Goal: Task Accomplishment & Management: Use online tool/utility

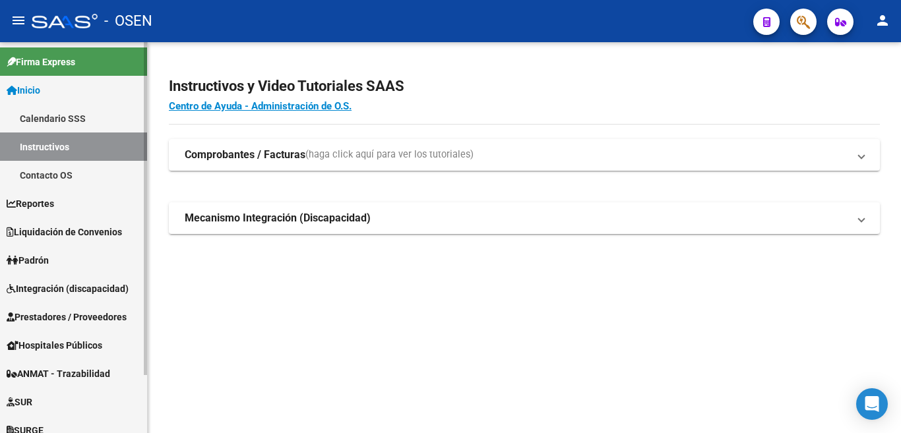
click at [55, 291] on span "Integración (discapacidad)" at bounding box center [68, 288] width 122 height 15
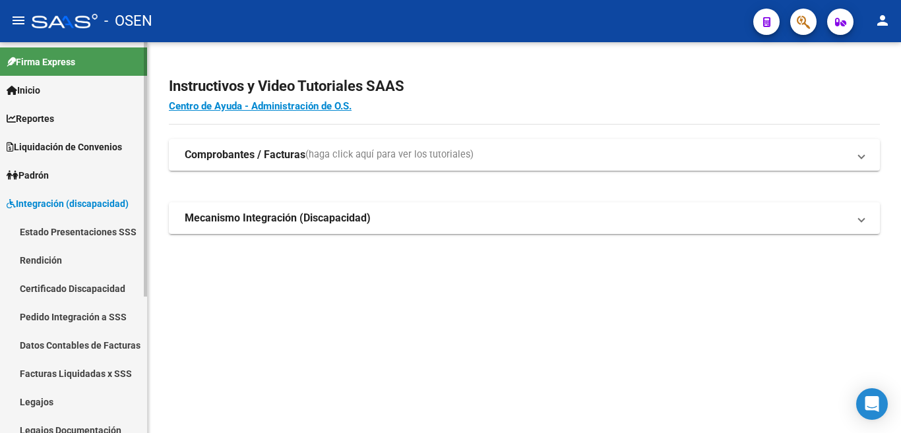
click at [43, 403] on link "Legajos" at bounding box center [73, 402] width 147 height 28
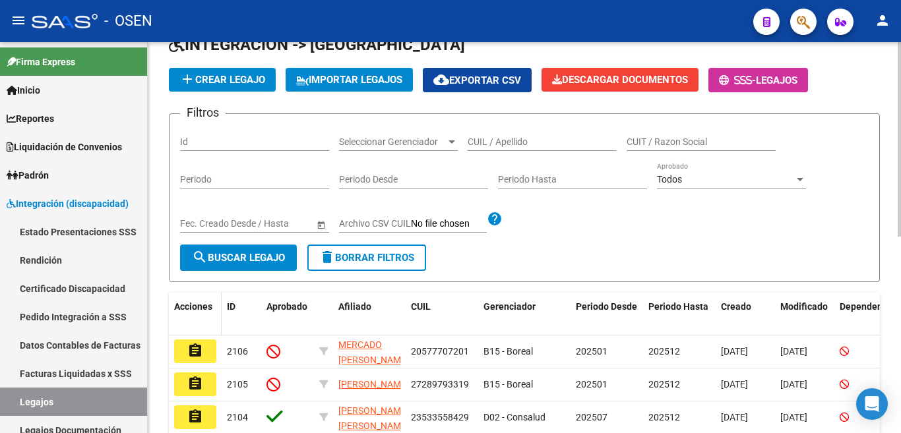
scroll to position [198, 0]
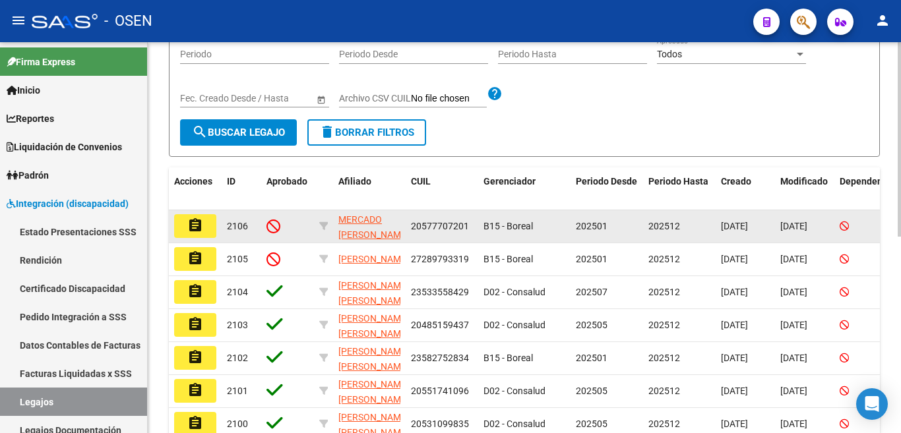
click at [202, 226] on mat-icon "assignment" at bounding box center [195, 226] width 16 height 16
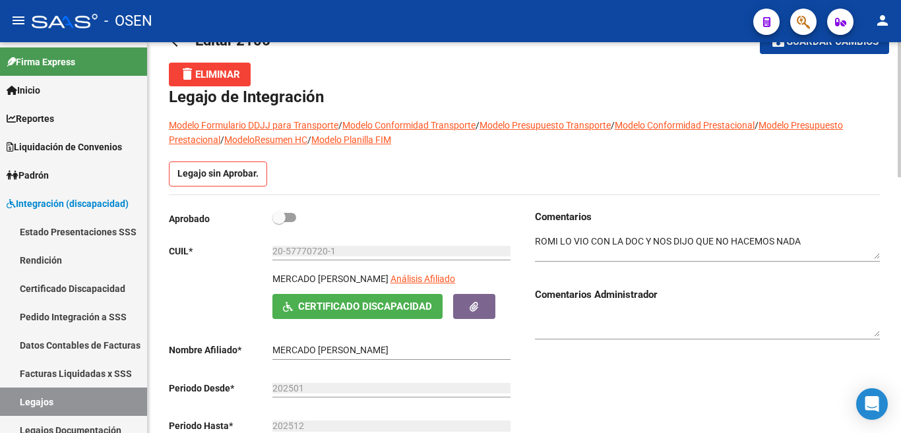
scroll to position [66, 0]
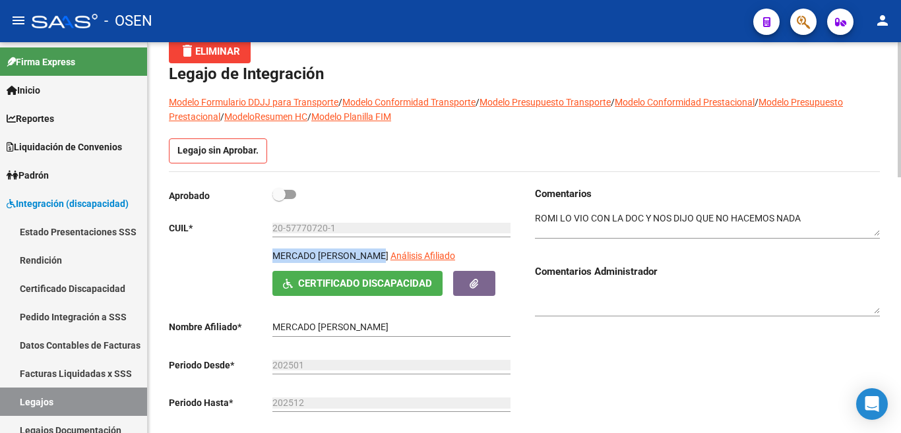
drag, startPoint x: 382, startPoint y: 258, endPoint x: 252, endPoint y: 261, distance: 129.9
click at [252, 261] on div "MERCADO [PERSON_NAME] Análisis Afiliado Certificado Discapacidad ARCA Padrón" at bounding box center [341, 272] width 345 height 47
copy p "MERCADO [PERSON_NAME]"
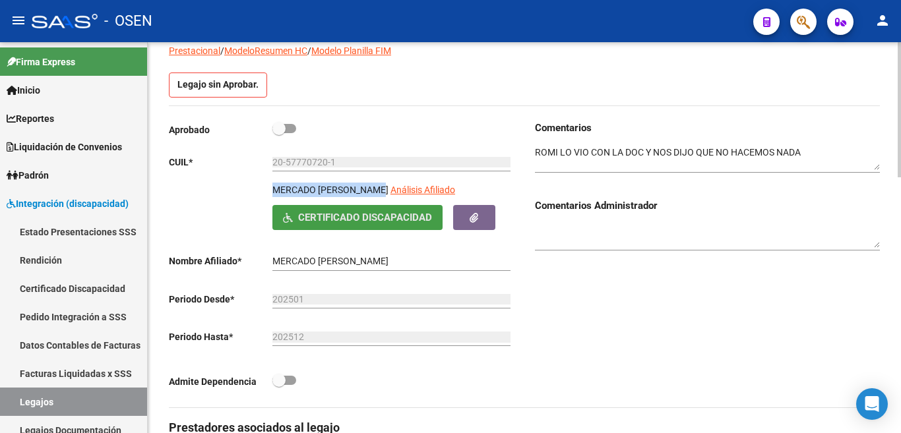
click at [361, 220] on span "Certificado Discapacidad" at bounding box center [365, 218] width 134 height 12
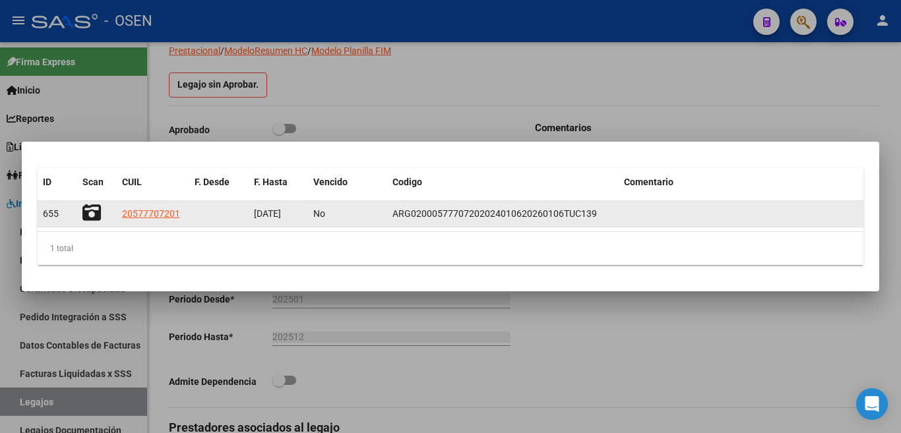
scroll to position [0, 1]
drag, startPoint x: 254, startPoint y: 213, endPoint x: 303, endPoint y: 212, distance: 49.4
click at [303, 212] on datatable-body-cell "[DATE]" at bounding box center [278, 214] width 59 height 26
copy span "[DATE]"
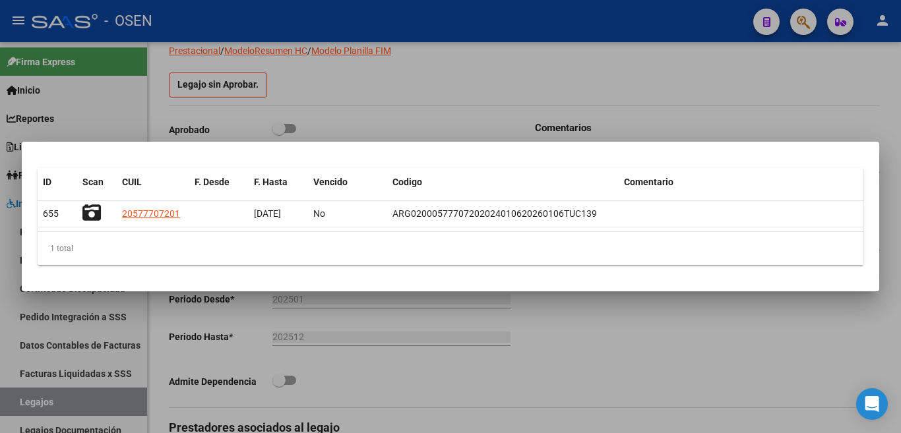
click at [378, 98] on div at bounding box center [450, 216] width 901 height 433
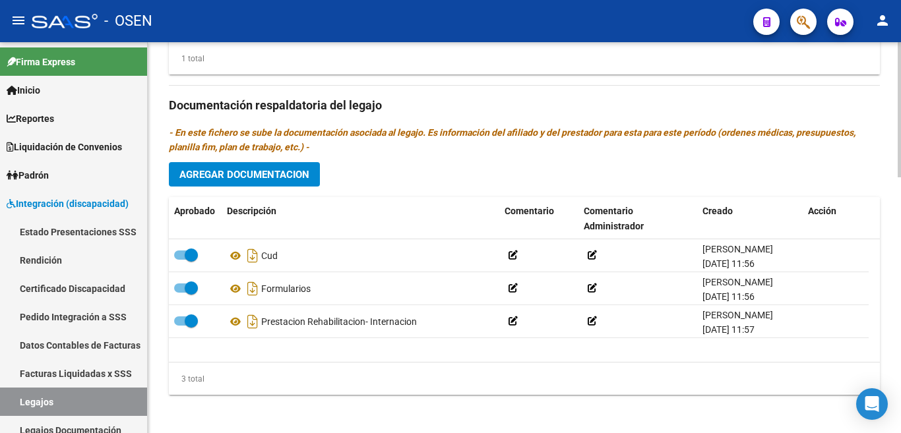
scroll to position [742, 0]
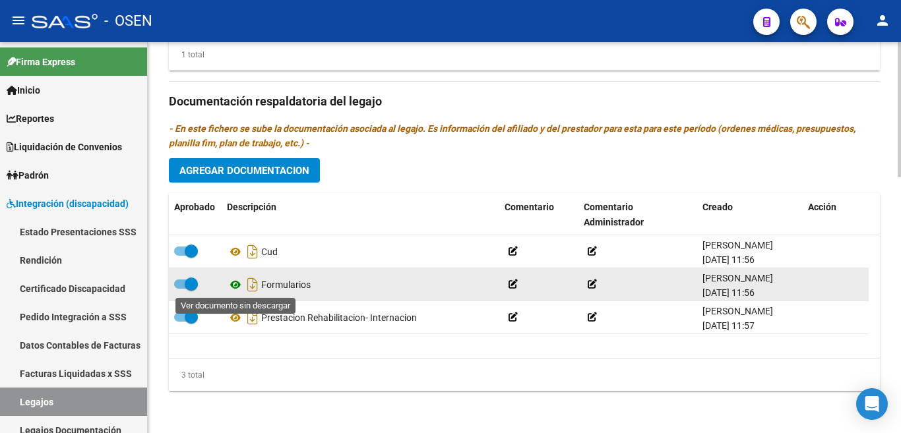
click at [231, 283] on icon at bounding box center [235, 285] width 17 height 16
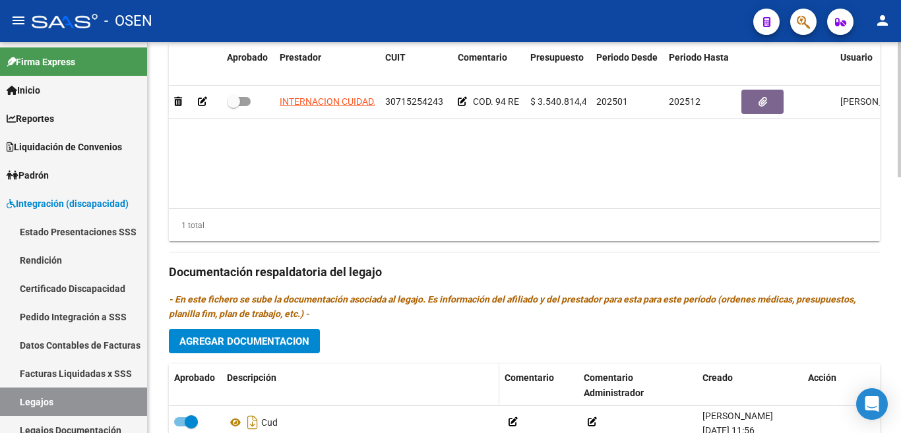
scroll to position [544, 0]
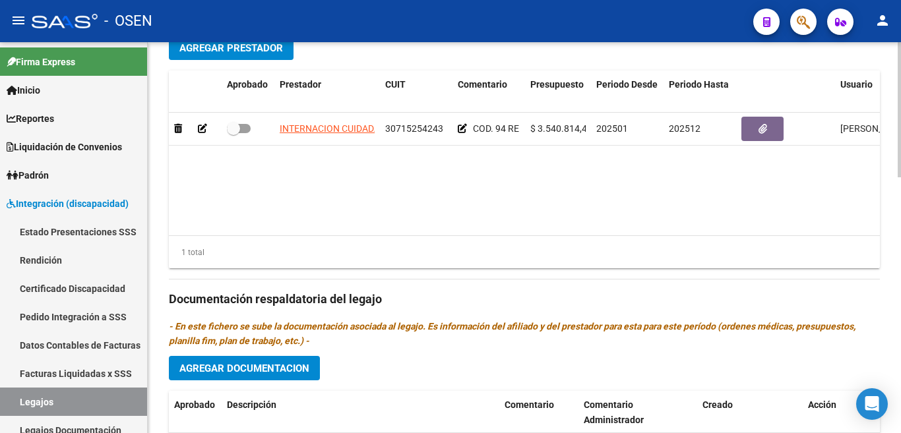
drag, startPoint x: 386, startPoint y: 131, endPoint x: 421, endPoint y: 163, distance: 47.6
click at [447, 131] on datatable-body-cell "30715254243" at bounding box center [416, 129] width 73 height 32
copy span "30715254243"
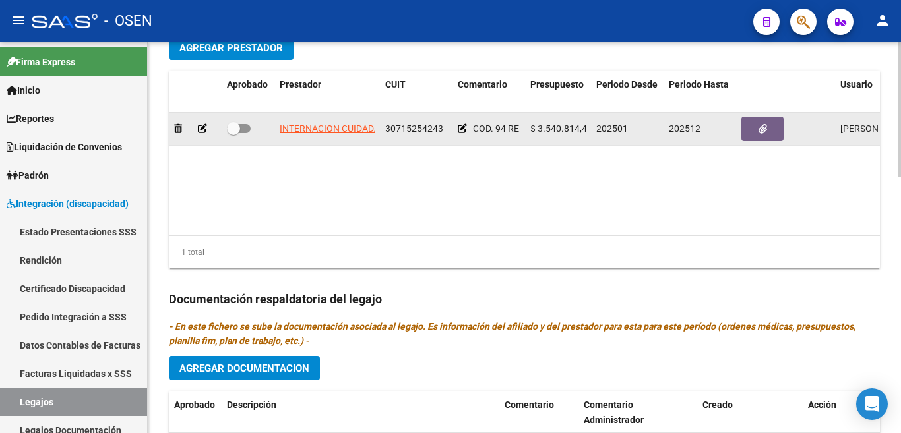
scroll to position [0, 24]
drag, startPoint x: 276, startPoint y: 136, endPoint x: 384, endPoint y: 140, distance: 108.9
click at [384, 140] on div "INTERNACION CUIDADA S.A. 30715254243 COD. 94 REHABILITACION- INTERNACION $ 3.54…" at bounding box center [574, 129] width 811 height 33
copy span "INTERNACION CUIDADA S.A."
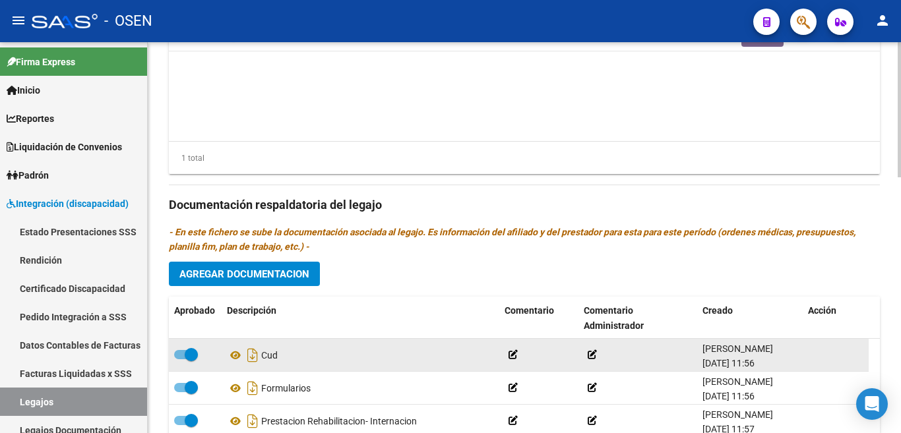
scroll to position [742, 0]
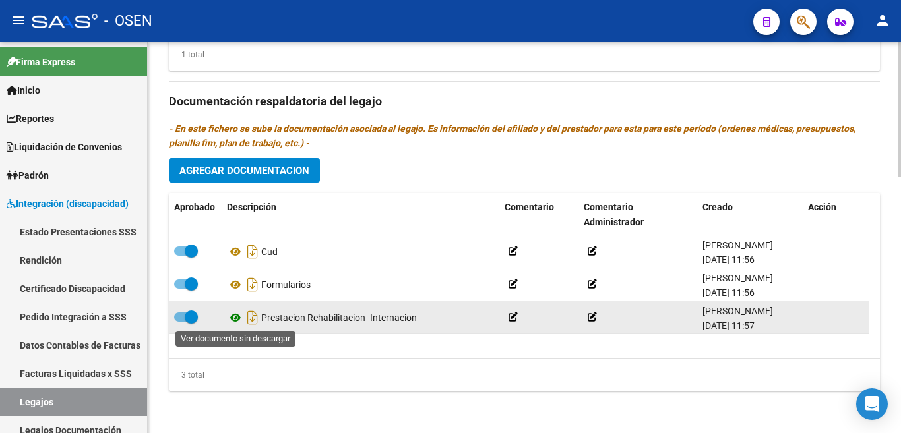
click at [236, 316] on icon at bounding box center [235, 318] width 17 height 16
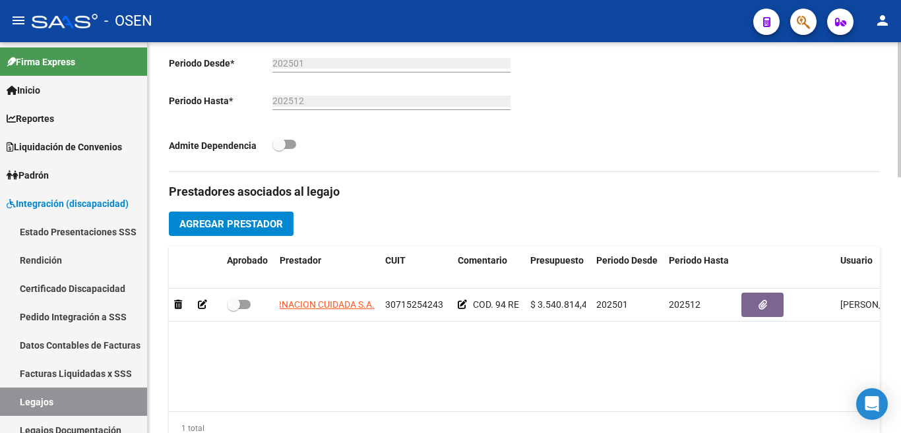
scroll to position [280, 0]
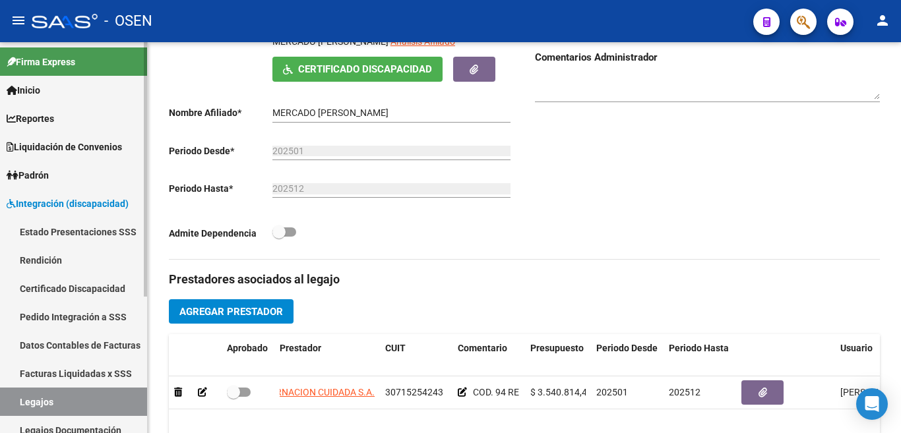
click at [80, 401] on link "Legajos" at bounding box center [73, 402] width 147 height 28
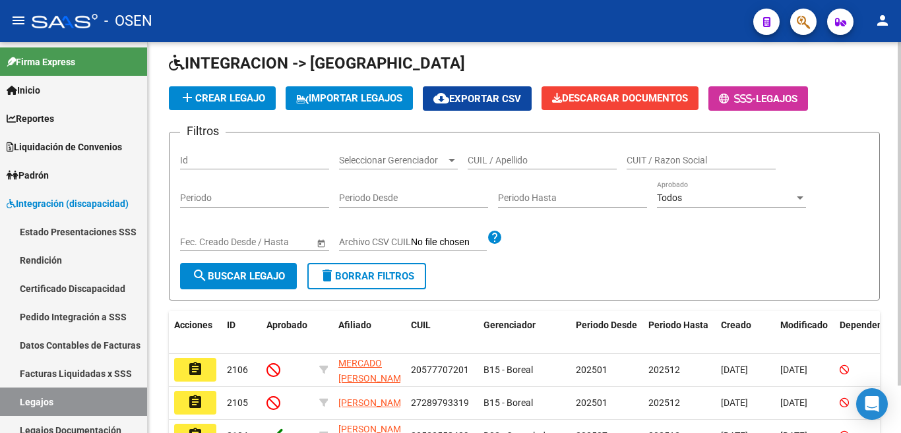
scroll to position [280, 0]
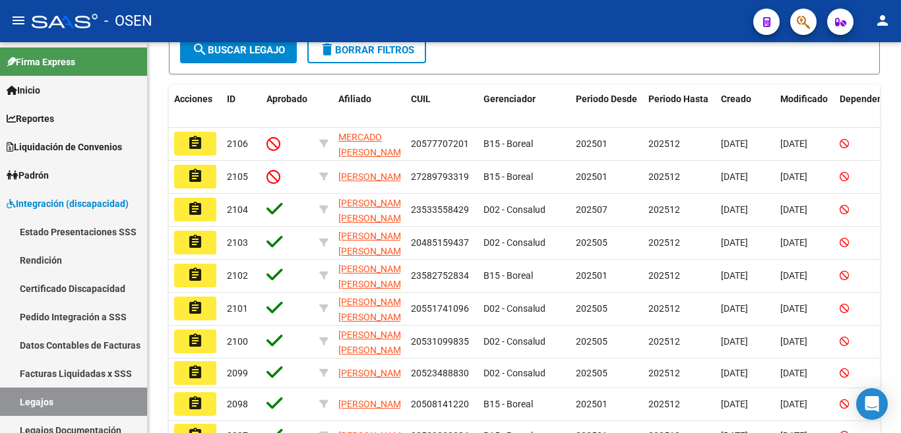
click at [193, 173] on mat-icon "assignment" at bounding box center [195, 176] width 16 height 16
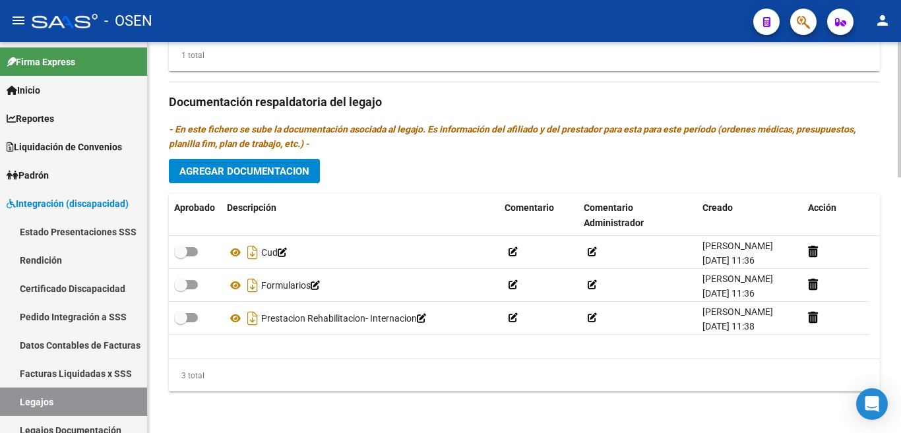
scroll to position [742, 0]
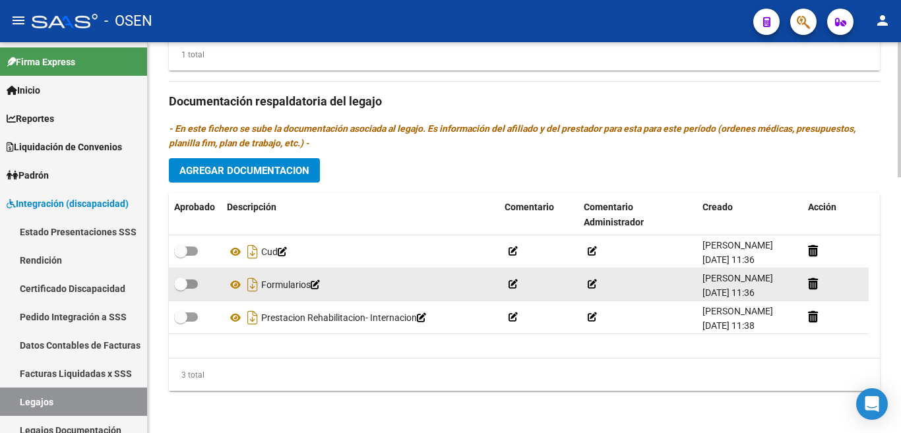
drag, startPoint x: 191, startPoint y: 248, endPoint x: 191, endPoint y: 270, distance: 21.8
click at [190, 250] on span at bounding box center [186, 251] width 24 height 9
click at [181, 256] on input "checkbox" at bounding box center [180, 256] width 1 height 1
checkbox input "true"
drag, startPoint x: 190, startPoint y: 279, endPoint x: 189, endPoint y: 290, distance: 11.3
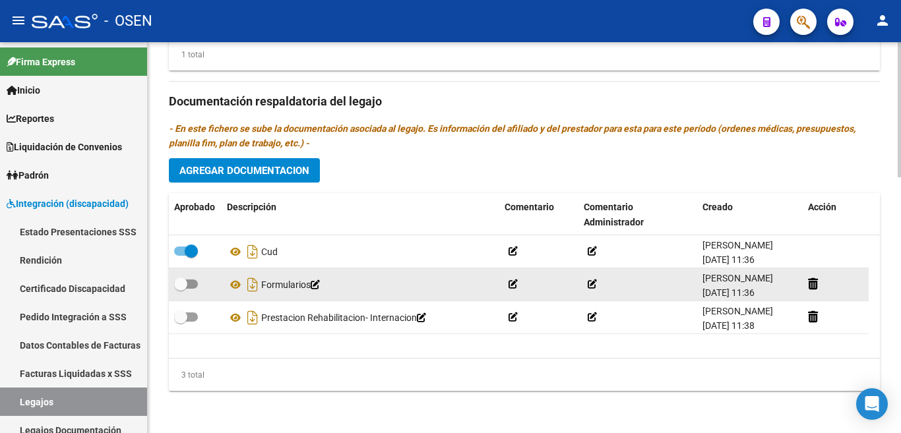
click at [190, 280] on label at bounding box center [186, 284] width 24 height 16
click at [181, 289] on input "checkbox" at bounding box center [180, 289] width 1 height 1
checkbox input "true"
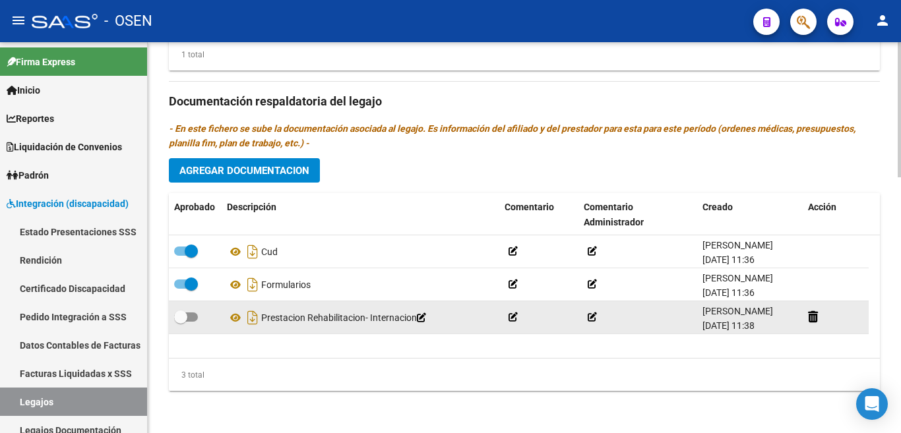
click at [189, 318] on span at bounding box center [186, 316] width 24 height 9
click at [181, 322] on input "checkbox" at bounding box center [180, 322] width 1 height 1
checkbox input "true"
click at [235, 317] on icon at bounding box center [235, 318] width 17 height 16
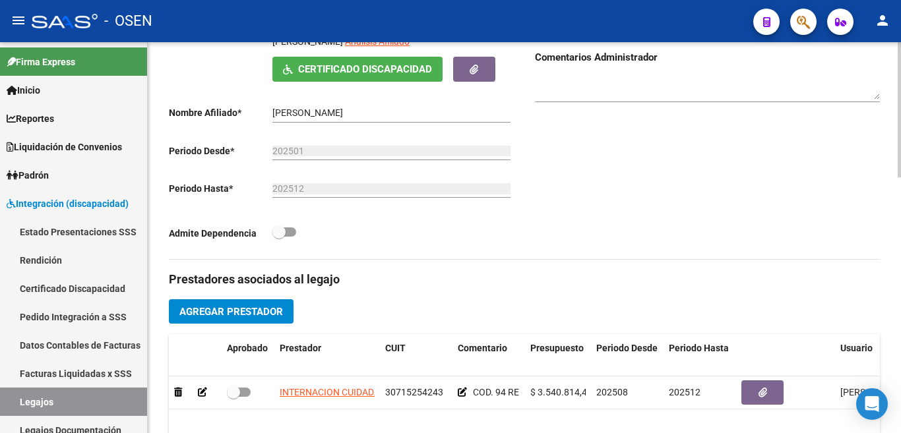
scroll to position [0, 0]
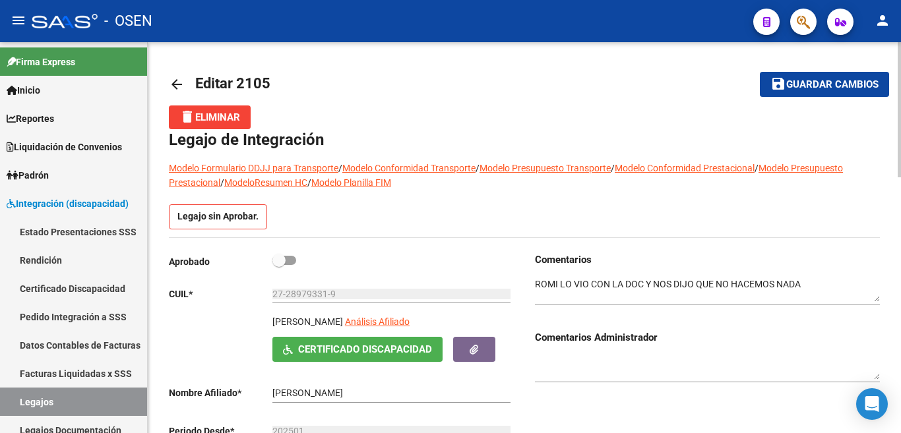
drag, startPoint x: 272, startPoint y: 321, endPoint x: 382, endPoint y: 318, distance: 110.1
click at [343, 318] on p "[PERSON_NAME]" at bounding box center [307, 321] width 71 height 15
copy p "[PERSON_NAME]"
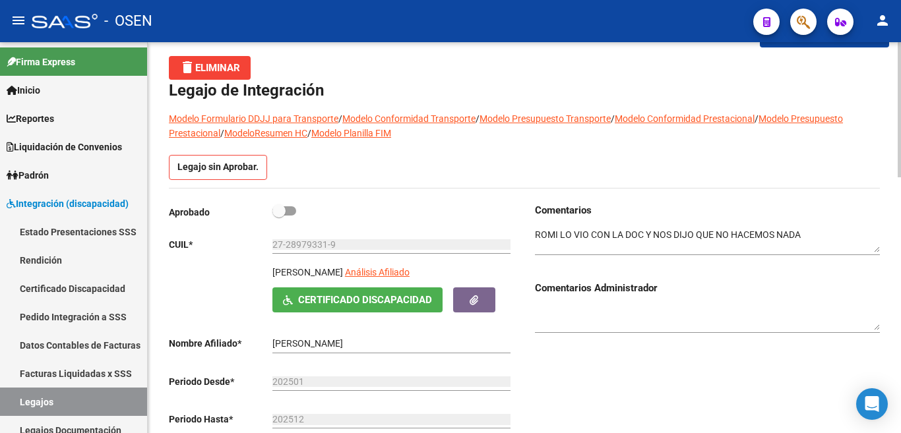
scroll to position [132, 0]
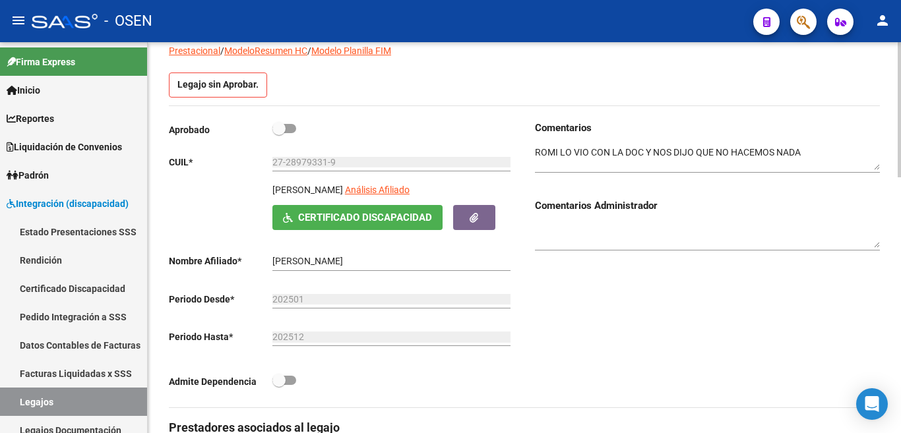
click at [350, 218] on span "Certificado Discapacidad" at bounding box center [365, 218] width 134 height 12
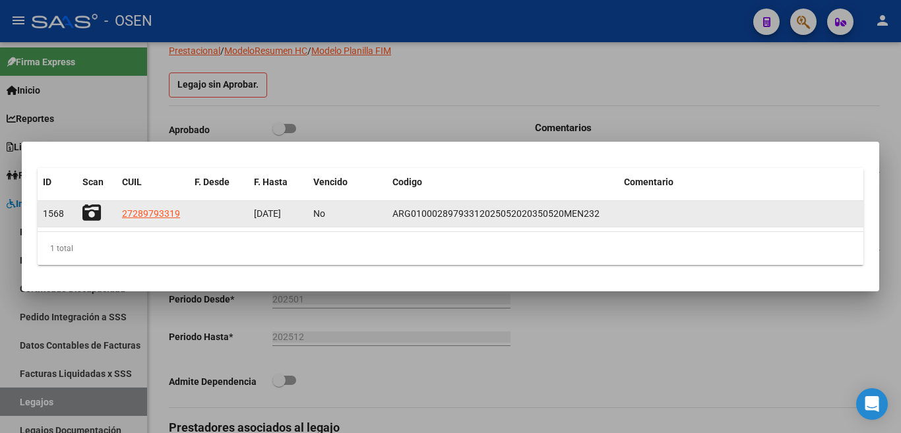
scroll to position [0, 1]
drag, startPoint x: 254, startPoint y: 216, endPoint x: 312, endPoint y: 216, distance: 58.7
click at [312, 216] on div "1568 27289793319 [DATE] No ARG01000289793312025052020350520MEN232" at bounding box center [450, 214] width 825 height 26
copy span "[DATE]"
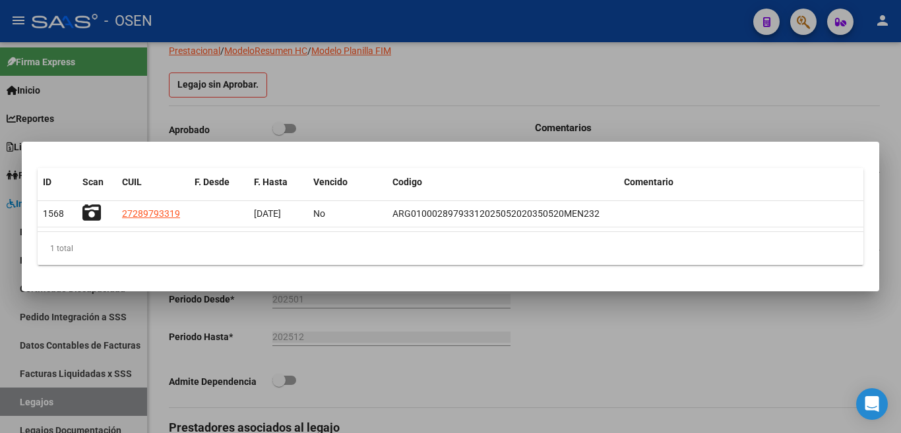
click at [724, 91] on div at bounding box center [450, 216] width 901 height 433
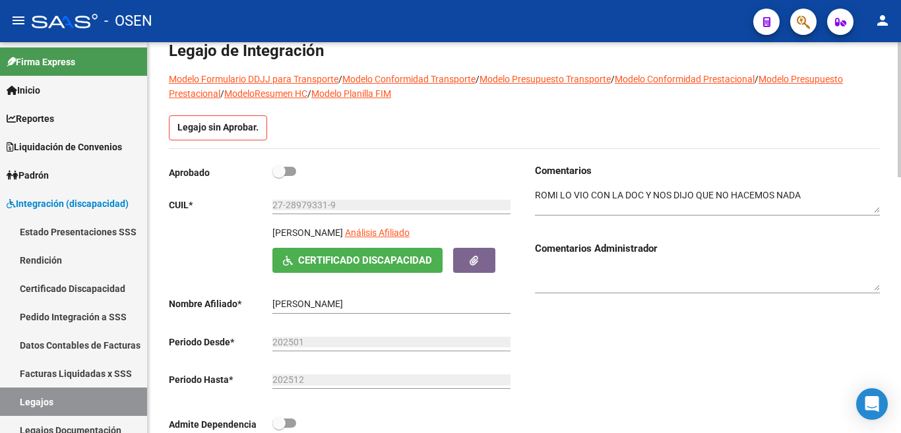
scroll to position [66, 0]
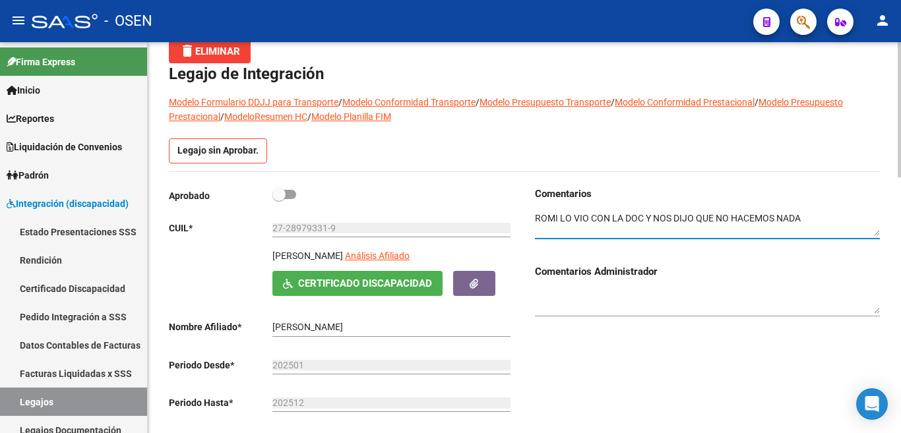
click at [821, 218] on textarea at bounding box center [707, 224] width 345 height 25
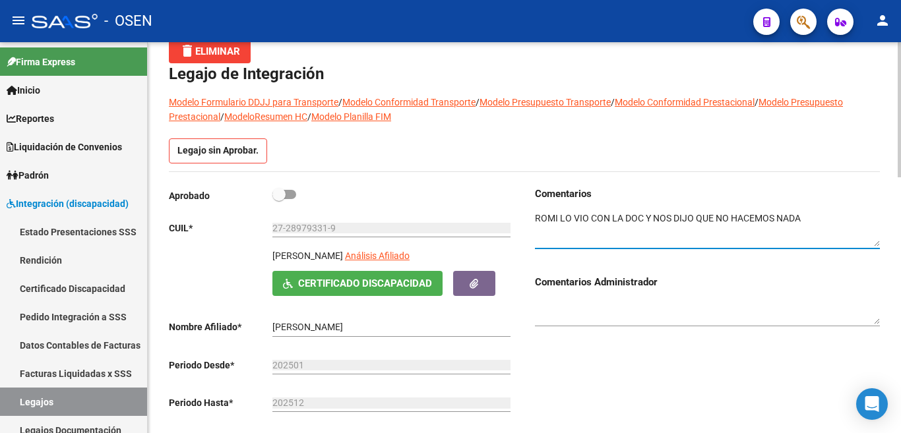
drag, startPoint x: 881, startPoint y: 243, endPoint x: 876, endPoint y: 266, distance: 22.9
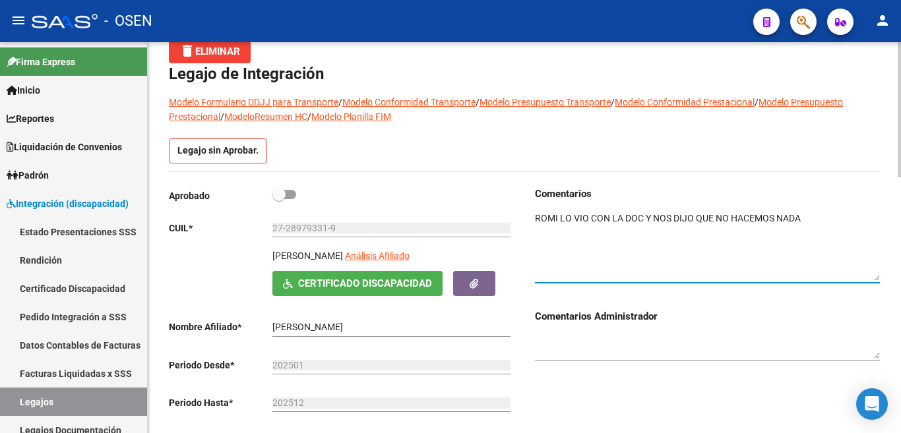
drag, startPoint x: 833, startPoint y: 216, endPoint x: 426, endPoint y: 226, distance: 407.5
click at [426, 226] on div "Aprobado CUIL * 27-28979331-9 Ingresar CUIL [PERSON_NAME] Análisis Afiliado Cer…" at bounding box center [524, 330] width 711 height 287
drag, startPoint x: 788, startPoint y: 220, endPoint x: 777, endPoint y: 220, distance: 10.6
click at [777, 220] on textarea at bounding box center [707, 246] width 345 height 69
drag, startPoint x: 781, startPoint y: 216, endPoint x: 521, endPoint y: 216, distance: 259.7
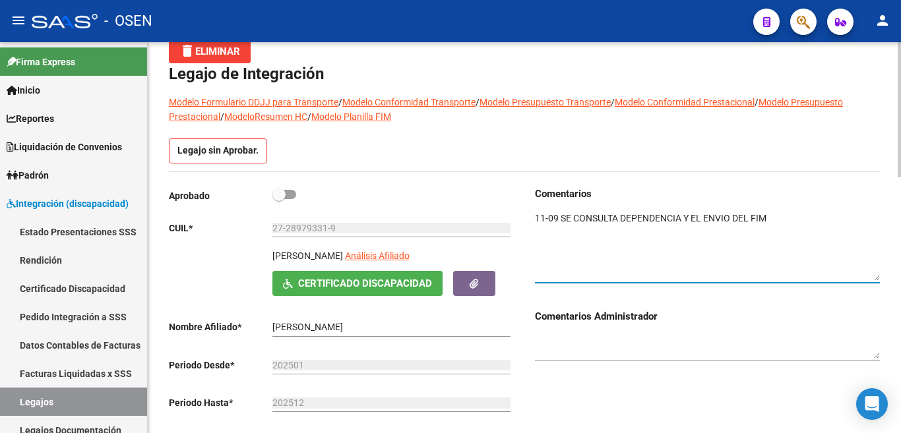
click at [521, 216] on div "Aprobado CUIL * 27-28979331-9 Ingresar CUIL [PERSON_NAME] Análisis Afiliado Cer…" at bounding box center [524, 330] width 711 height 287
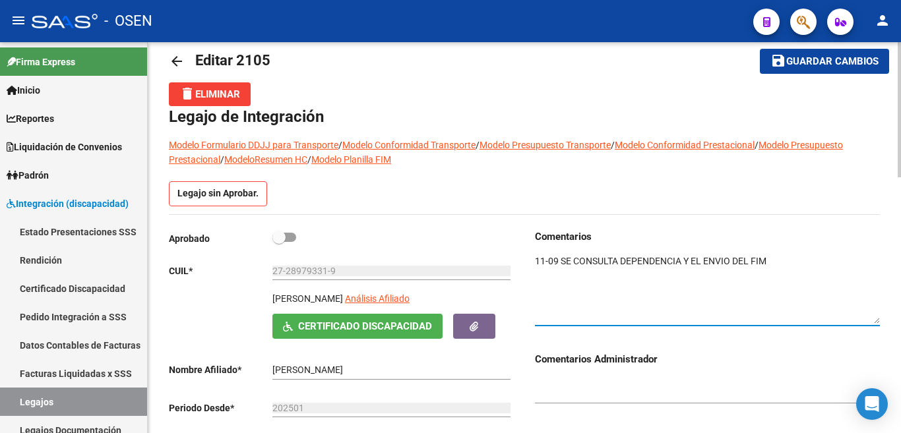
scroll to position [0, 0]
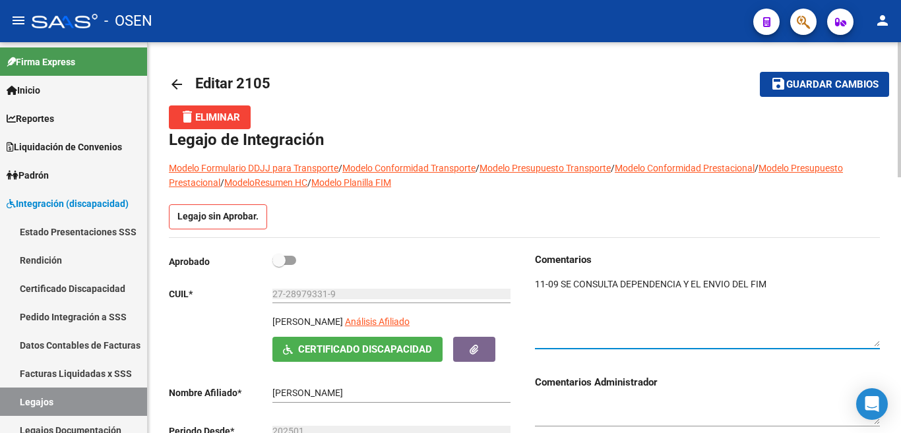
type textarea "11-09 SE CONSULTA DEPENDENCIA Y EL ENVIO DEL FIM"
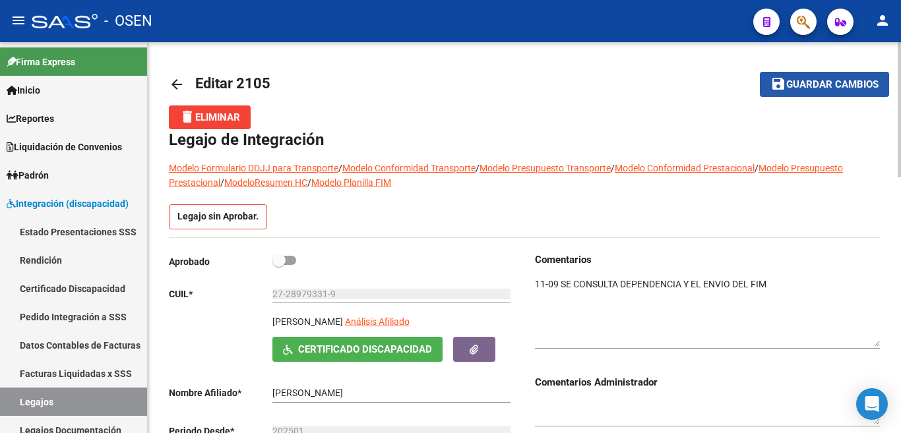
drag, startPoint x: 813, startPoint y: 86, endPoint x: 437, endPoint y: 67, distance: 376.2
click at [811, 86] on span "Guardar cambios" at bounding box center [832, 85] width 92 height 12
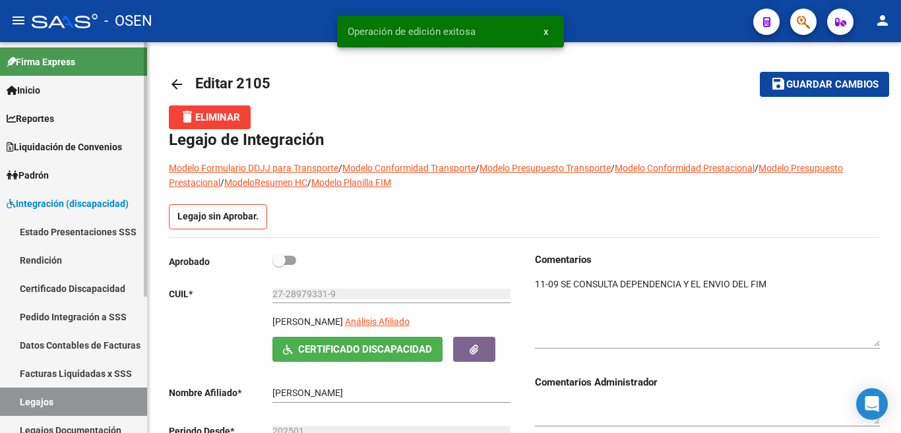
click at [84, 234] on link "Estado Presentaciones SSS" at bounding box center [73, 232] width 147 height 28
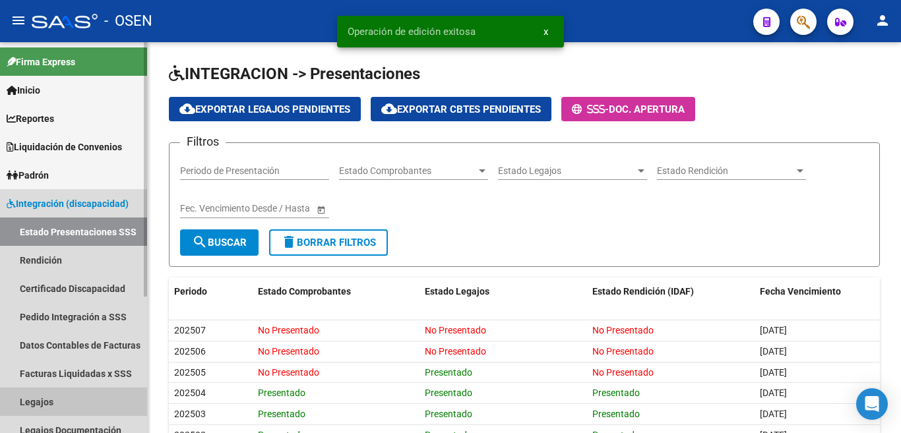
drag, startPoint x: 42, startPoint y: 397, endPoint x: 100, endPoint y: 365, distance: 65.8
click at [43, 397] on link "Legajos" at bounding box center [73, 402] width 147 height 28
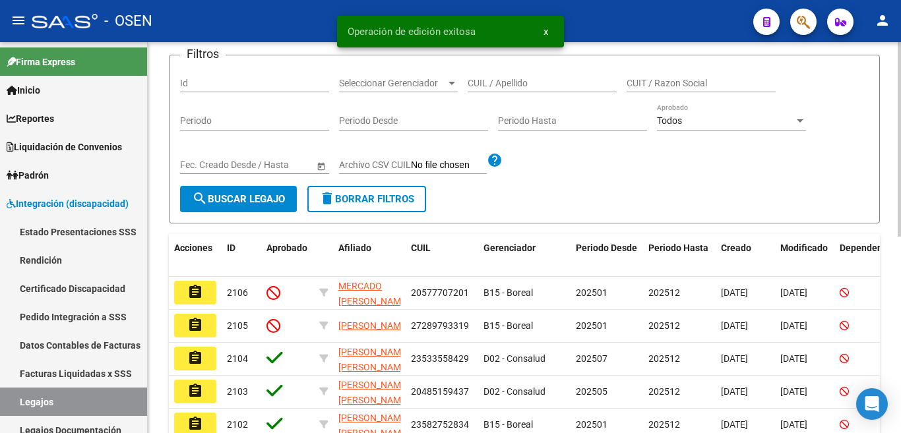
scroll to position [132, 0]
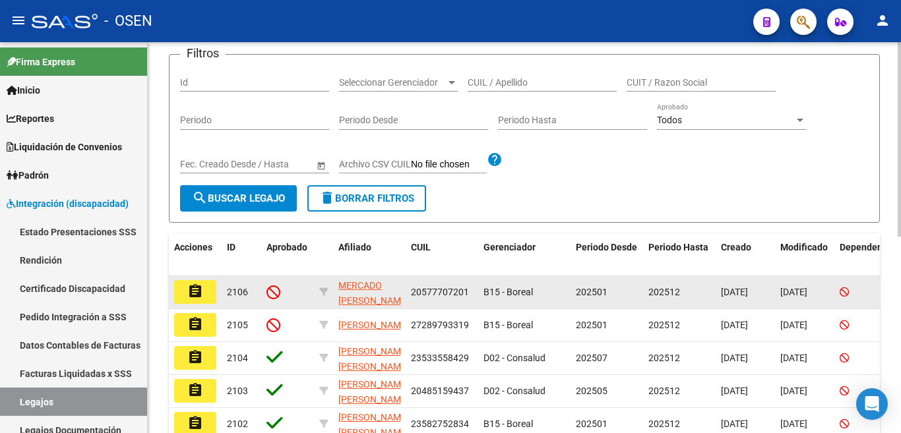
click at [194, 283] on mat-icon "assignment" at bounding box center [195, 291] width 16 height 16
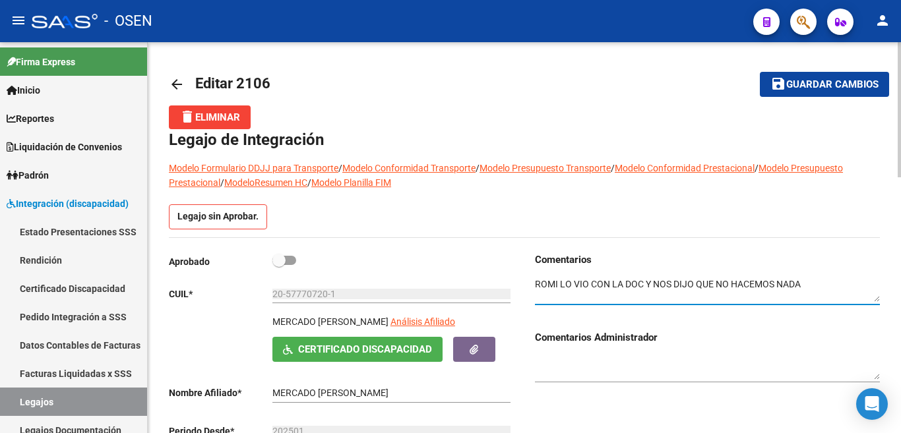
drag, startPoint x: 806, startPoint y: 282, endPoint x: 504, endPoint y: 305, distance: 302.1
click at [504, 305] on div "Aprobado CUIL * 20-57770720-1 Ingresar CUIL MERCADO [PERSON_NAME] Análisis Afil…" at bounding box center [524, 395] width 711 height 287
paste textarea "11-09 SE CONSULTA DEPENDENCIA Y EL ENVIO DEL FIM"
type textarea "11-09 SE CONSULTA DEPENDENCIA Y EL ENVIO DEL FIM"
click at [809, 82] on span "Guardar cambios" at bounding box center [832, 85] width 92 height 12
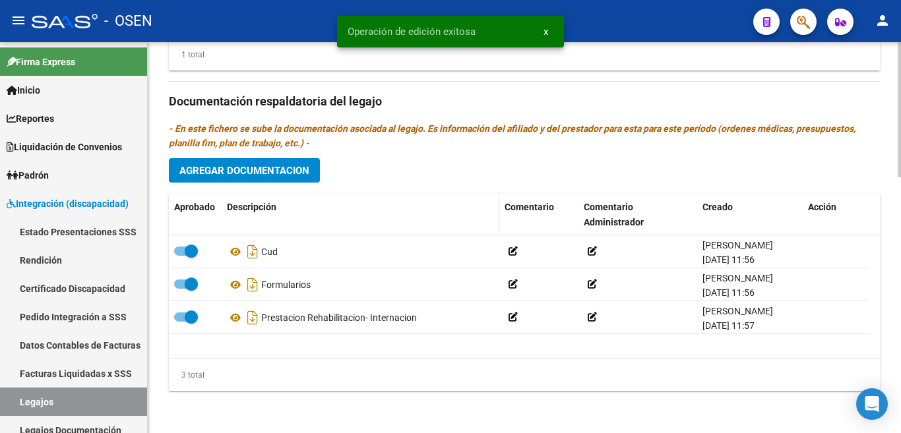
scroll to position [478, 0]
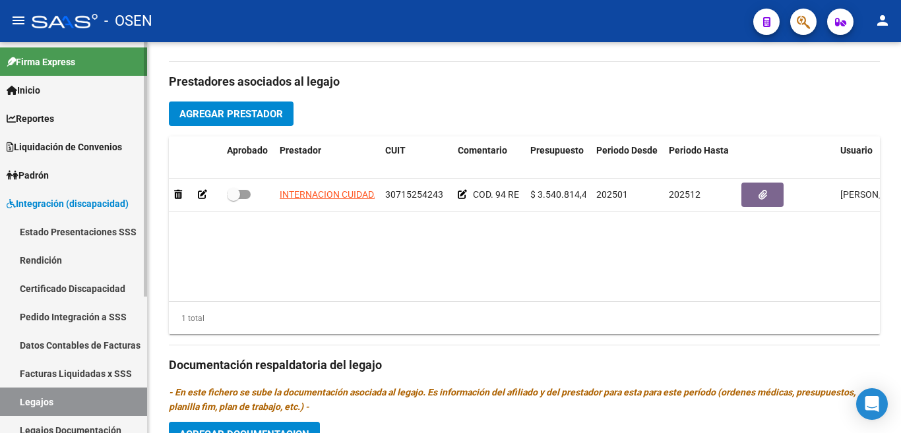
click at [63, 205] on span "Integración (discapacidad)" at bounding box center [68, 203] width 122 height 15
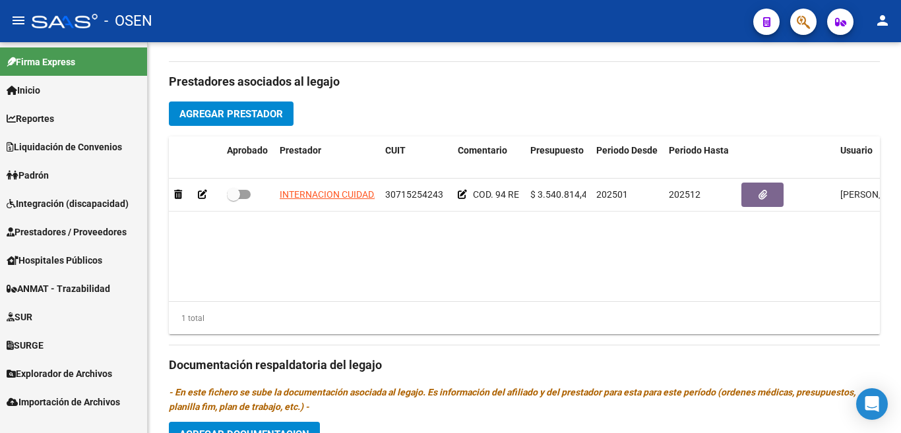
click at [61, 227] on span "Prestadores / Proveedores" at bounding box center [67, 232] width 120 height 15
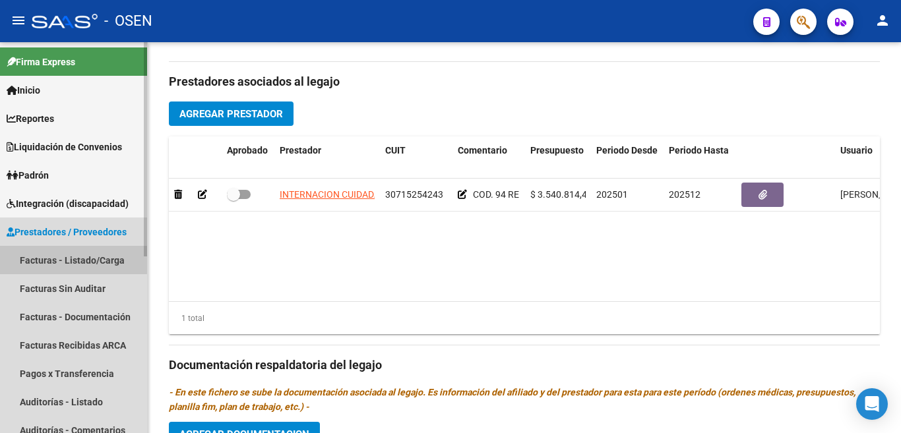
click at [71, 260] on link "Facturas - Listado/Carga" at bounding box center [73, 260] width 147 height 28
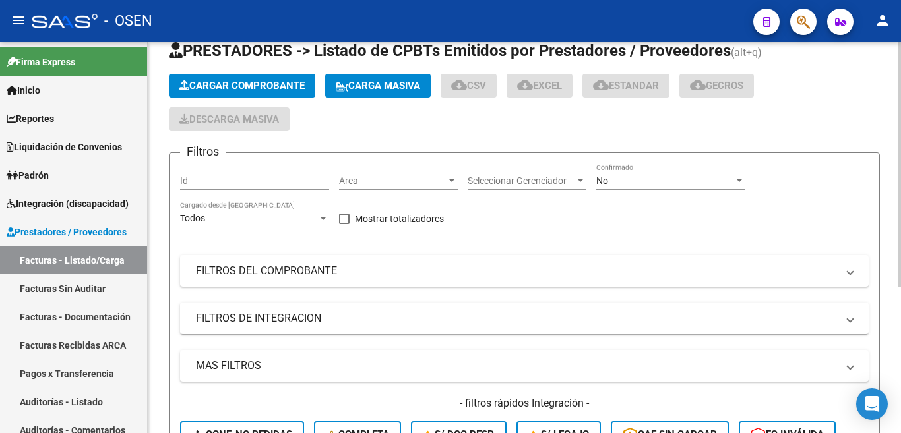
scroll to position [34, 0]
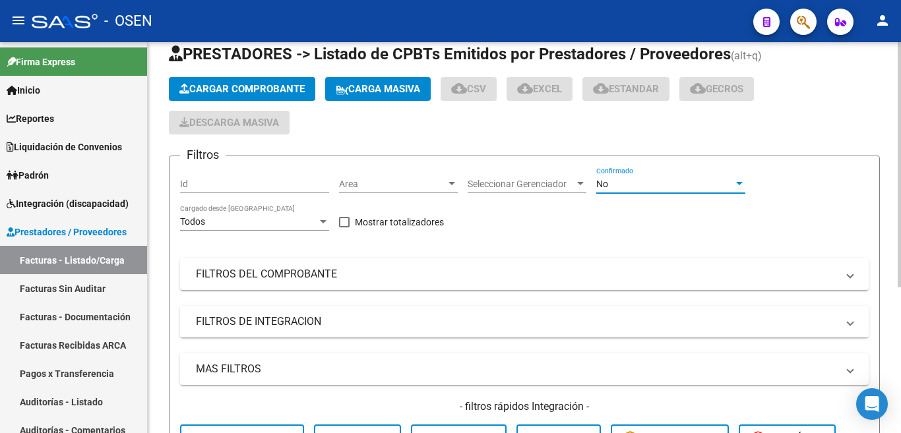
click at [626, 181] on div "No" at bounding box center [664, 184] width 137 height 11
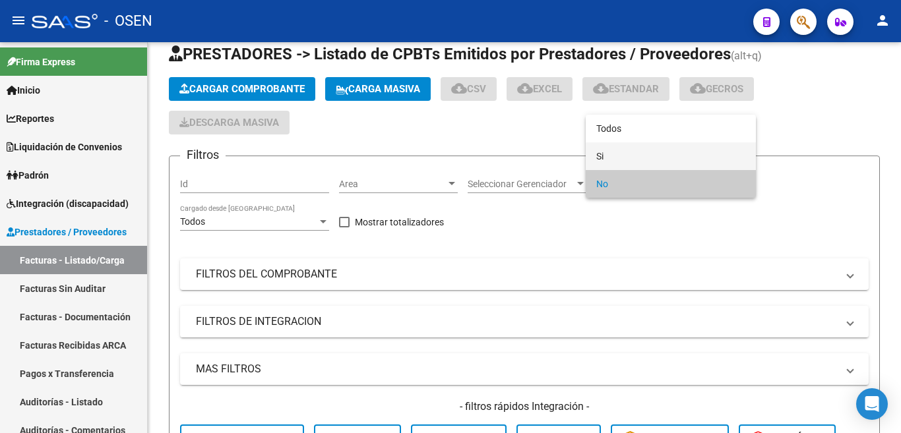
click at [626, 147] on span "Si" at bounding box center [670, 156] width 149 height 28
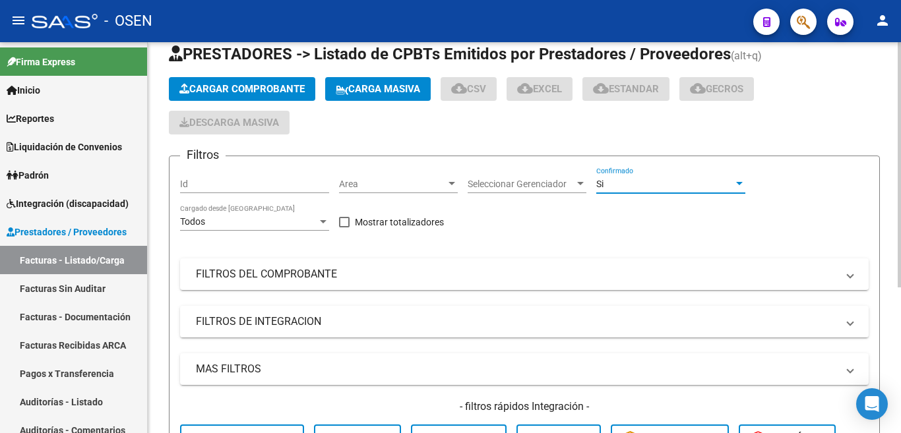
click at [413, 185] on span "Area" at bounding box center [392, 184] width 107 height 11
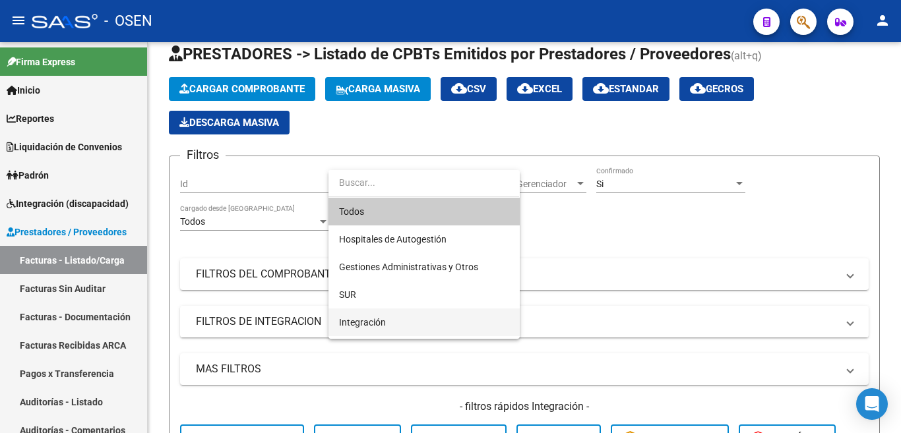
click at [399, 311] on span "Integración" at bounding box center [424, 323] width 170 height 28
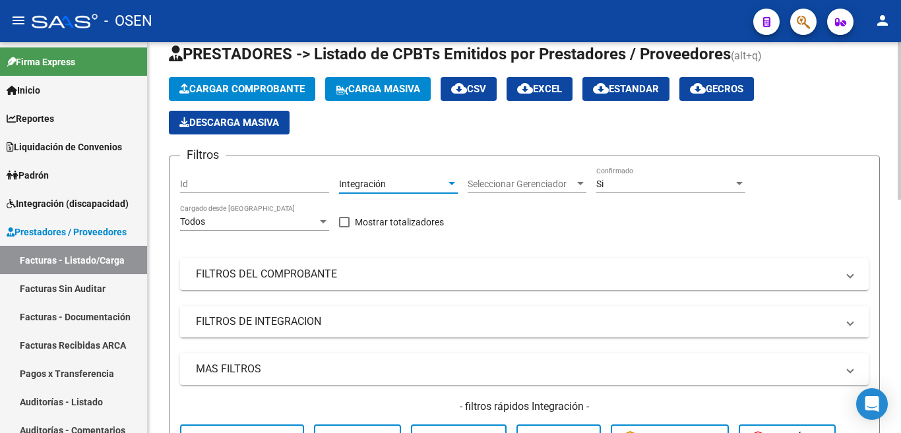
click at [322, 322] on mat-panel-title "FILTROS DE INTEGRACION" at bounding box center [516, 321] width 641 height 15
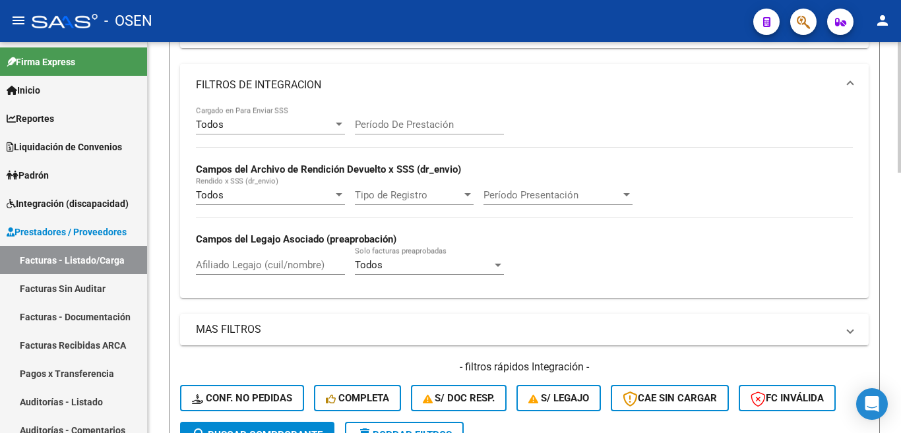
scroll to position [298, 0]
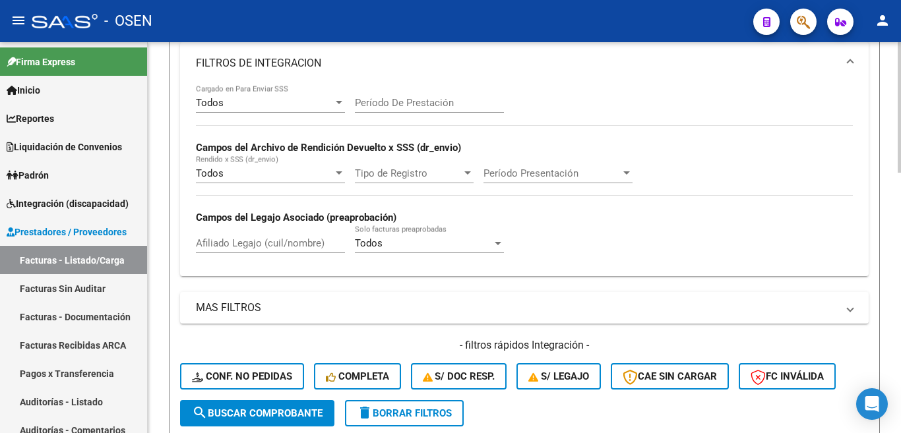
click at [272, 104] on div "Todos" at bounding box center [264, 103] width 137 height 12
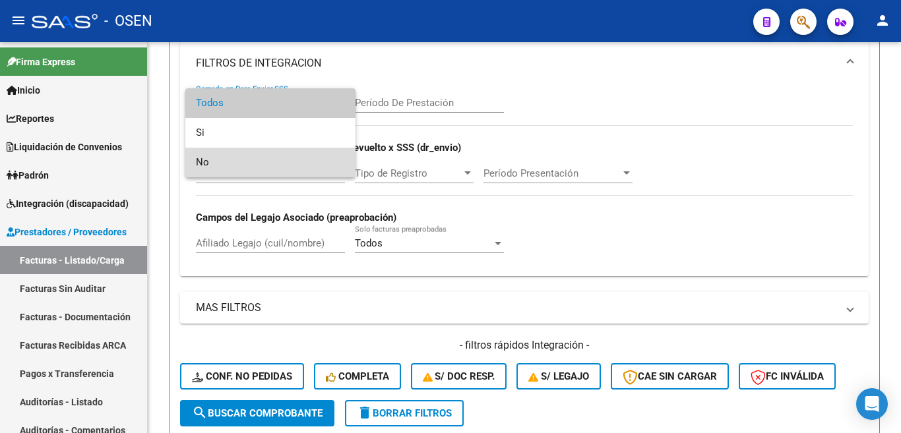
click at [264, 163] on span "No" at bounding box center [270, 163] width 149 height 30
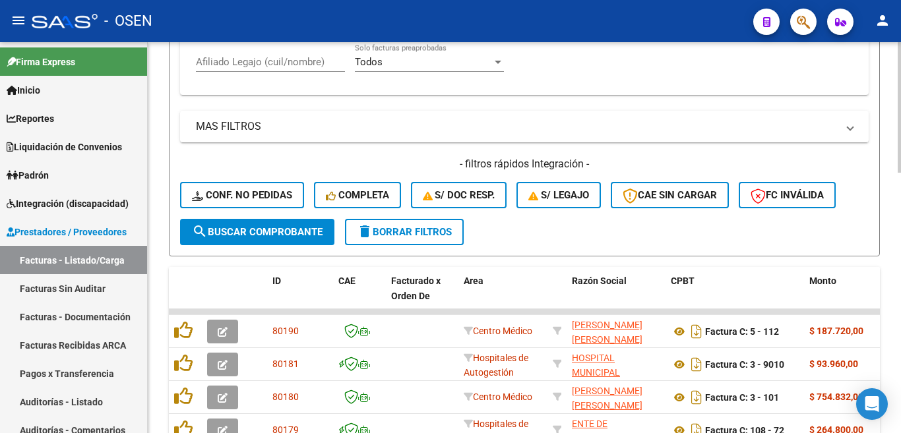
scroll to position [496, 0]
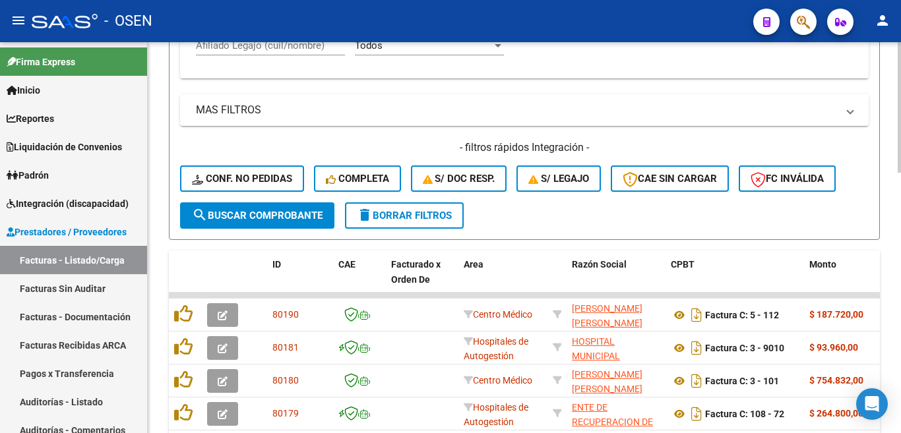
drag, startPoint x: 262, startPoint y: 214, endPoint x: 303, endPoint y: 199, distance: 43.6
click at [263, 214] on span "search Buscar Comprobante" at bounding box center [257, 216] width 131 height 12
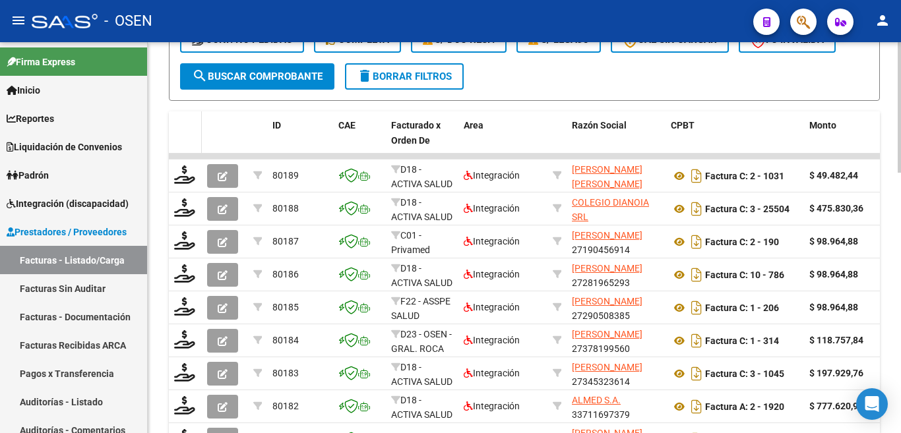
scroll to position [628, 0]
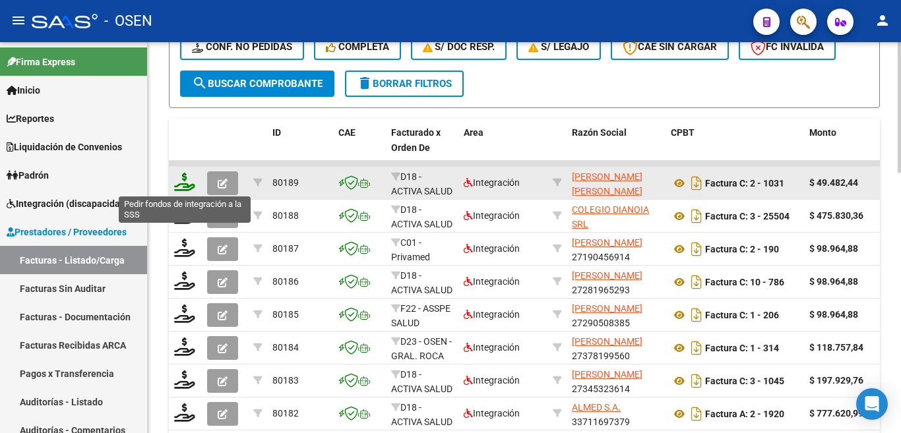
click at [185, 186] on icon at bounding box center [184, 182] width 21 height 18
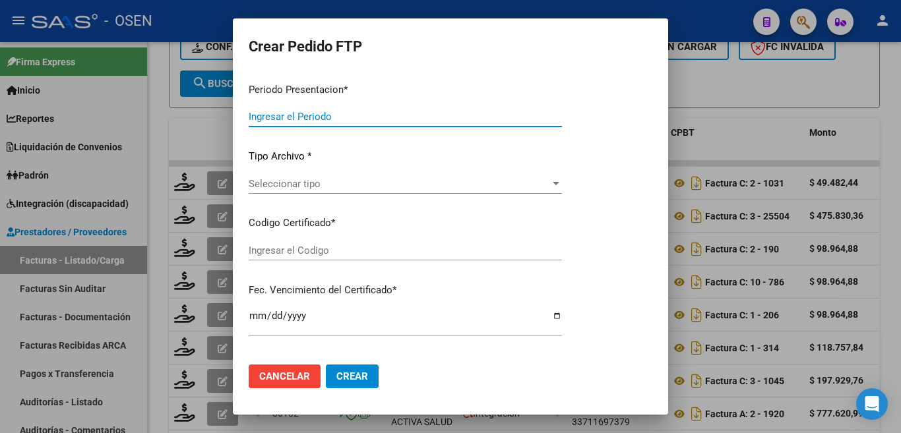
type input "202508"
type input "$ 49.482,44"
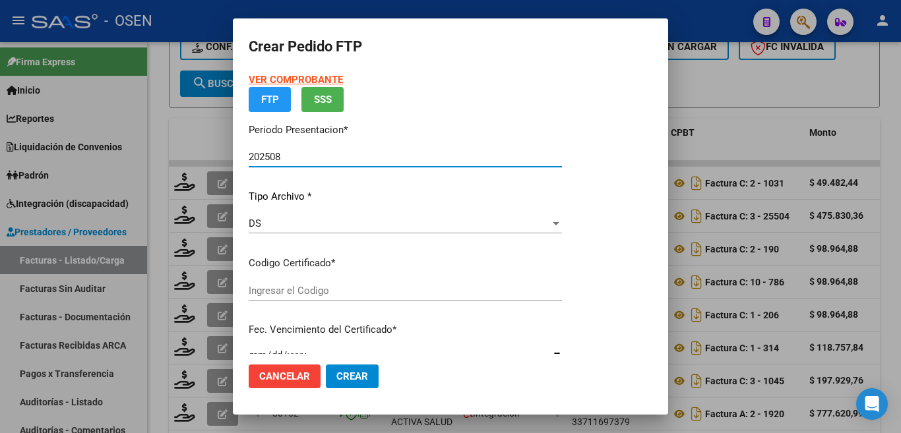
type input "01795888-1"
type input "[DATE]"
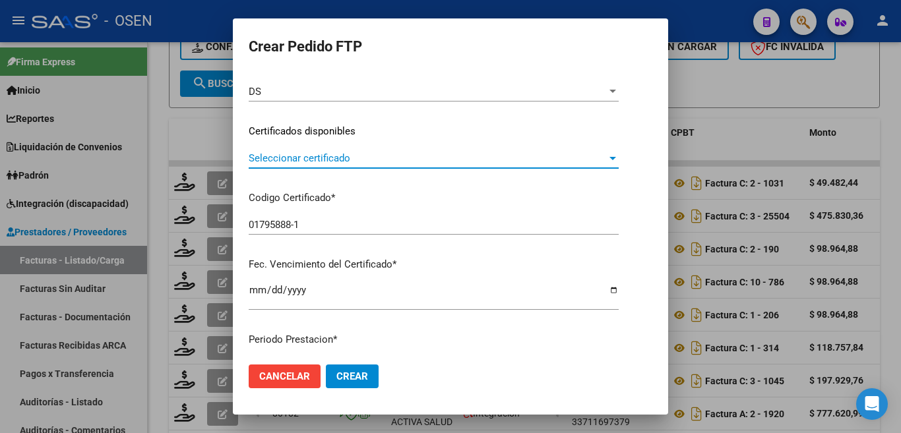
click at [330, 155] on span "Seleccionar certificado" at bounding box center [428, 158] width 358 height 12
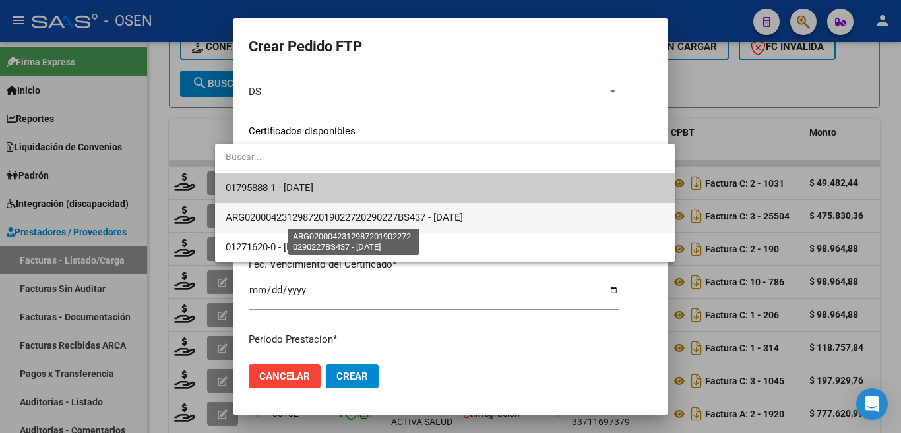
click at [421, 219] on span "ARG02000423129872019022720290227BS437 - [DATE]" at bounding box center [343, 218] width 237 height 12
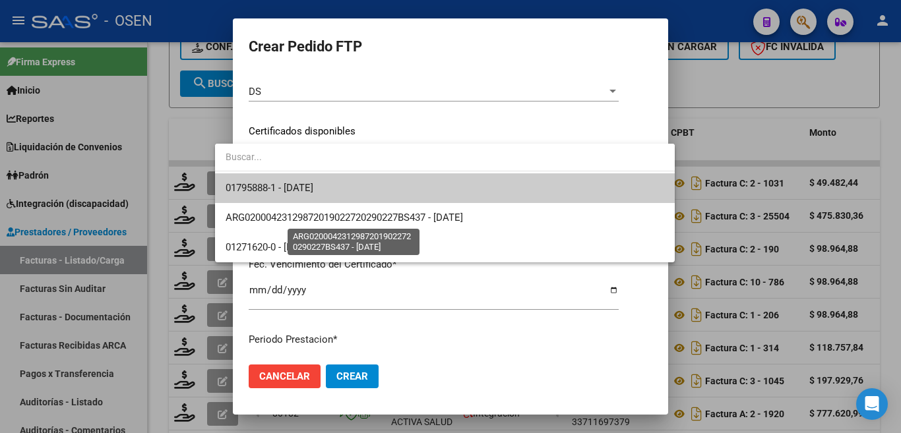
type input "ARG02000423129872019022720290227BS437"
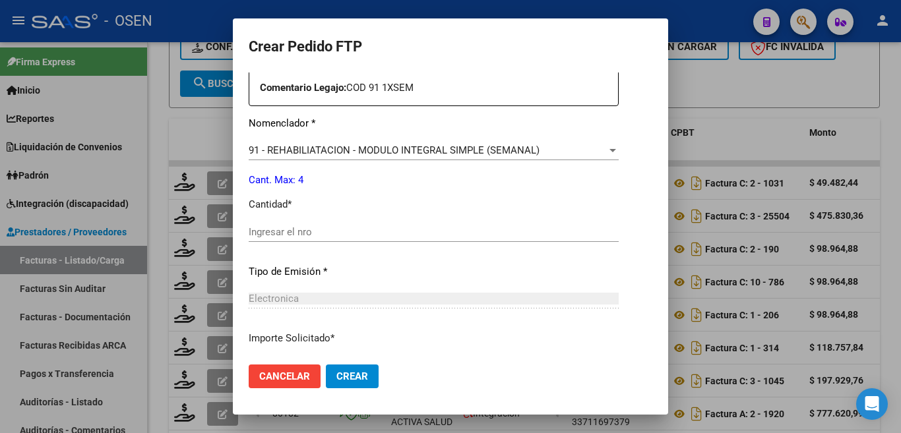
scroll to position [496, 0]
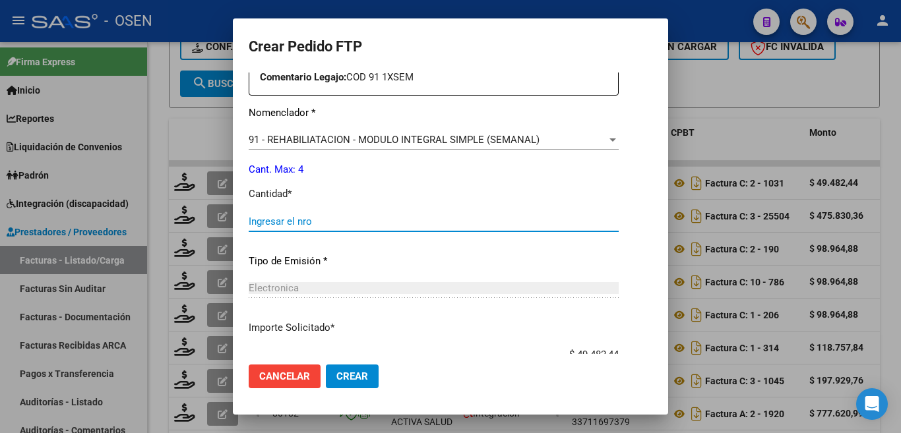
click at [315, 216] on input "Ingresar el nro" at bounding box center [434, 222] width 370 height 12
type input "4"
click at [330, 388] on button "Crear" at bounding box center [352, 377] width 53 height 24
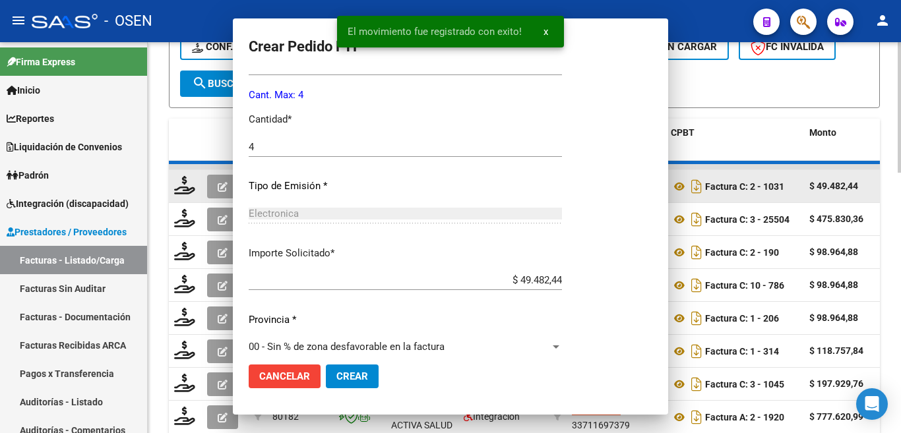
scroll to position [422, 0]
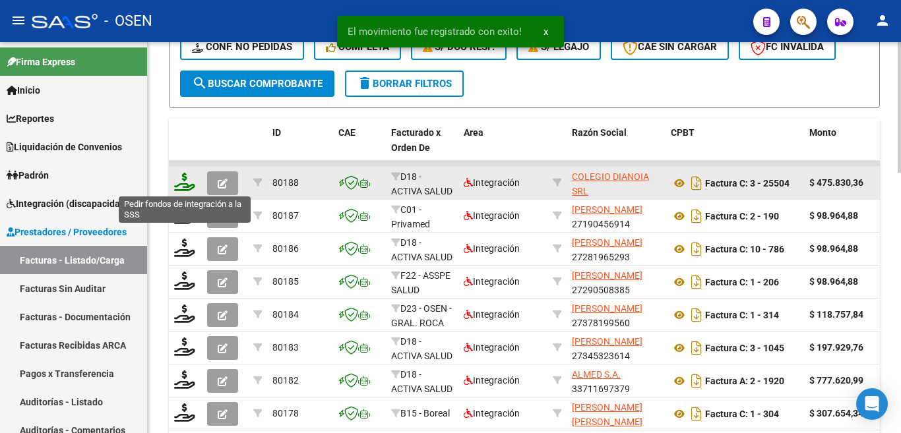
click at [188, 189] on icon at bounding box center [184, 182] width 21 height 18
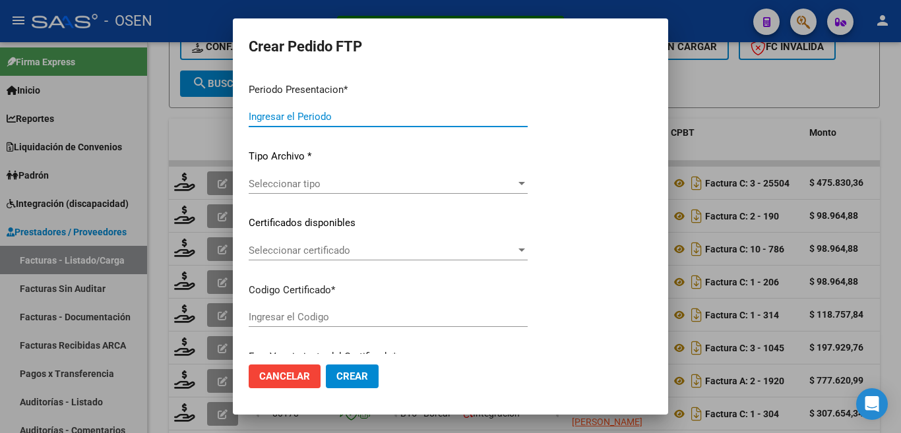
type input "202508"
type input "$ 475.830,36"
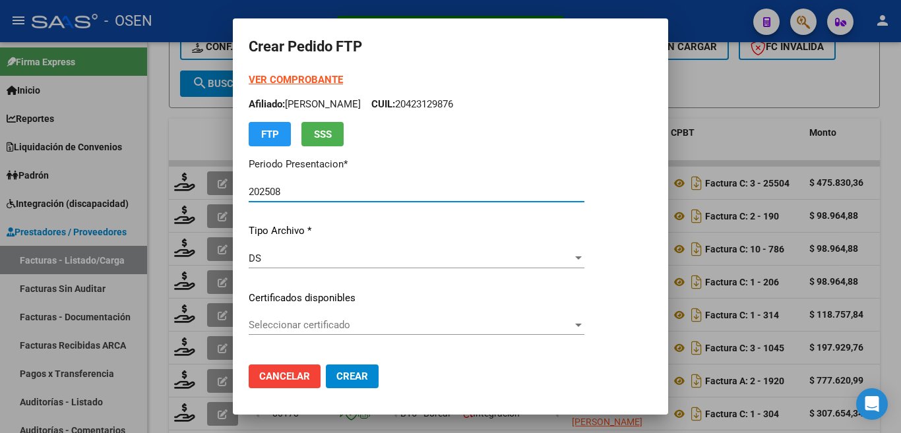
type input "ARG02000527080692025020320350203BUE430"
type input "[DATE]"
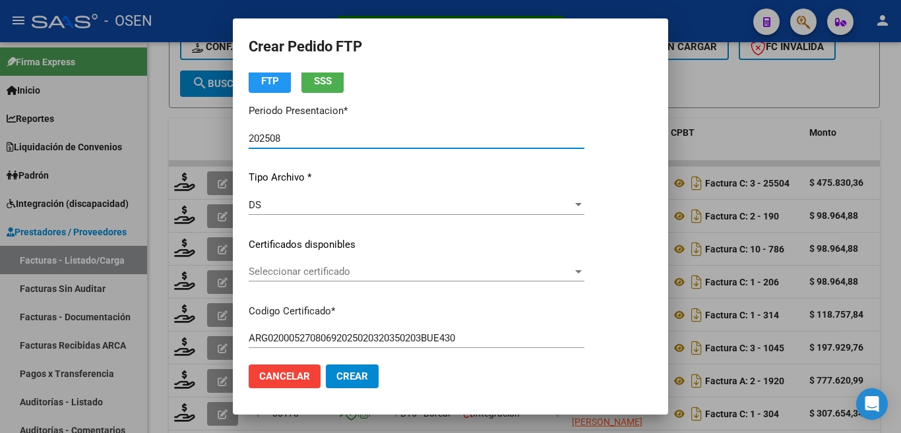
scroll to position [132, 0]
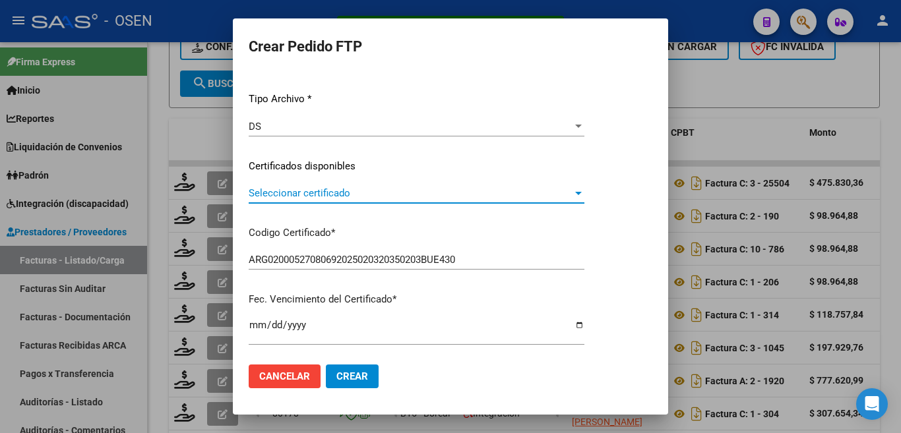
click at [360, 192] on span "Seleccionar certificado" at bounding box center [411, 193] width 324 height 12
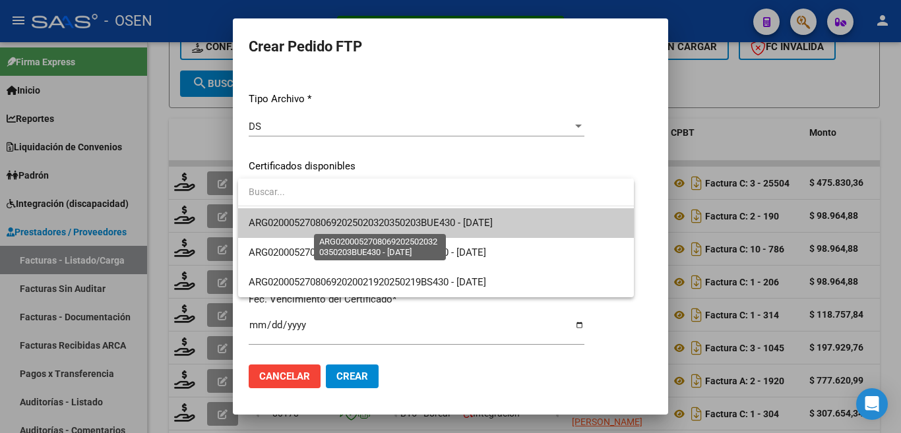
click at [366, 219] on span "ARG02000527080692025020320350203BUE430 - [DATE]" at bounding box center [371, 223] width 244 height 12
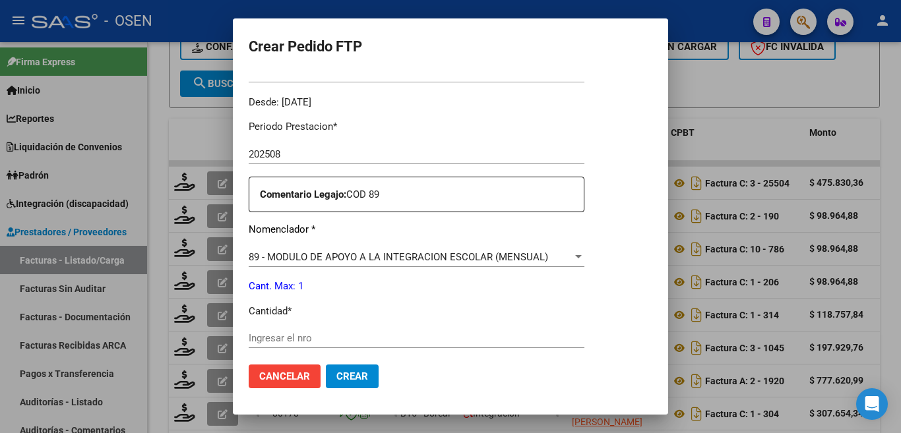
scroll to position [396, 0]
click at [313, 327] on div "Ingresar el nro" at bounding box center [417, 337] width 336 height 20
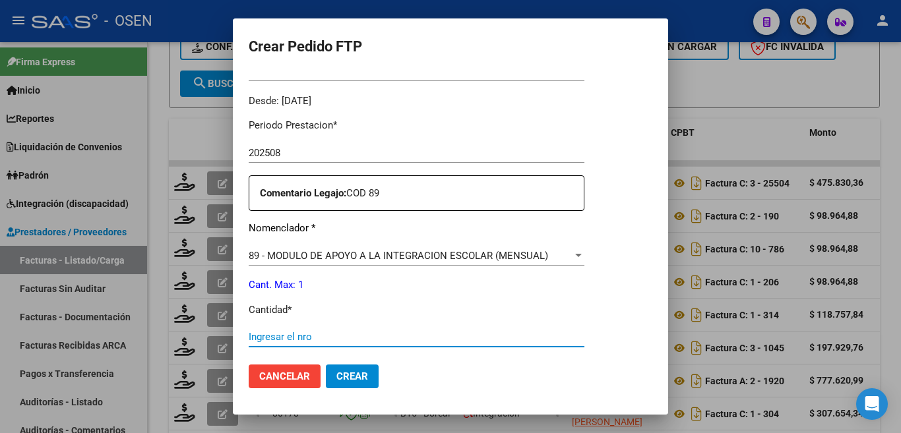
click at [311, 331] on input "Ingresar el nro" at bounding box center [417, 337] width 336 height 12
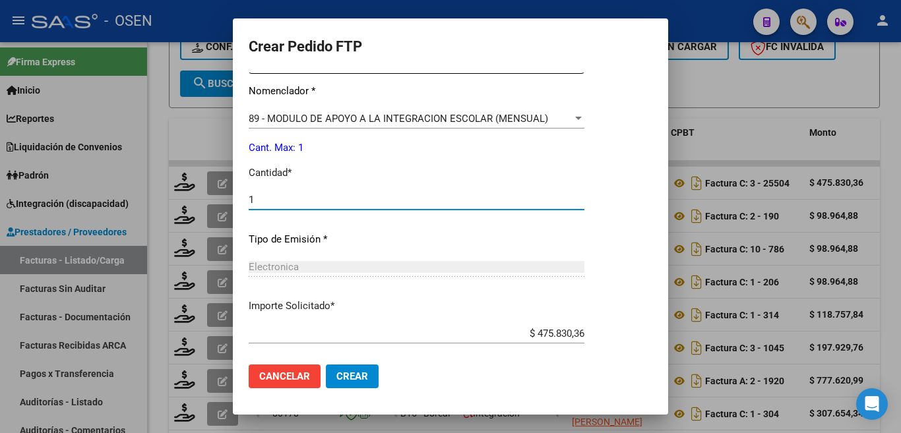
scroll to position [593, 0]
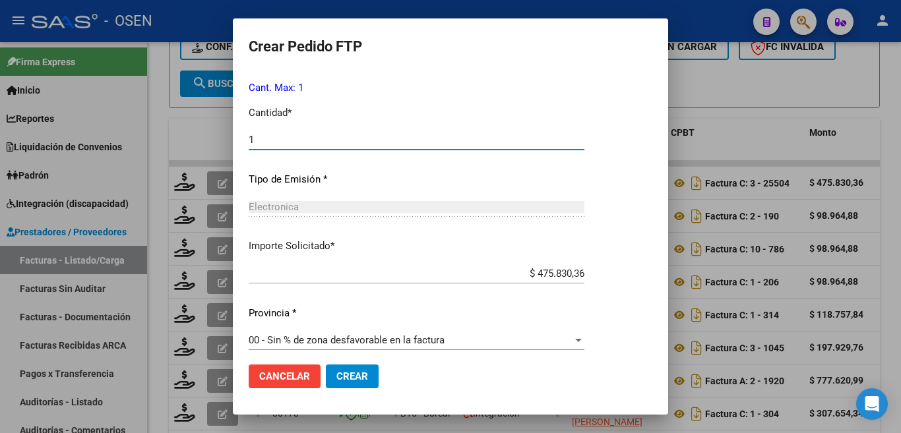
type input "1"
click at [335, 380] on button "Crear" at bounding box center [352, 377] width 53 height 24
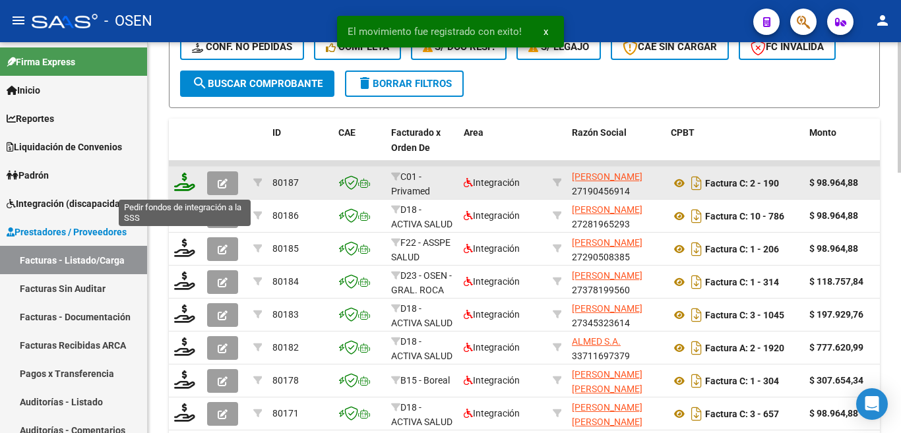
click at [183, 179] on icon at bounding box center [184, 182] width 21 height 18
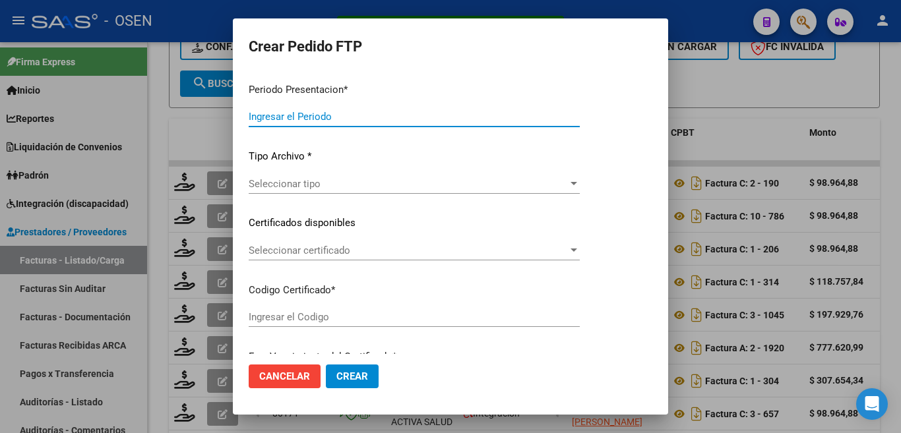
type input "202508"
type input "$ 98.964,88"
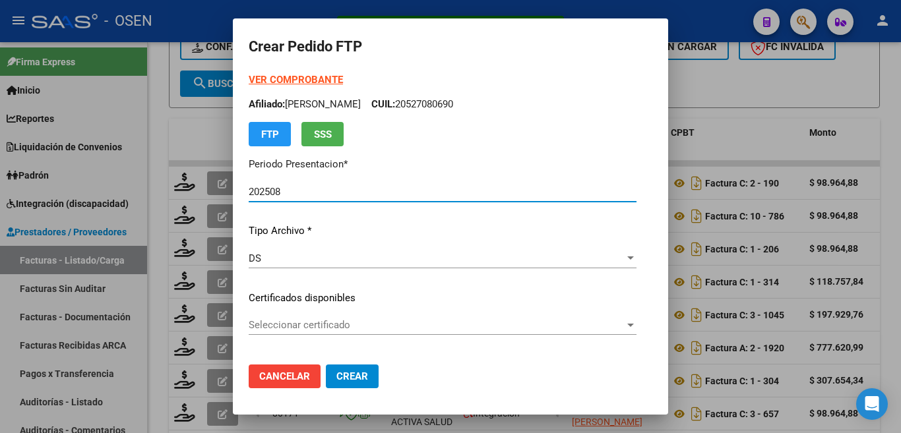
type input "ARG01000503953862016033120190331BS430"
type input "[DATE]"
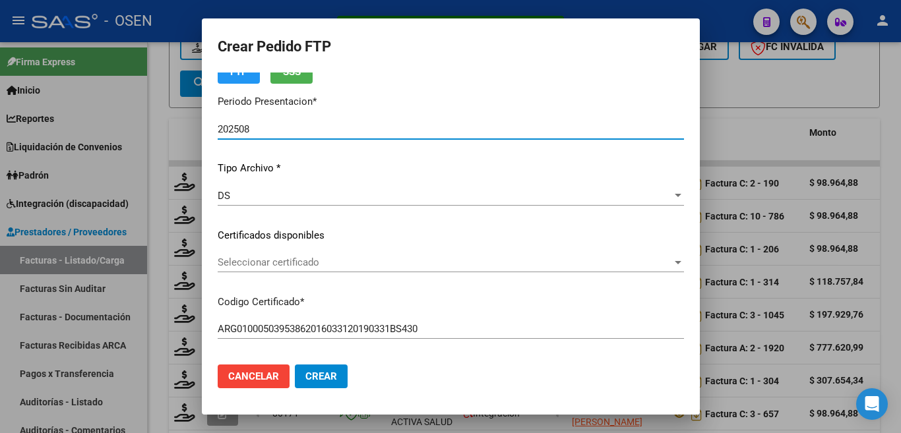
scroll to position [132, 0]
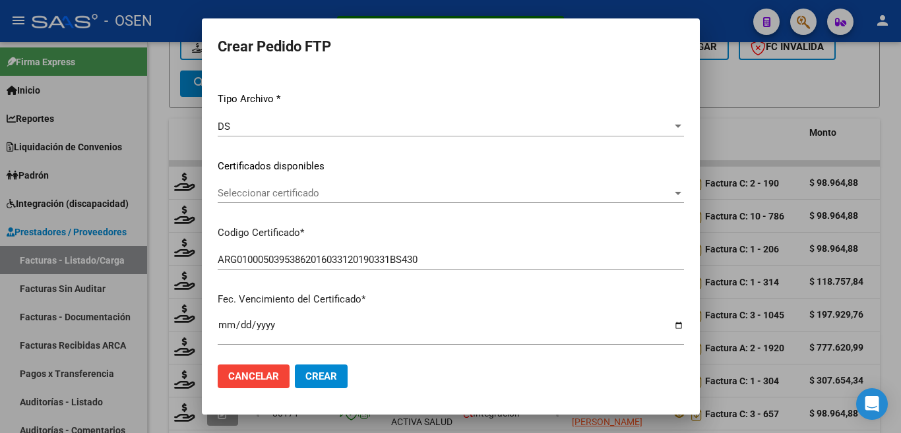
click at [333, 189] on span "Seleccionar certificado" at bounding box center [445, 193] width 454 height 12
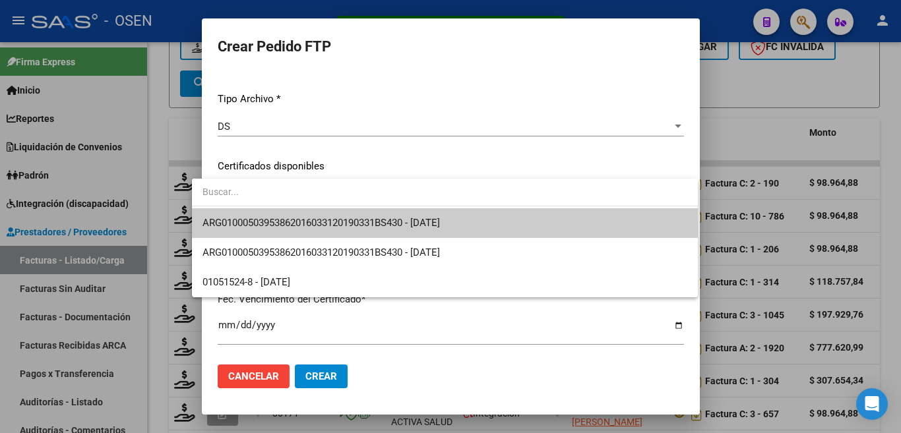
click at [334, 214] on span "ARG01000503953862016033120190331BS430 - [DATE]" at bounding box center [444, 223] width 485 height 30
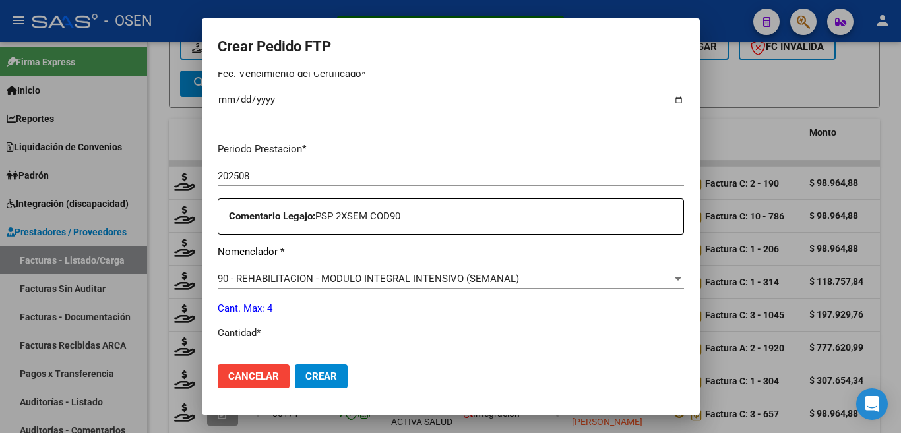
scroll to position [461, 0]
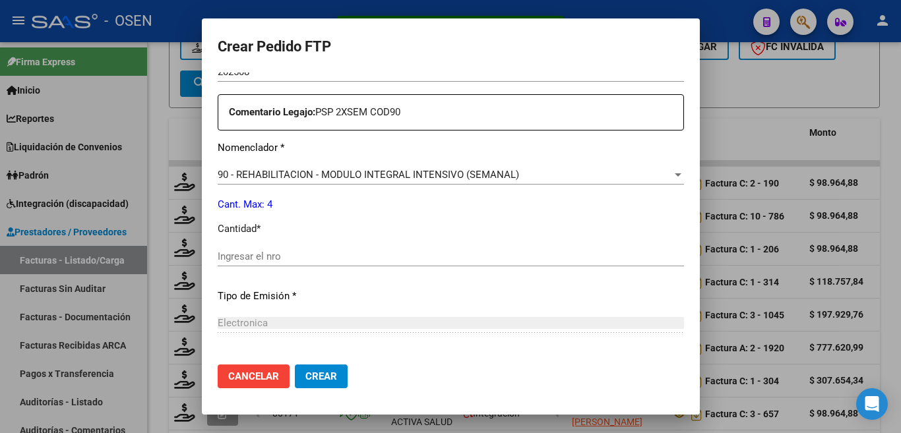
click at [260, 251] on input "Ingresar el nro" at bounding box center [451, 257] width 466 height 12
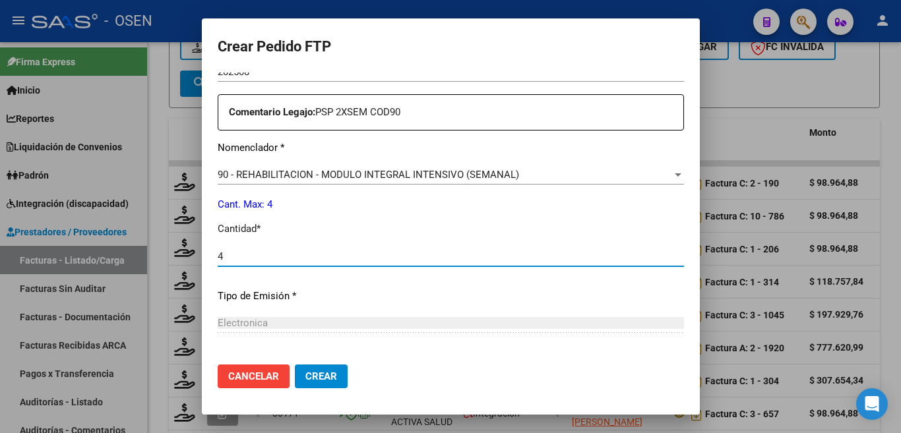
type input "4"
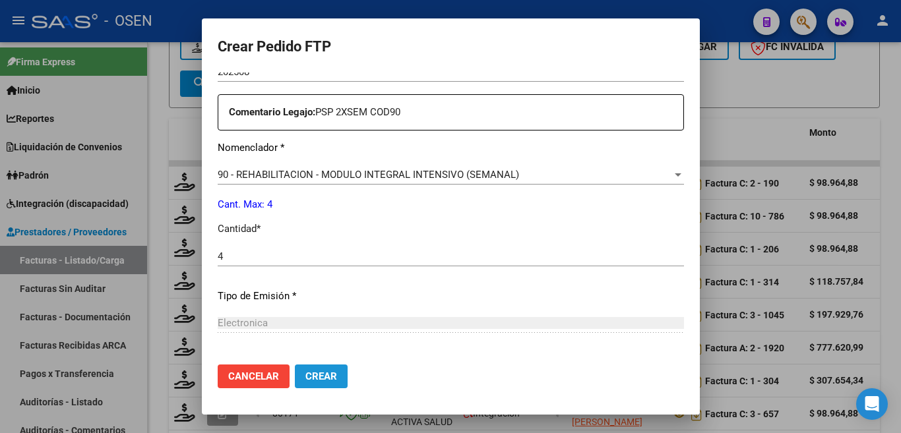
click at [305, 377] on span "Crear" at bounding box center [321, 376] width 32 height 12
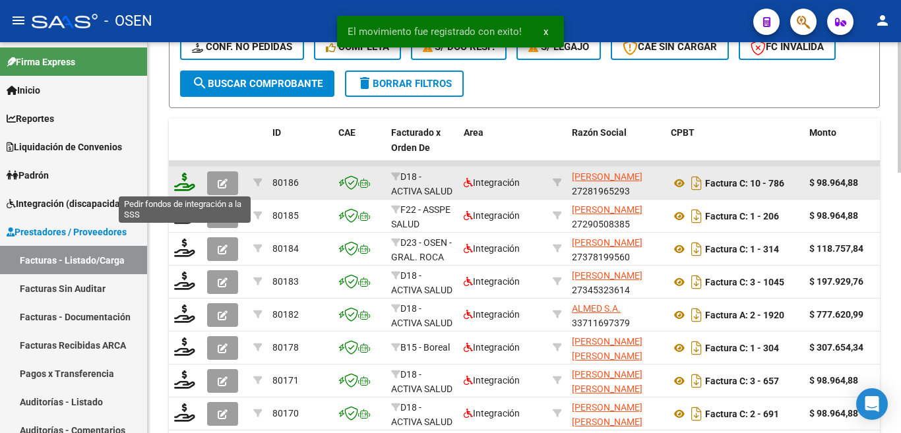
click at [188, 179] on icon at bounding box center [184, 182] width 21 height 18
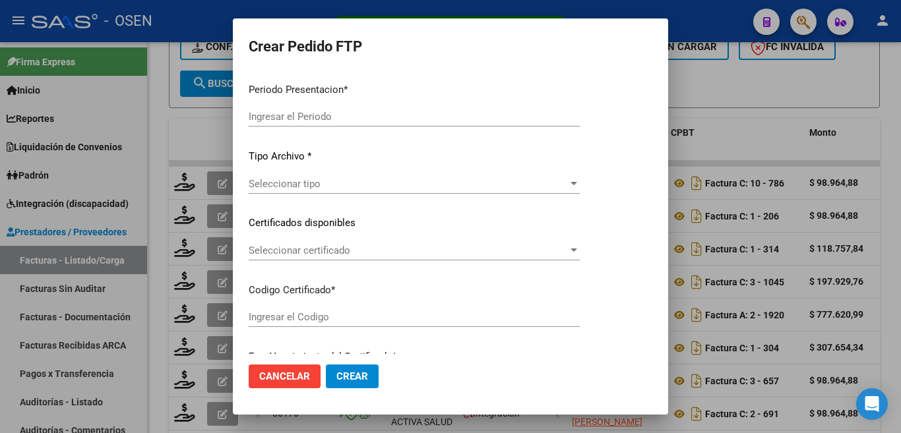
type input "202508"
type input "$ 98.964,88"
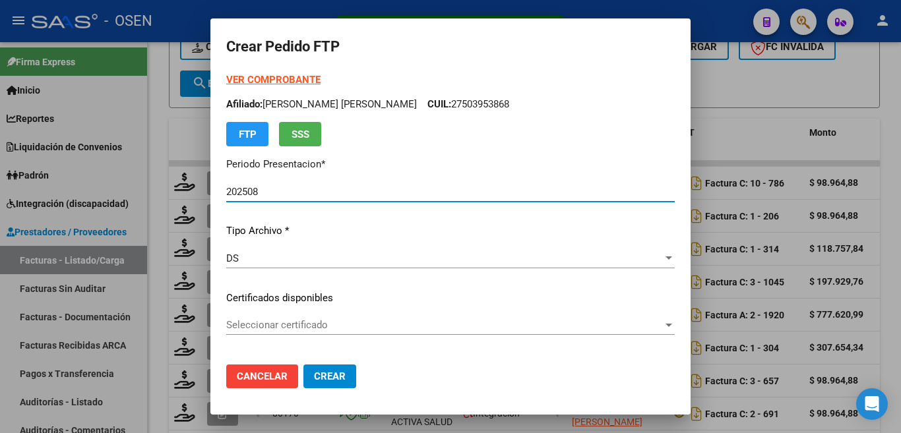
type input "ARG01000558738712025012120300121BUE430"
type input "[DATE]"
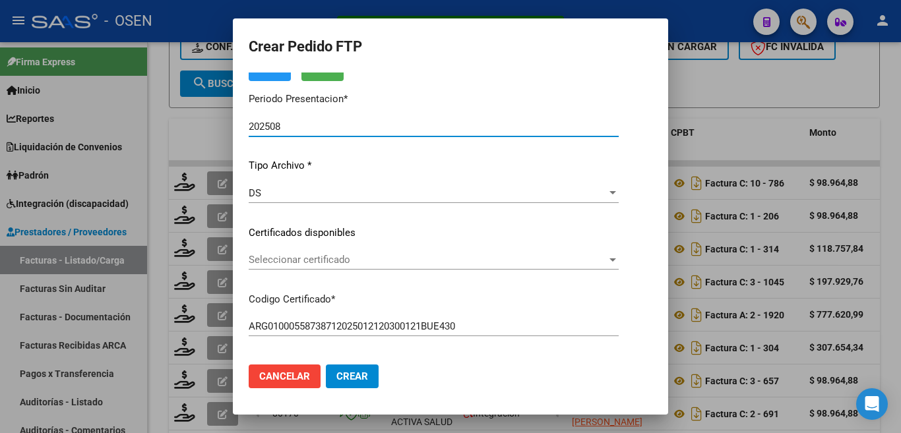
scroll to position [132, 0]
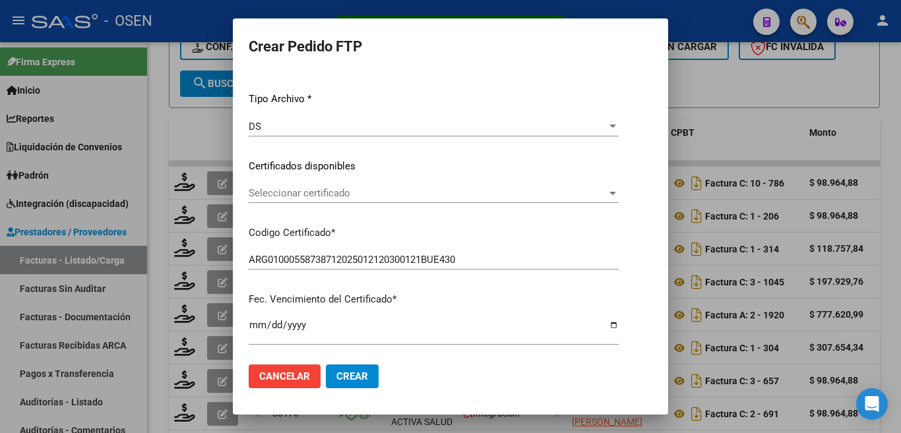
click at [312, 183] on div "Seleccionar certificado Seleccionar certificado" at bounding box center [434, 193] width 370 height 20
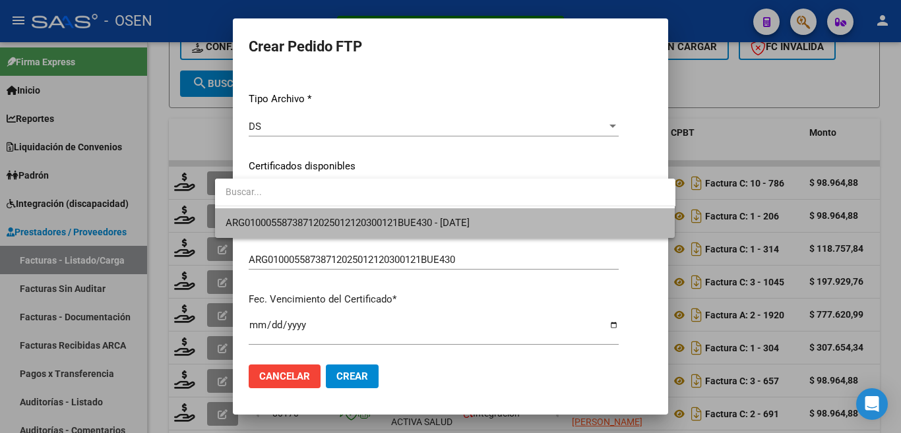
drag, startPoint x: 325, startPoint y: 230, endPoint x: 336, endPoint y: 205, distance: 27.2
click at [326, 227] on span "ARG01000558738712025012120300121BUE430 - [DATE]" at bounding box center [444, 223] width 439 height 30
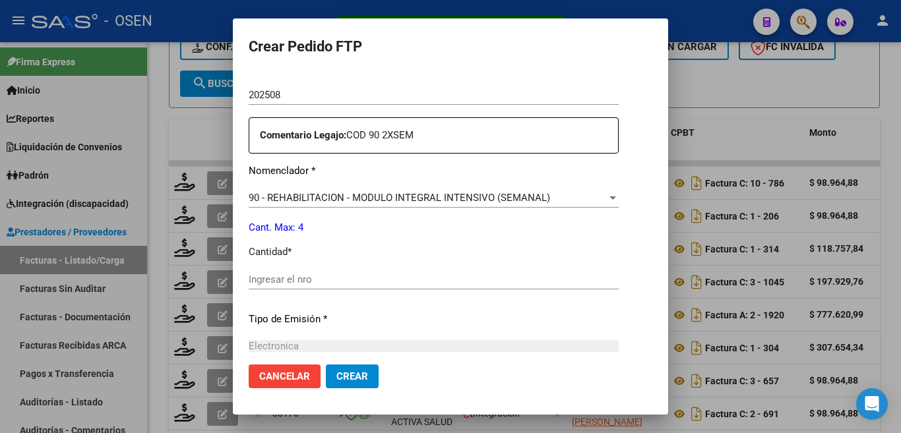
scroll to position [461, 0]
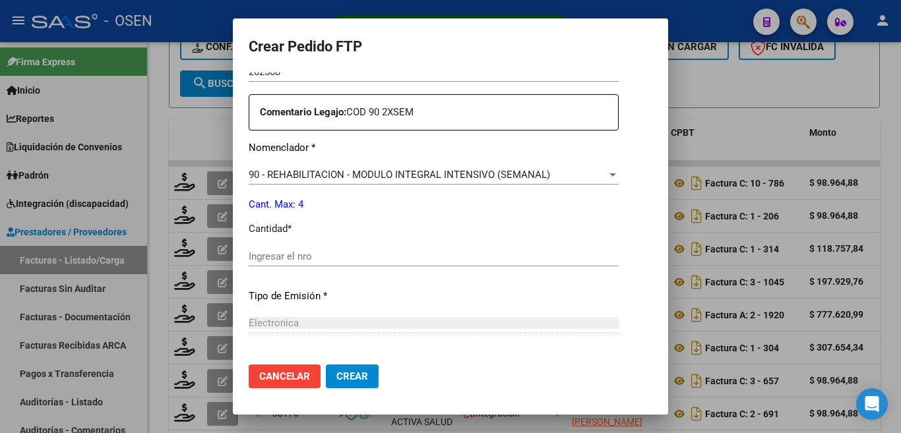
click at [301, 251] on input "Ingresar el nro" at bounding box center [434, 257] width 370 height 12
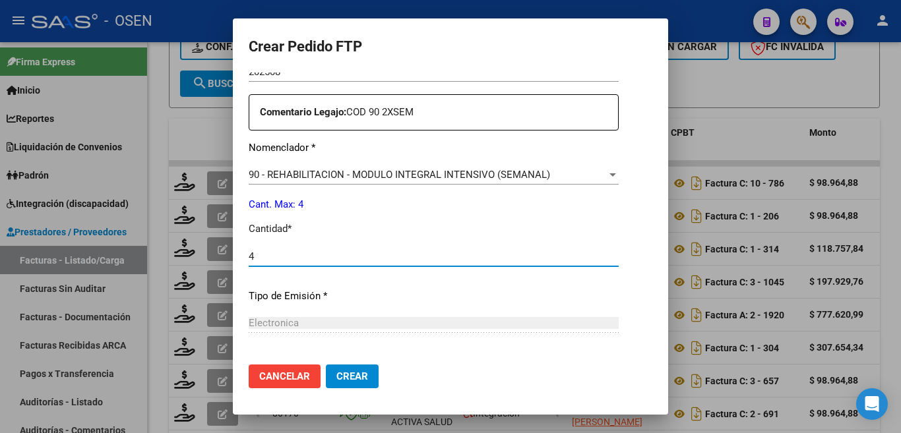
type input "4"
click at [338, 373] on span "Crear" at bounding box center [352, 376] width 32 height 12
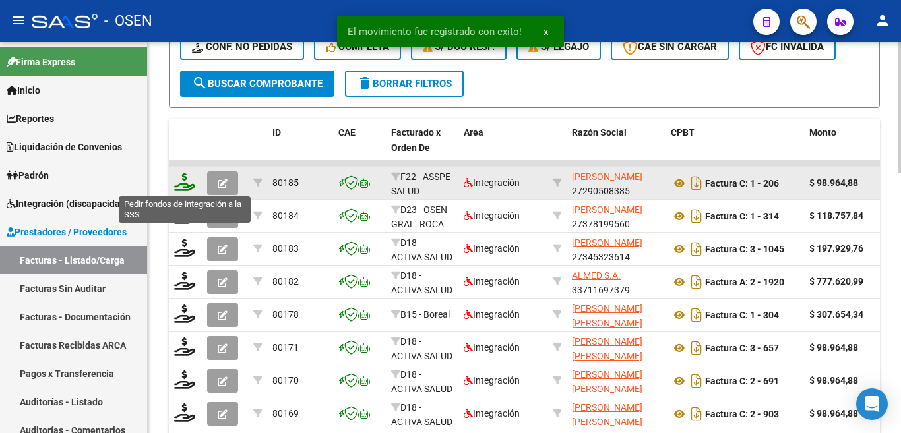
click at [184, 181] on icon at bounding box center [184, 182] width 21 height 18
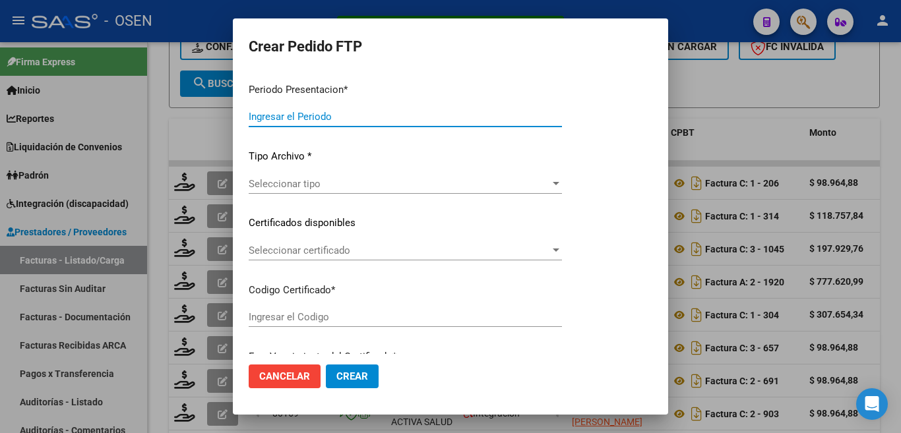
type input "202508"
type input "$ 98.964,88"
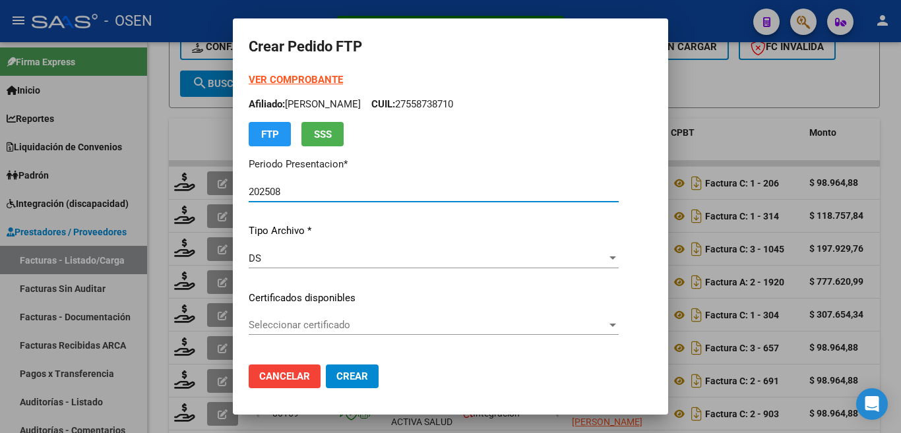
type input "ARG02000536039162023070620280706BS413"
type input "[DATE]"
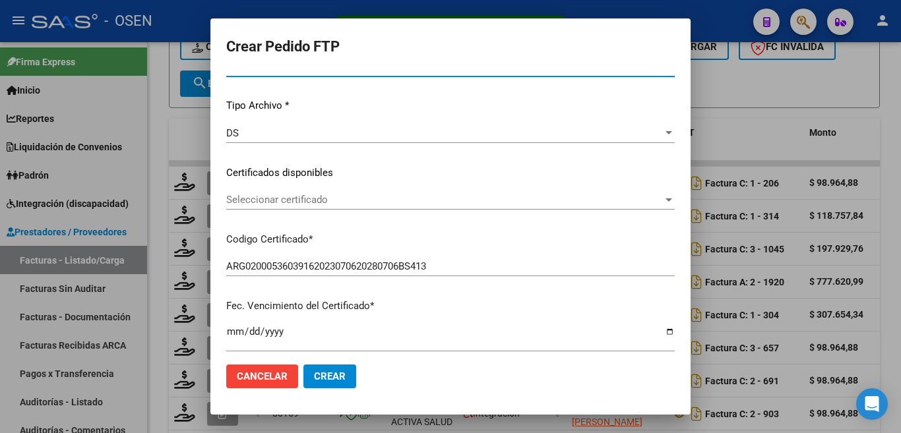
scroll to position [132, 0]
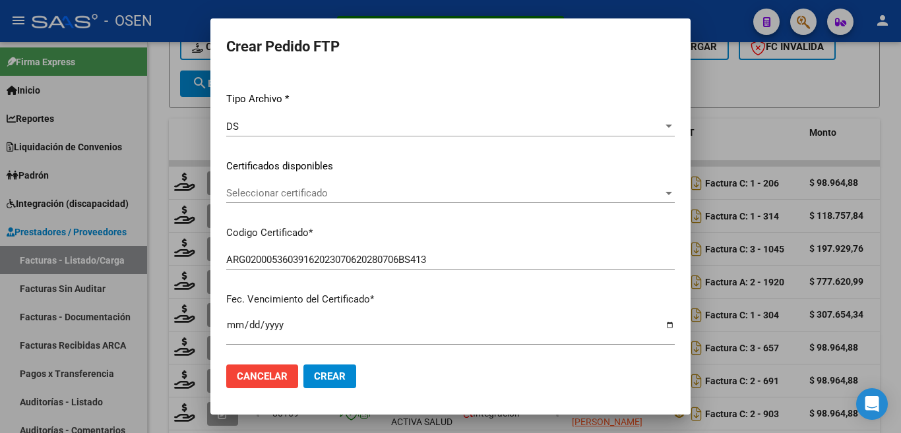
click at [319, 197] on span "Seleccionar certificado" at bounding box center [444, 193] width 436 height 12
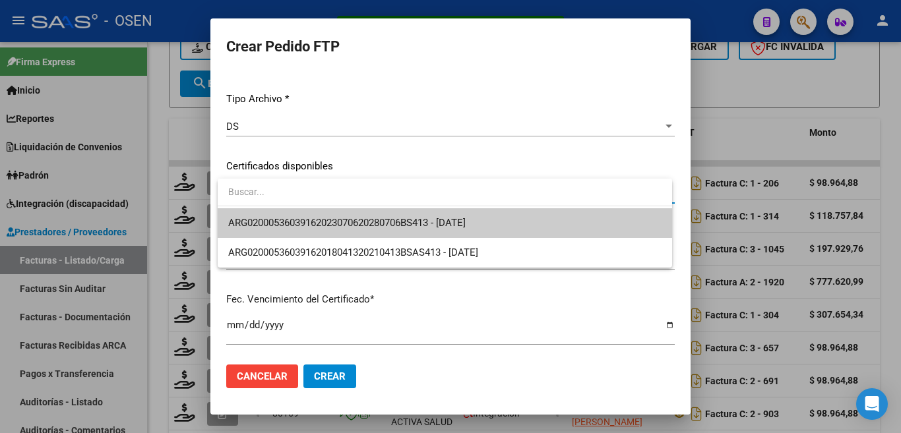
click at [320, 214] on span "ARG02000536039162023070620280706BS413 - [DATE]" at bounding box center [444, 223] width 433 height 30
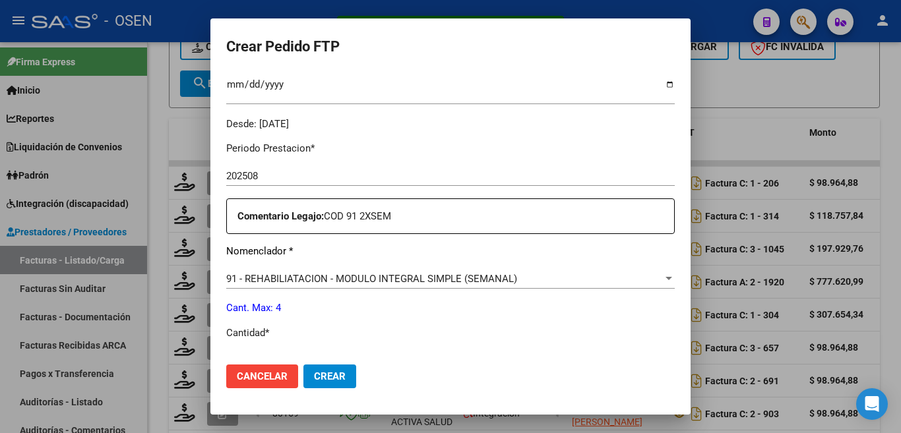
scroll to position [396, 0]
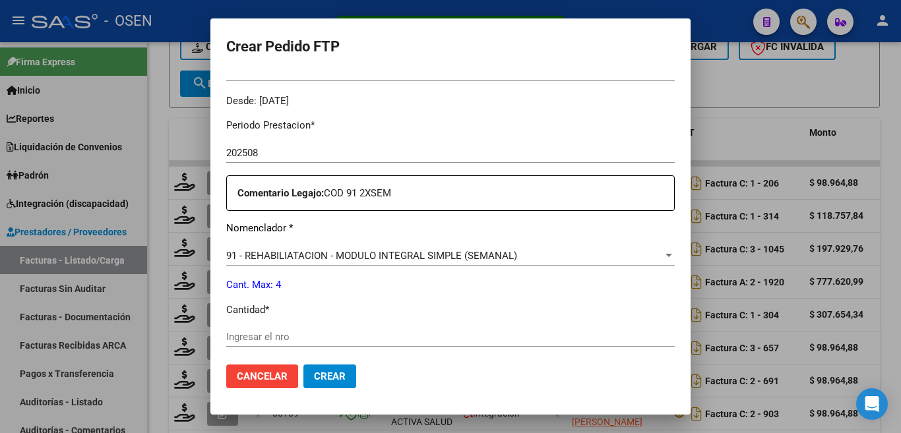
click at [280, 327] on div "Ingresar el nro" at bounding box center [450, 337] width 448 height 20
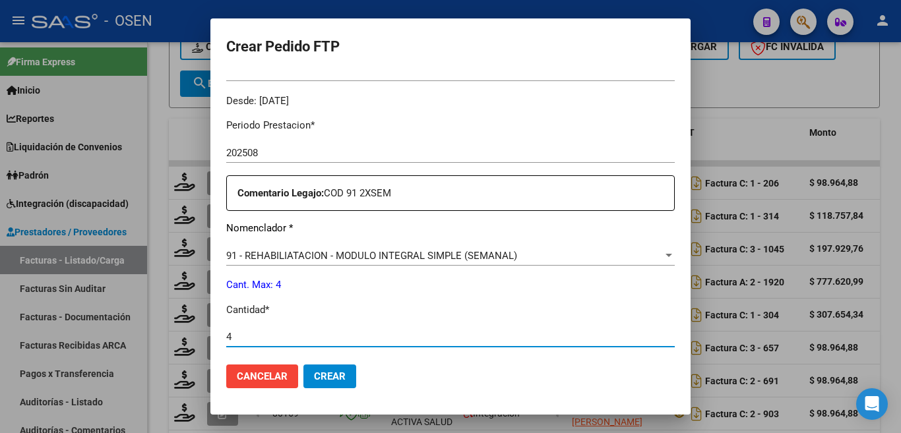
type input "4"
click at [327, 374] on span "Crear" at bounding box center [330, 376] width 32 height 12
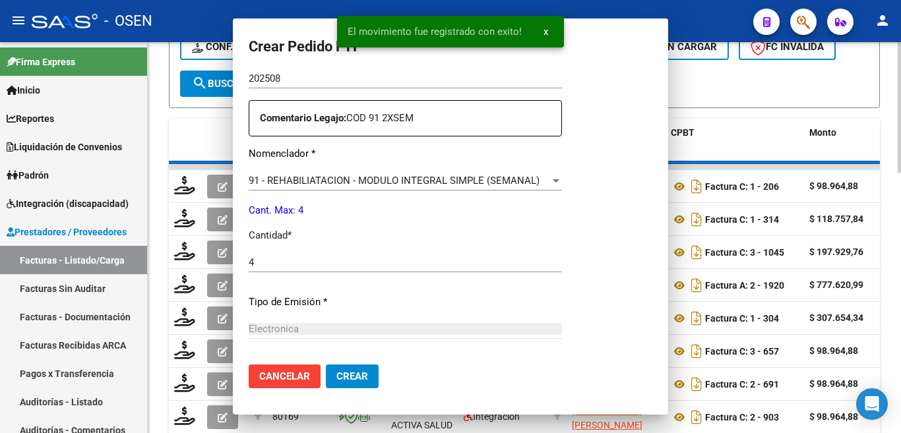
scroll to position [0, 0]
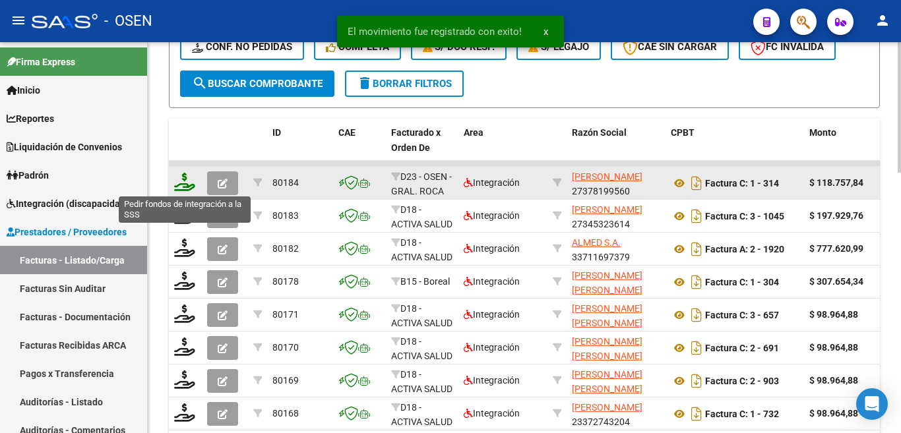
click at [187, 185] on icon at bounding box center [184, 182] width 21 height 18
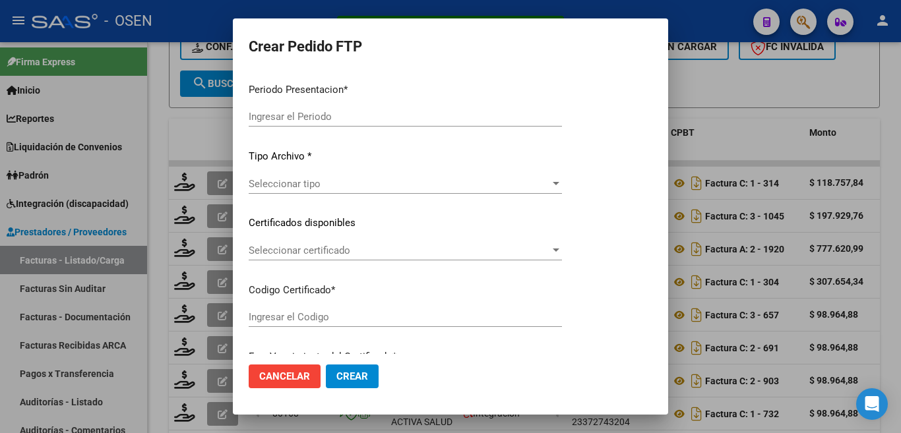
type input "202508"
type input "$ 118.757,84"
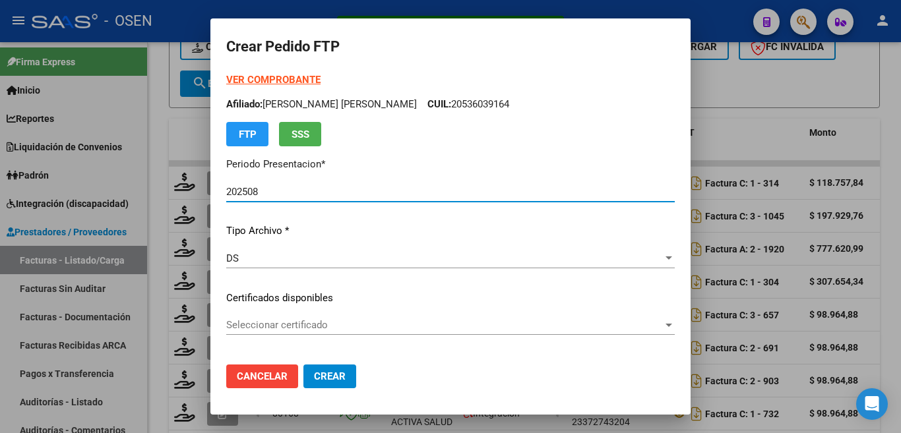
type input "ARG02000545476562023112320281123RIO142"
type input "[DATE]"
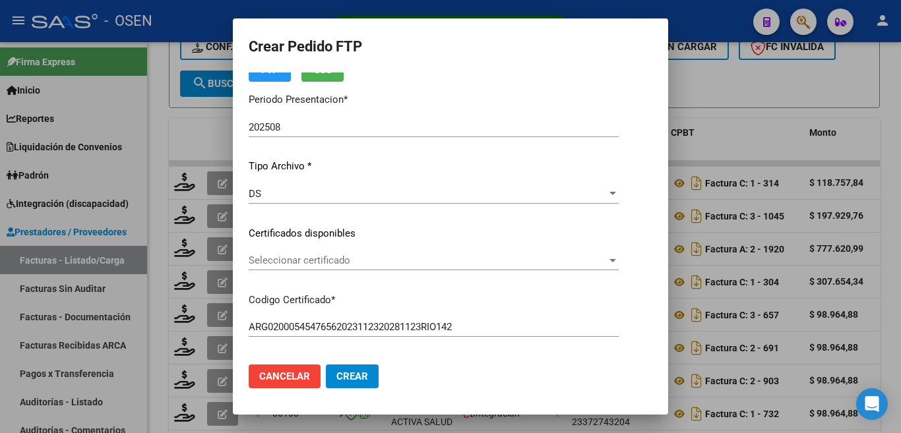
scroll to position [132, 0]
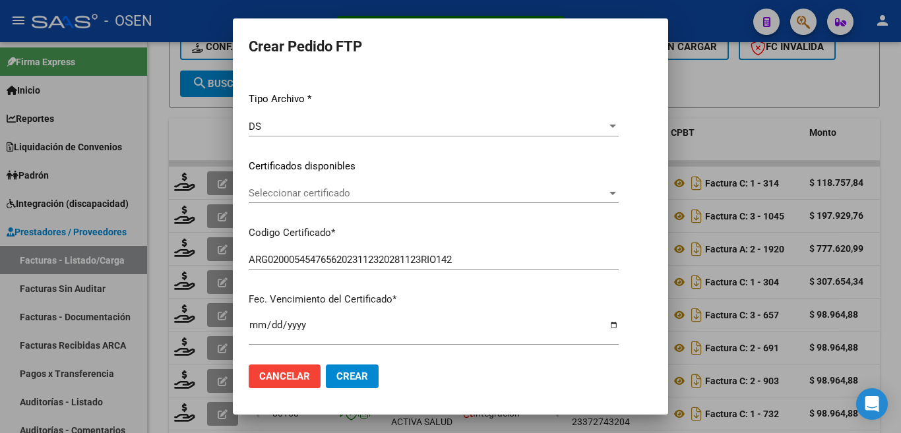
click at [367, 198] on span "Seleccionar certificado" at bounding box center [428, 193] width 358 height 12
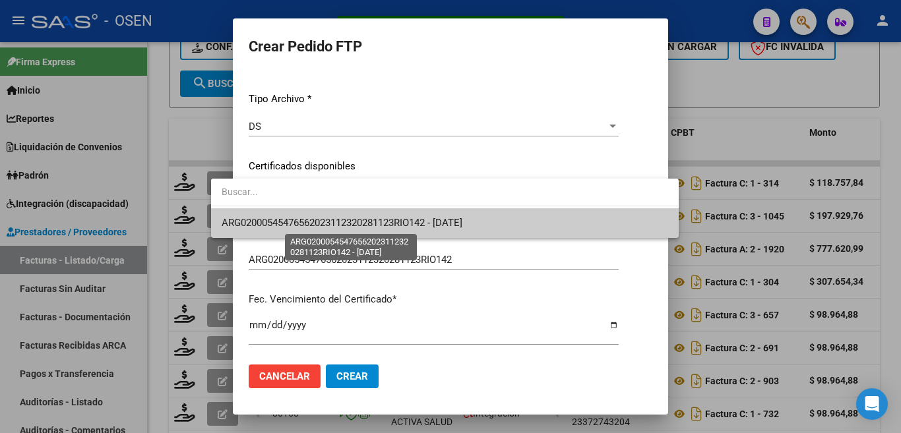
click at [369, 221] on span "ARG02000545476562023112320281123RIO142 - [DATE]" at bounding box center [341, 223] width 241 height 12
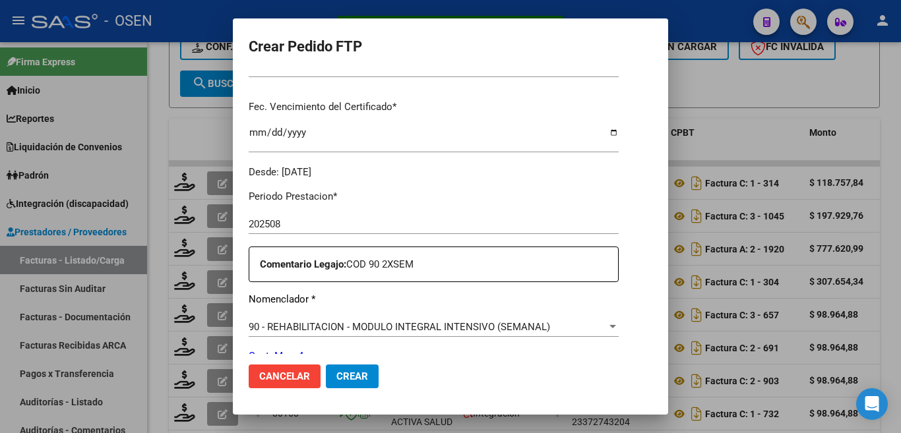
scroll to position [396, 0]
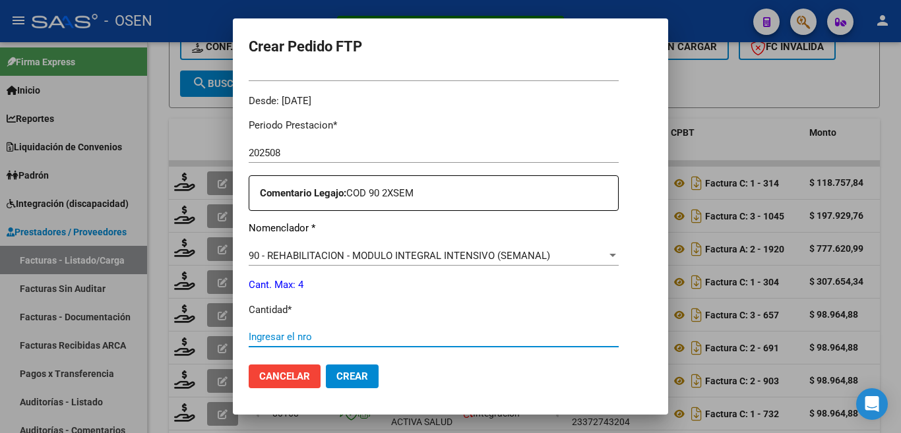
click at [319, 331] on input "Ingresar el nro" at bounding box center [434, 337] width 370 height 12
type input "4"
click at [340, 385] on button "Crear" at bounding box center [352, 377] width 53 height 24
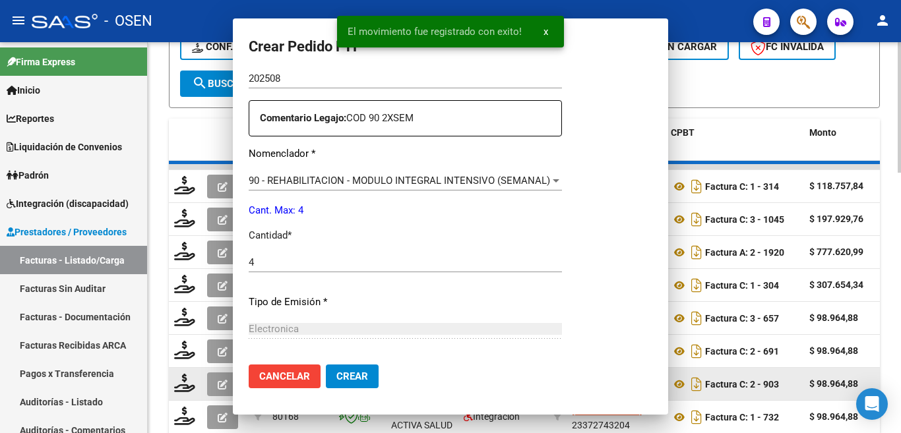
scroll to position [0, 0]
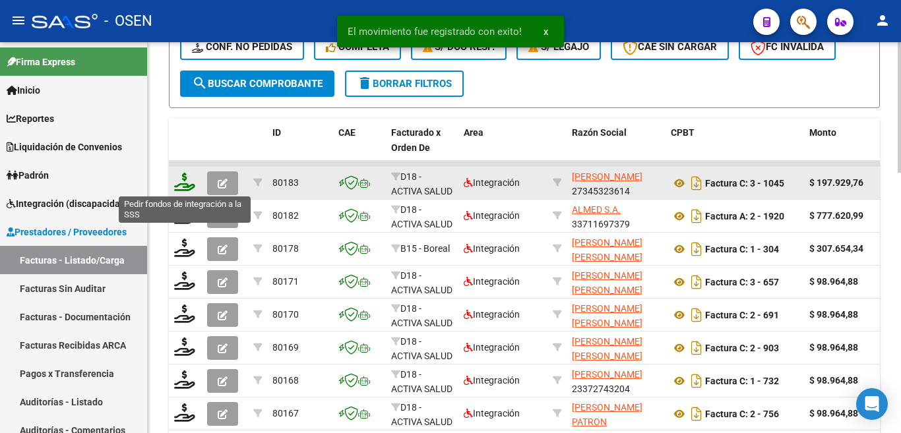
click at [190, 181] on icon at bounding box center [184, 182] width 21 height 18
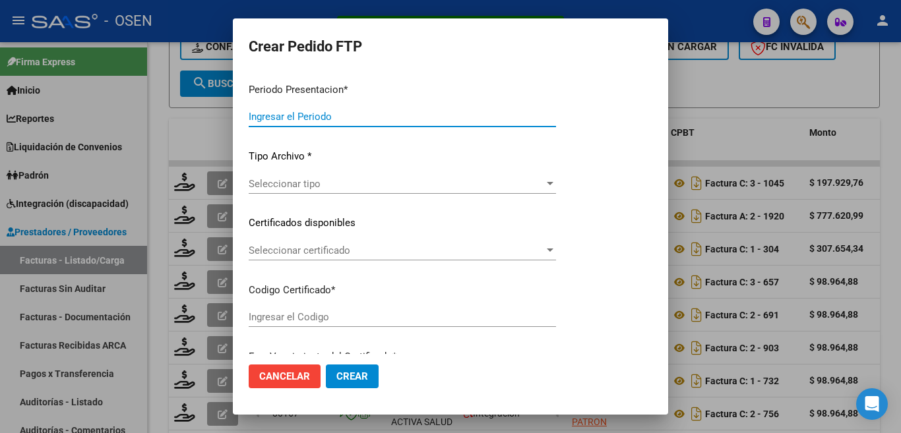
type input "202508"
type input "$ 197.929,76"
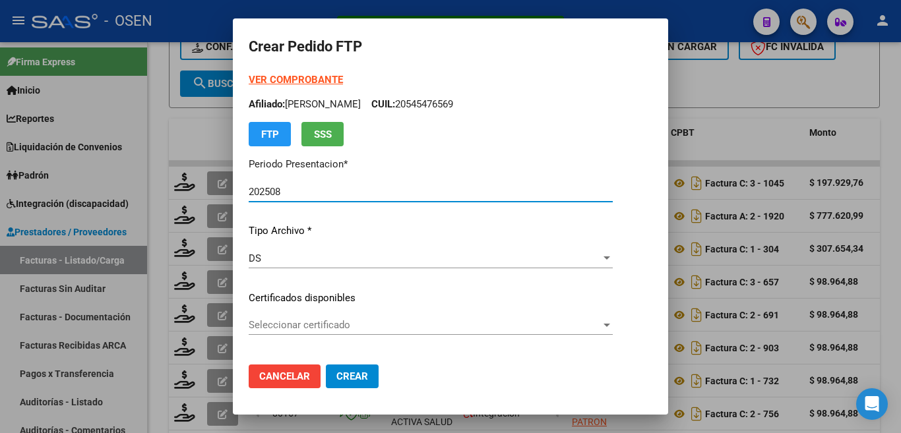
type input "ARG02000566301582024041520270415BSAS439"
type input "[DATE]"
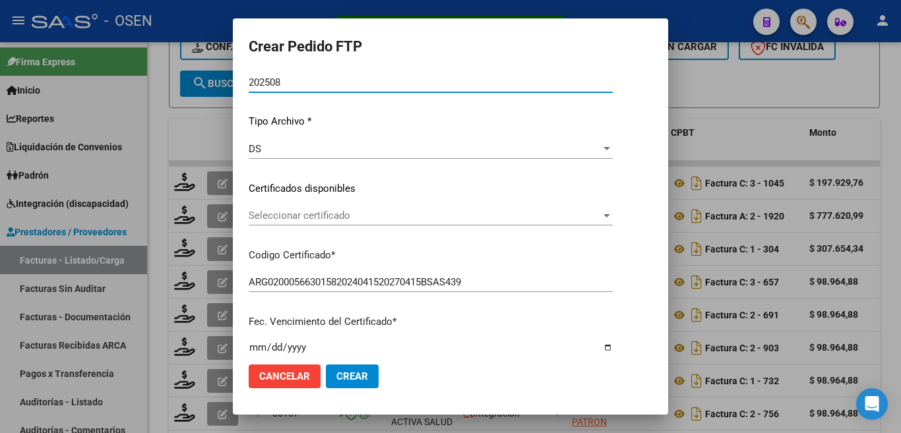
scroll to position [198, 0]
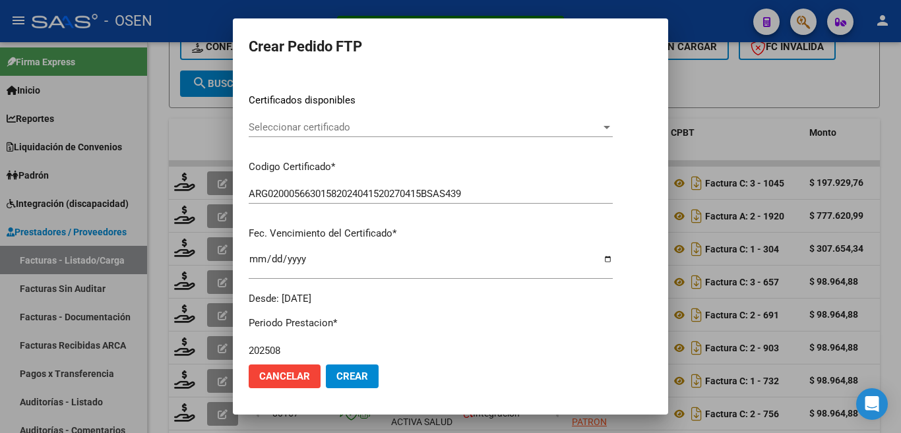
click at [380, 121] on div "Seleccionar certificado Seleccionar certificado" at bounding box center [431, 127] width 364 height 20
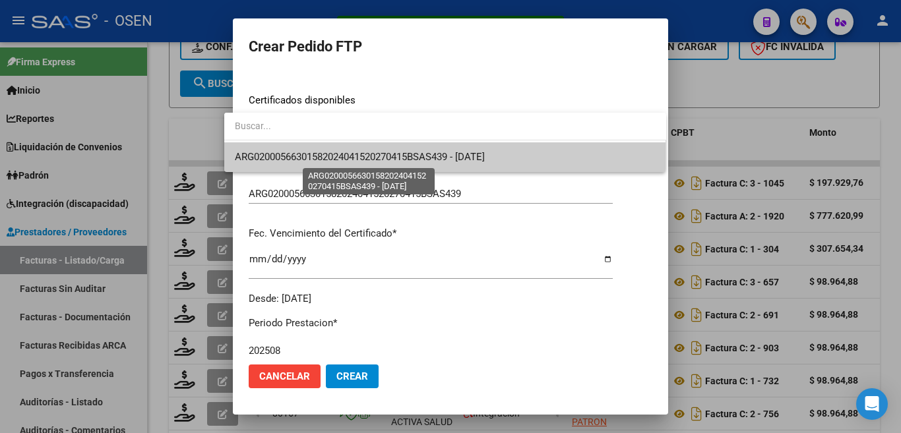
drag, startPoint x: 380, startPoint y: 121, endPoint x: 375, endPoint y: 152, distance: 31.3
click at [375, 153] on span "ARG02000566301582024041520270415BSAS439 - [DATE]" at bounding box center [360, 157] width 250 height 12
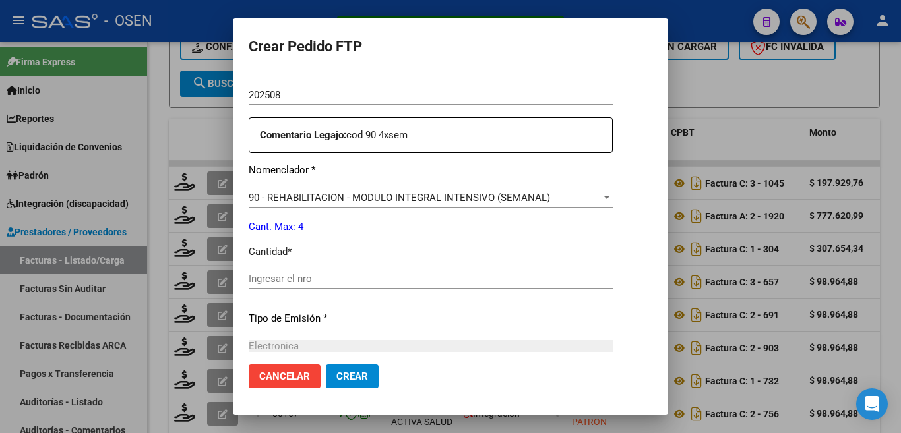
scroll to position [461, 0]
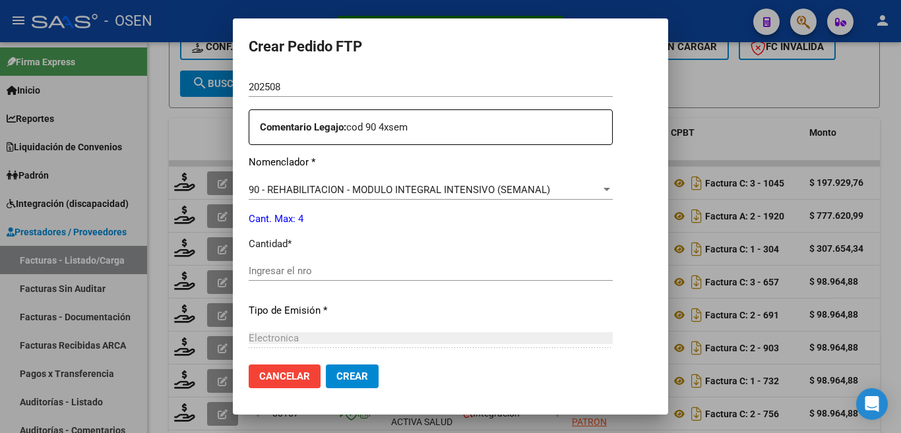
click at [315, 261] on div "Ingresar el nro" at bounding box center [431, 271] width 364 height 20
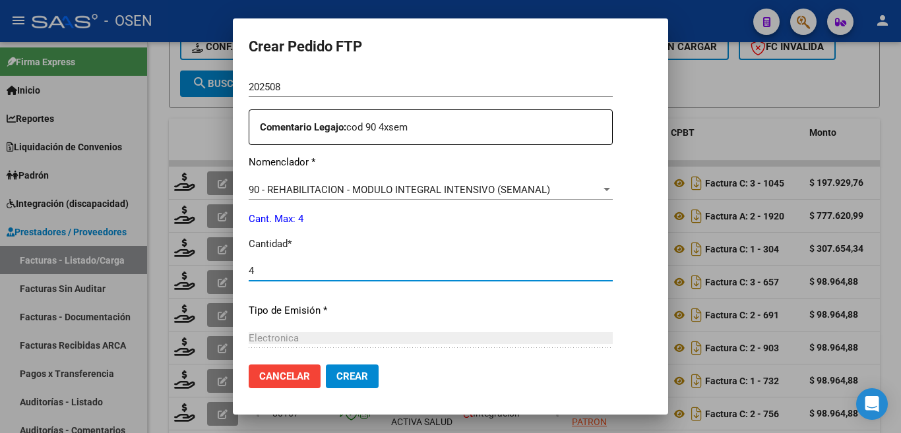
type input "4"
drag, startPoint x: 353, startPoint y: 381, endPoint x: 398, endPoint y: 351, distance: 53.8
click at [358, 376] on button "Crear" at bounding box center [352, 377] width 53 height 24
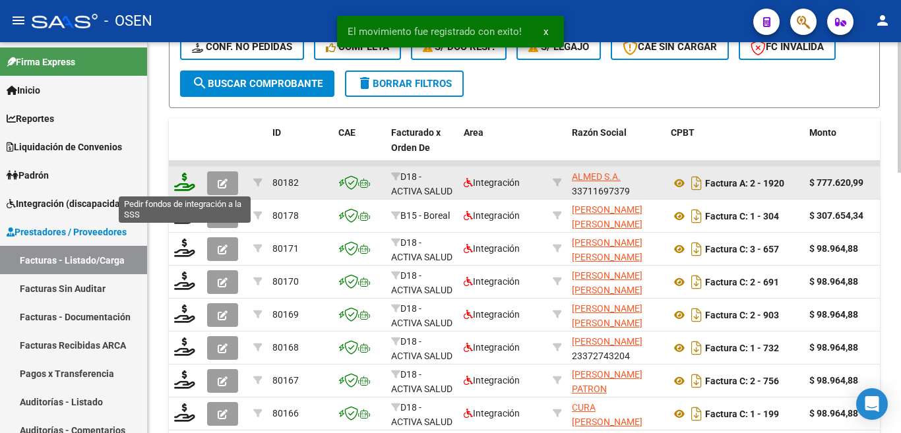
click at [178, 181] on icon at bounding box center [184, 182] width 21 height 18
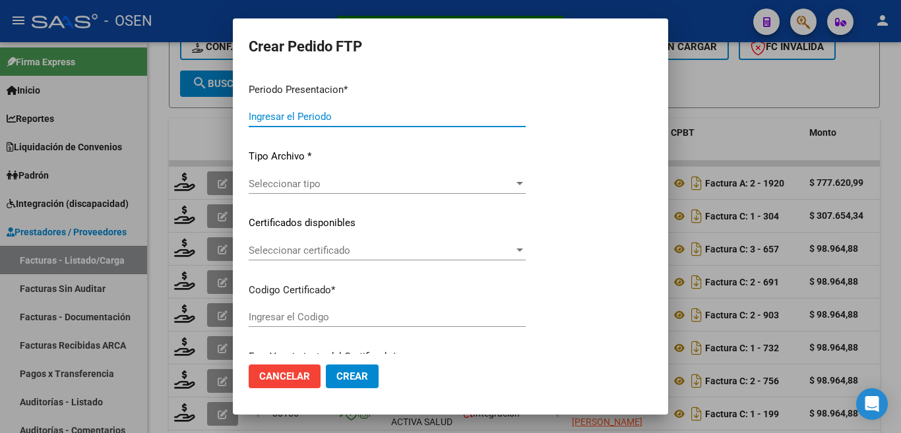
type input "202508"
type input "$ 777.620,99"
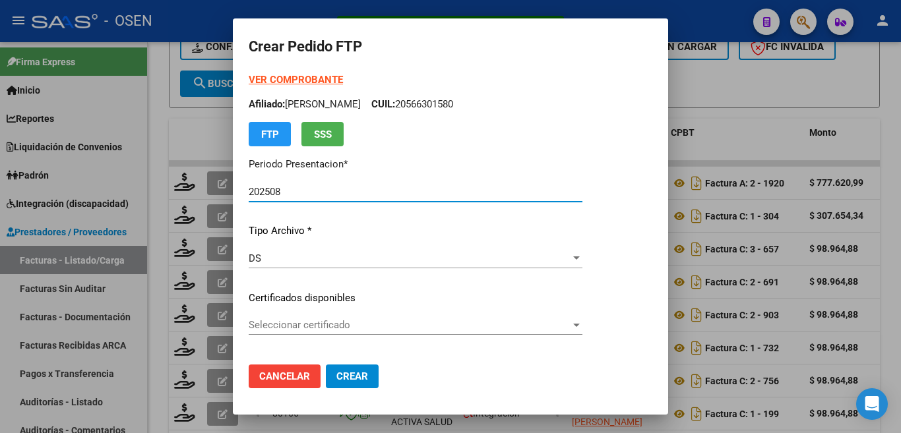
type input "ARG02000489296972022111820271118BS437"
type input "[DATE]"
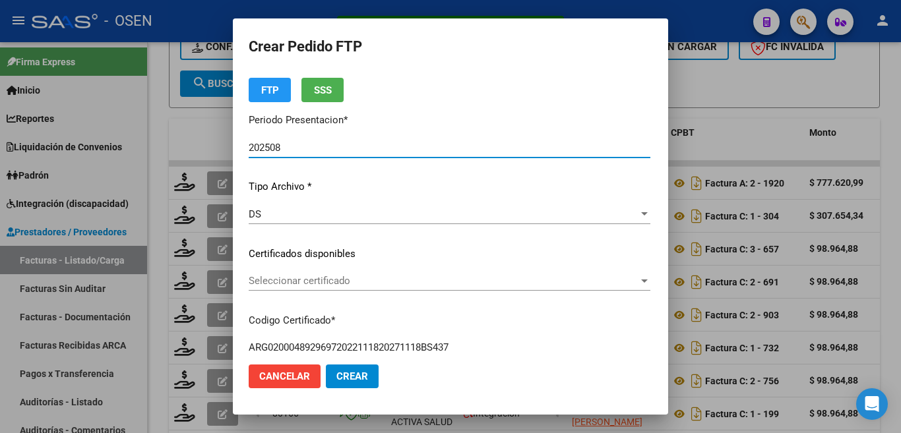
scroll to position [66, 0]
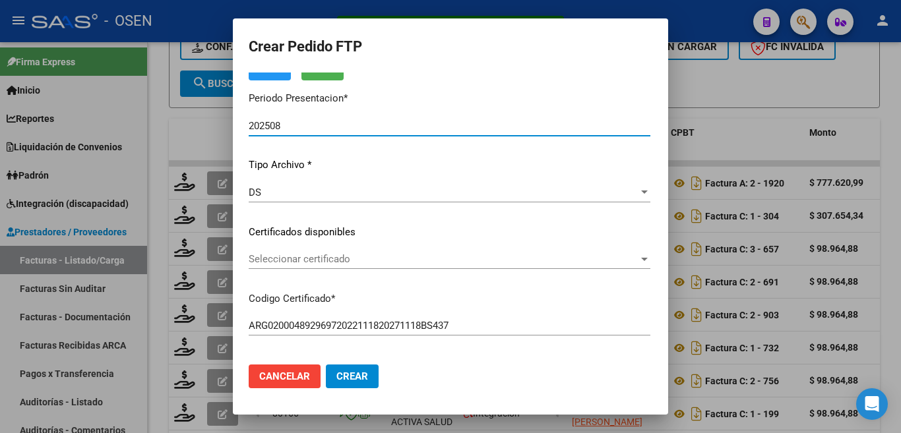
click at [349, 258] on span "Seleccionar certificado" at bounding box center [444, 259] width 390 height 12
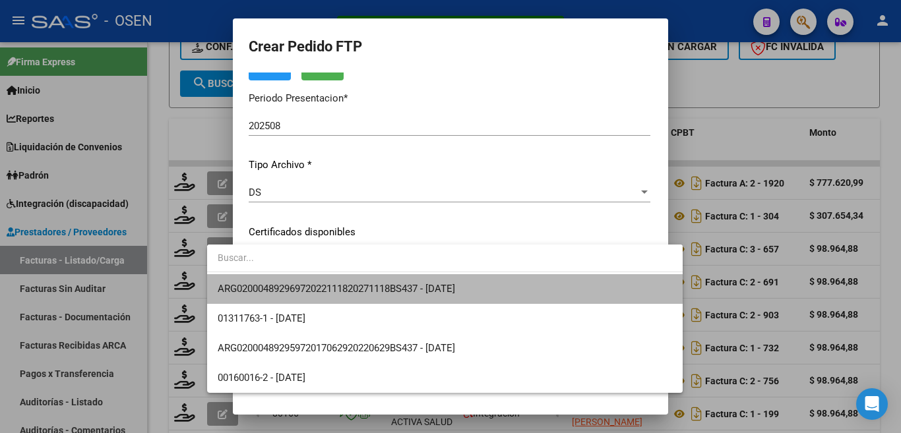
click at [350, 282] on span "ARG02000489296972022111820271118BS437 - [DATE]" at bounding box center [445, 289] width 454 height 30
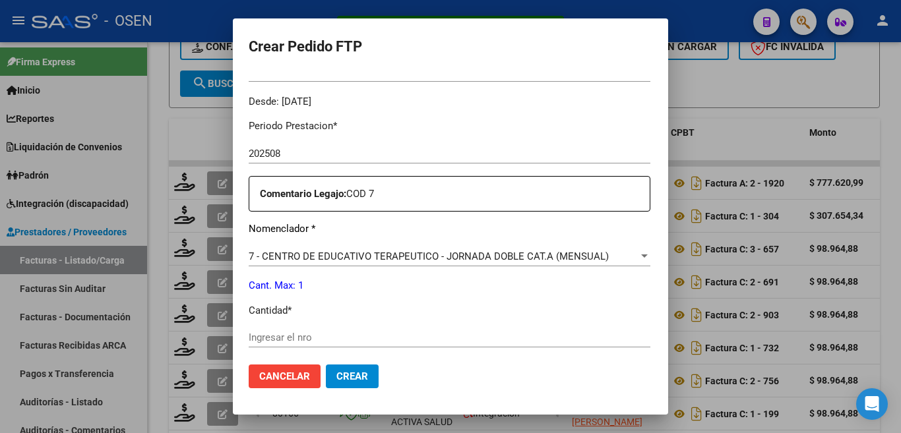
scroll to position [396, 0]
click at [264, 331] on input "Ingresar el nro" at bounding box center [449, 337] width 401 height 12
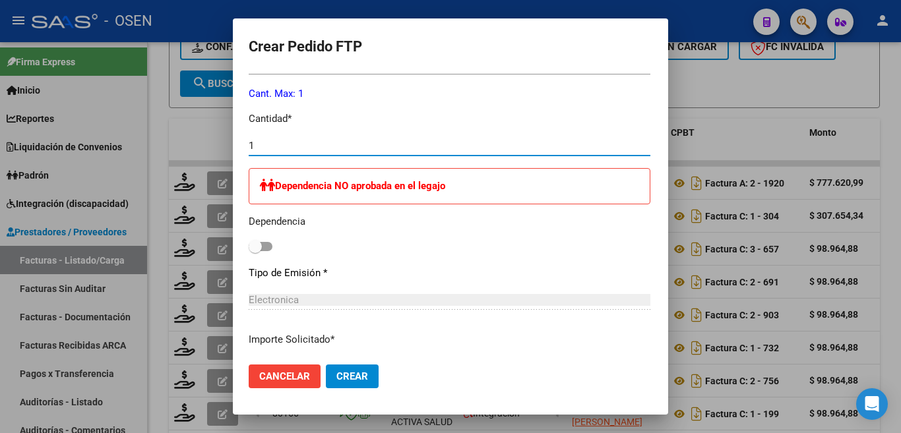
scroll to position [593, 0]
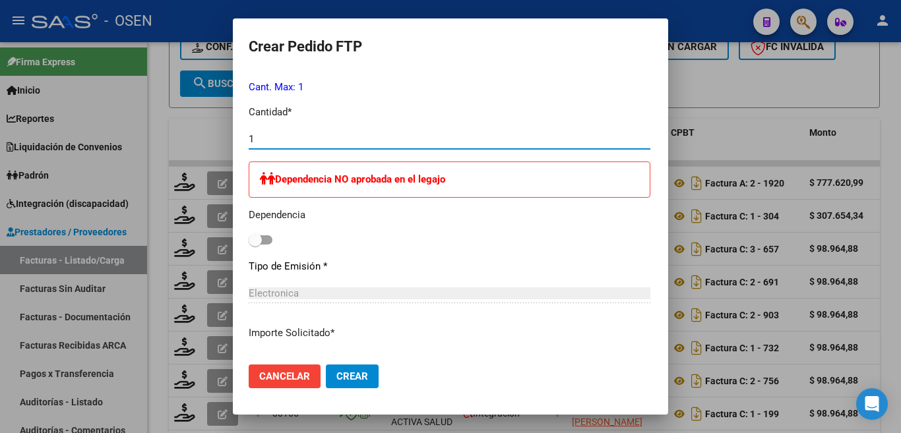
type input "1"
click at [326, 383] on button "Crear" at bounding box center [352, 377] width 53 height 24
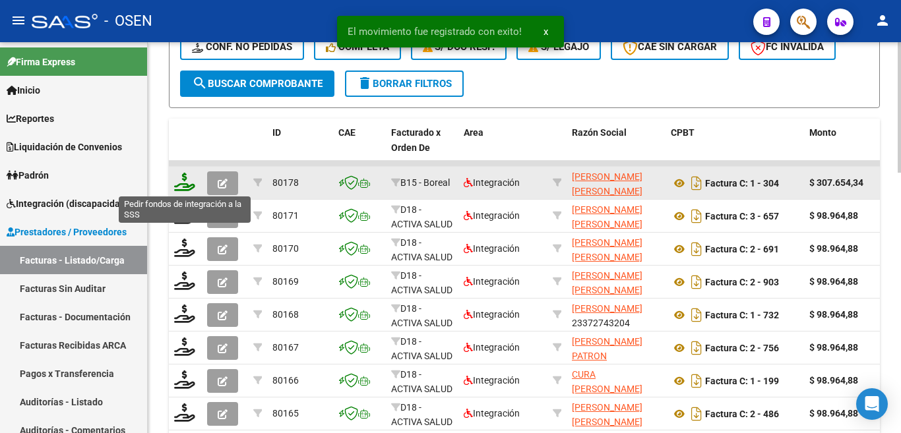
click at [184, 183] on icon at bounding box center [184, 182] width 21 height 18
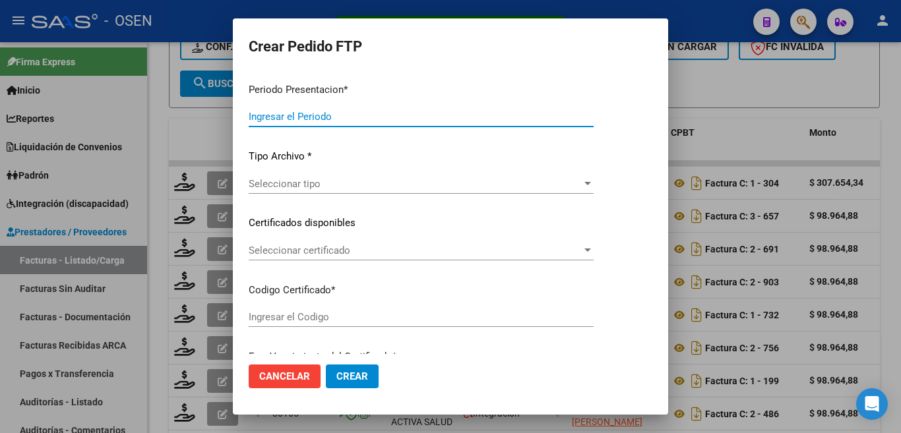
type input "202508"
type input "202506"
type input "$ 307.654,34"
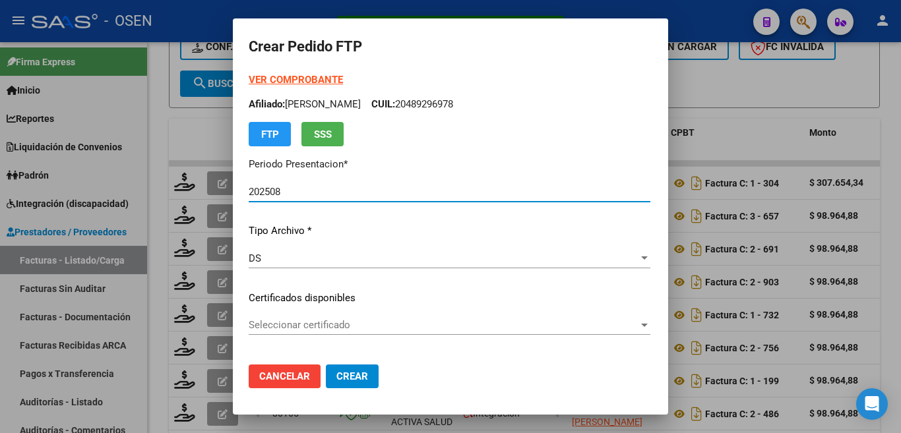
type input "ARG02000582829532024030620290306MEN200"
type input "[DATE]"
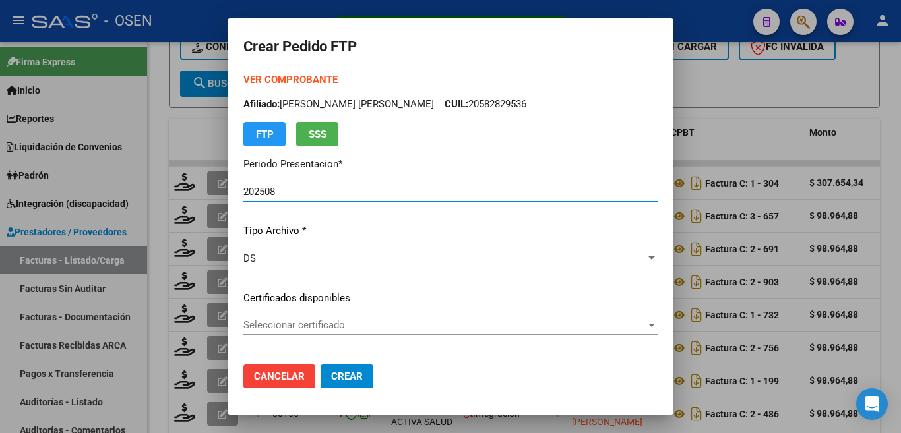
scroll to position [132, 0]
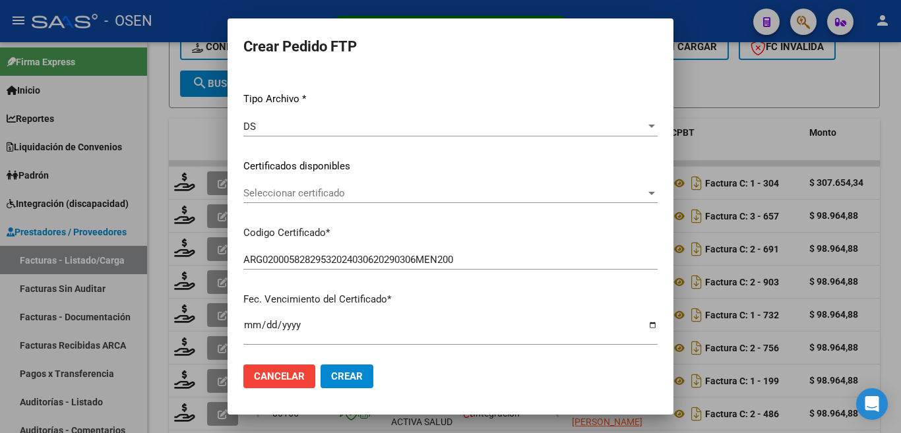
click at [343, 202] on div "Seleccionar certificado Seleccionar certificado" at bounding box center [450, 193] width 414 height 20
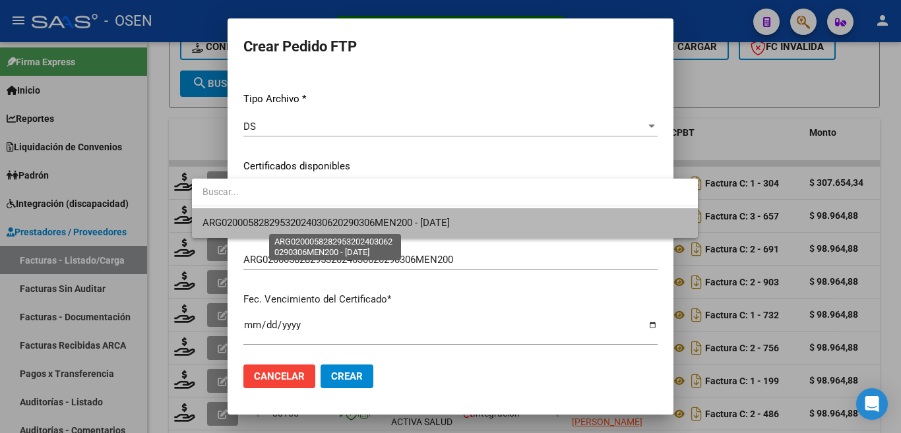
click at [350, 226] on span "ARG02000582829532024030620290306MEN200 - [DATE]" at bounding box center [325, 223] width 247 height 12
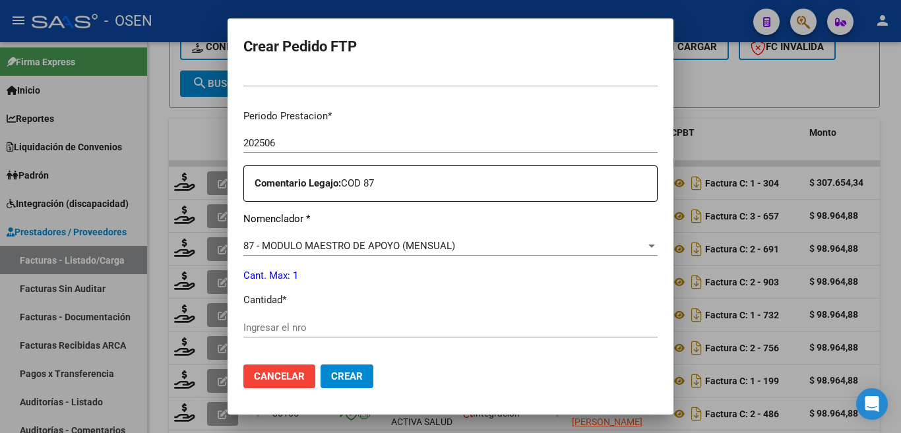
scroll to position [461, 0]
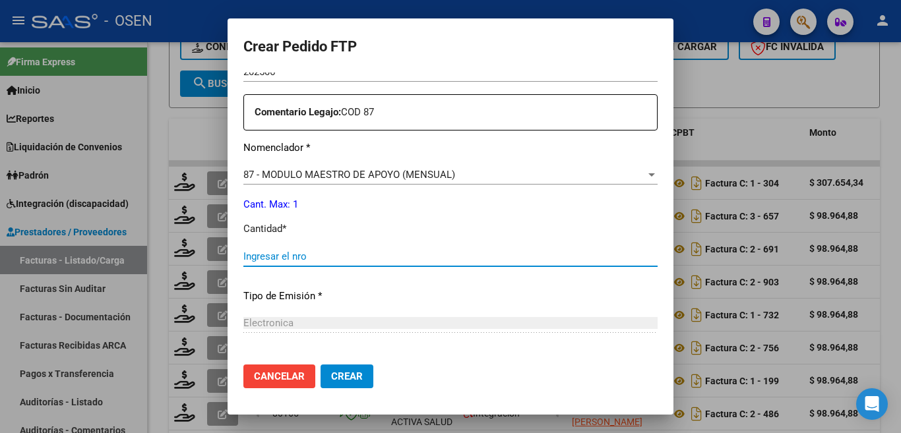
click at [272, 251] on input "Ingresar el nro" at bounding box center [450, 257] width 414 height 12
type input "1"
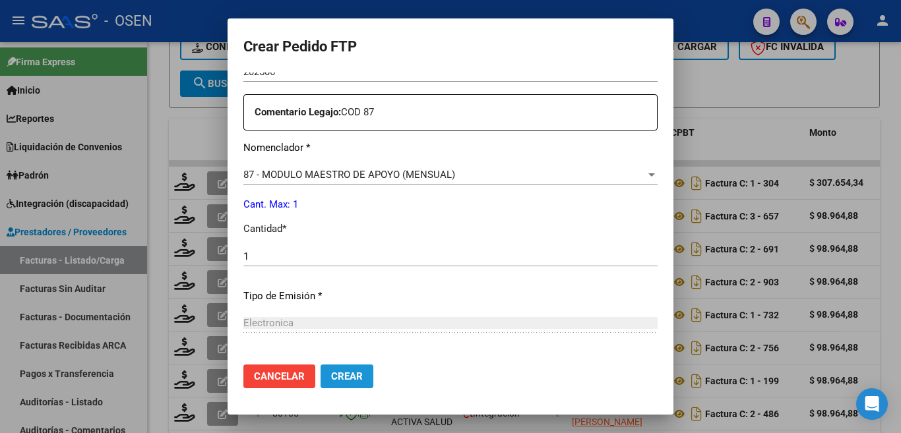
click at [331, 372] on span "Crear" at bounding box center [347, 376] width 32 height 12
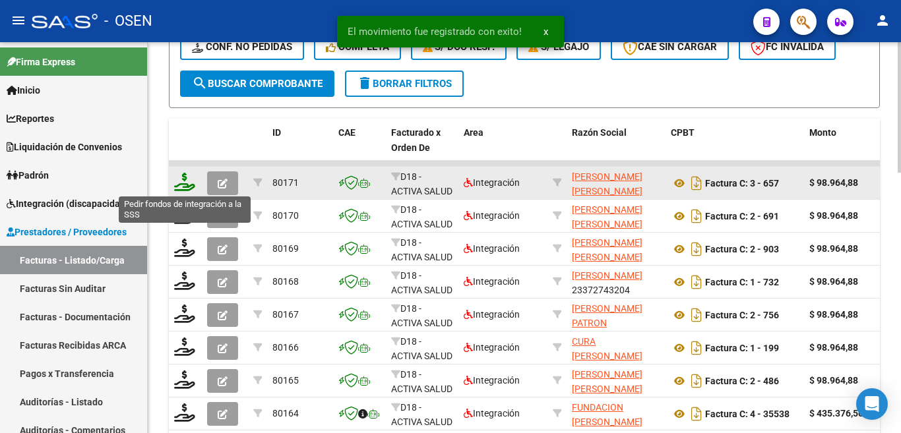
click at [181, 177] on icon at bounding box center [184, 182] width 21 height 18
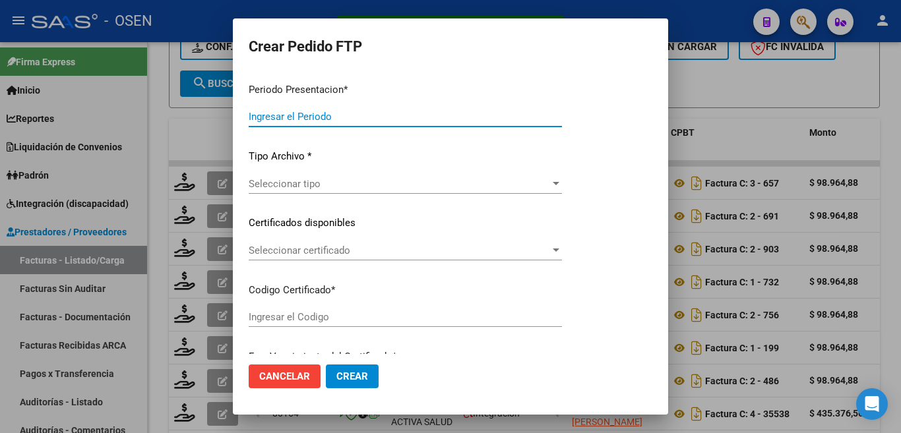
type input "202508"
type input "$ 98.964,88"
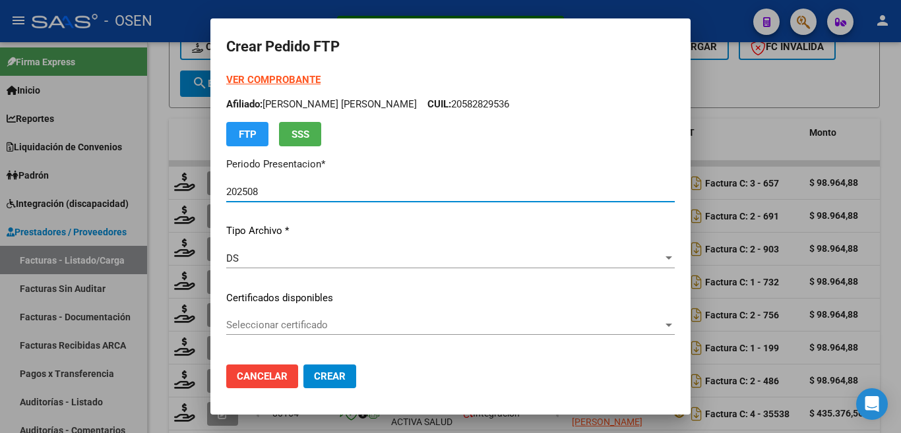
type input "01637662-6"
type input "[DATE]"
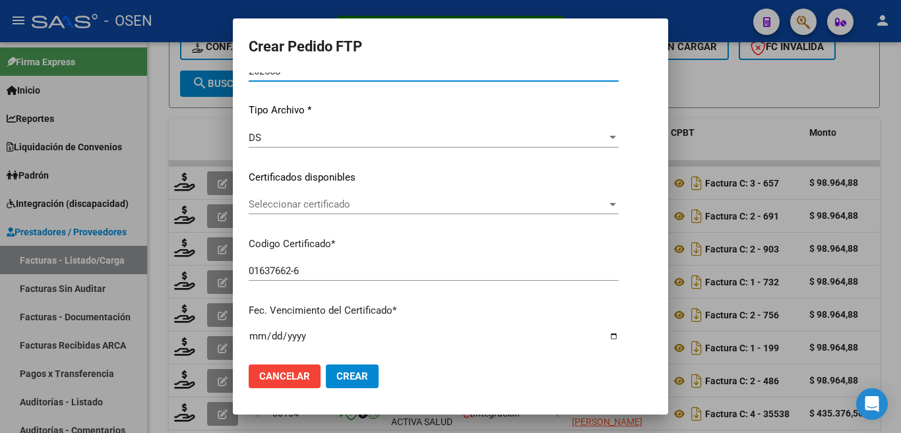
scroll to position [132, 0]
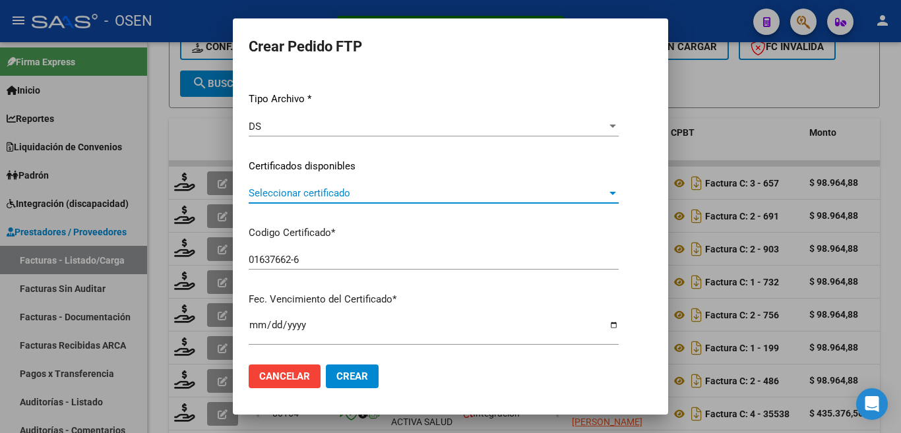
click at [328, 192] on span "Seleccionar certificado" at bounding box center [428, 193] width 358 height 12
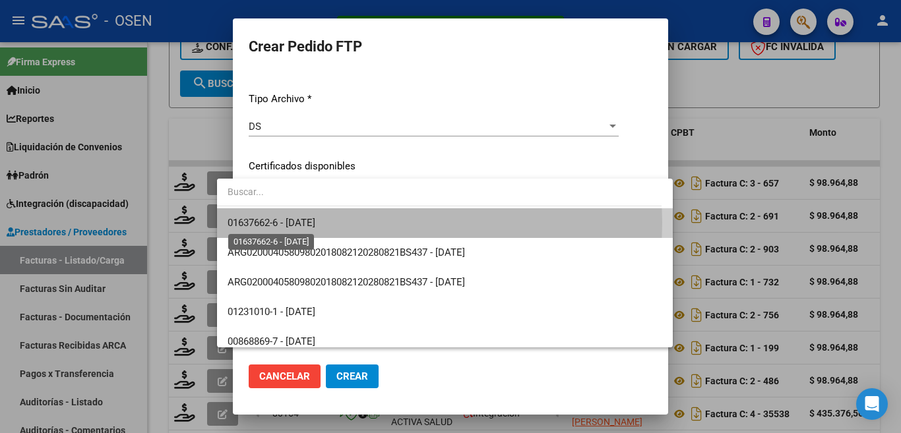
click at [315, 223] on span "01637662-6 - [DATE]" at bounding box center [271, 223] width 88 height 12
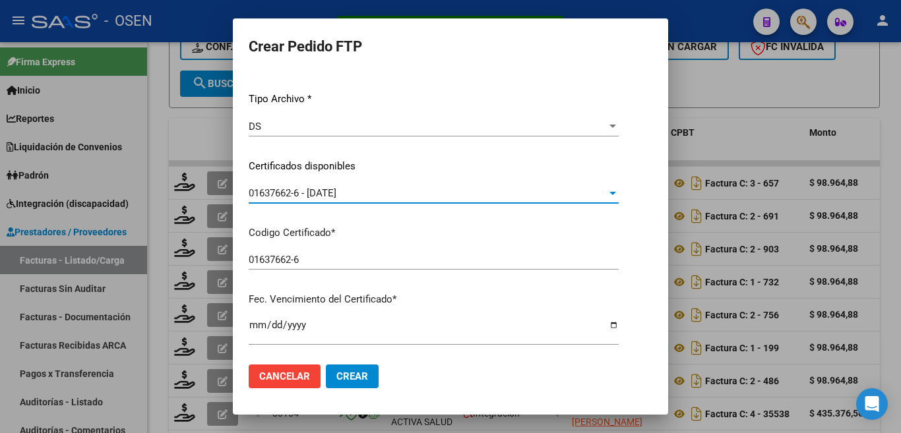
click at [356, 196] on div "01637662-6 - [DATE]" at bounding box center [428, 193] width 358 height 12
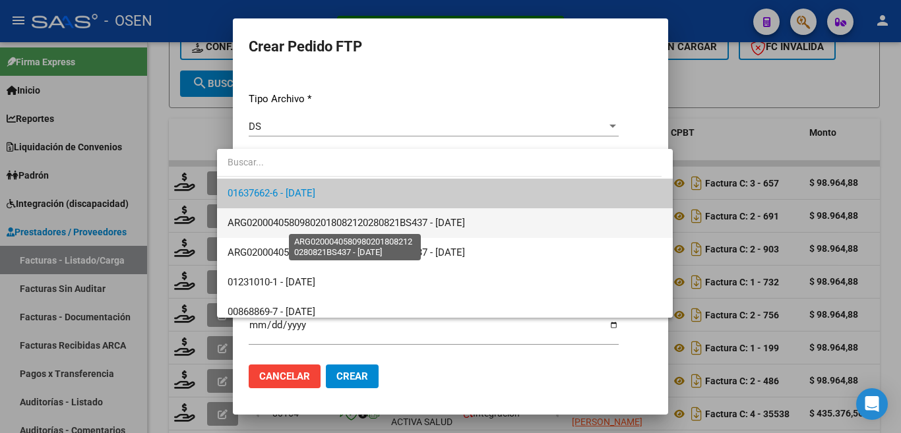
click at [434, 223] on span "ARG02000405809802018082120280821BS437 - [DATE]" at bounding box center [345, 223] width 237 height 12
type input "ARG02000405809802018082120280821BS437"
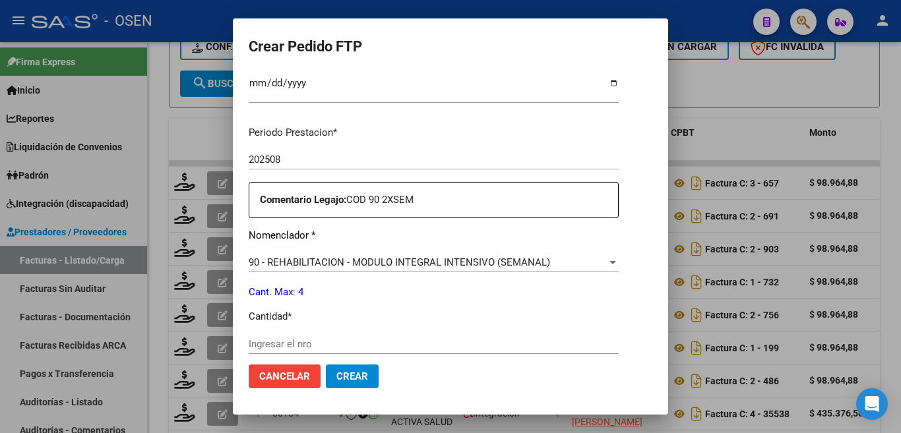
scroll to position [396, 0]
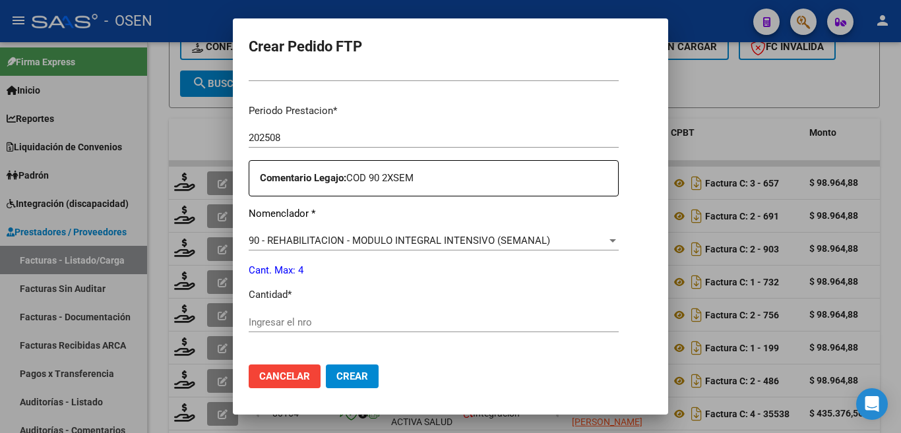
click at [309, 316] on input "Ingresar el nro" at bounding box center [434, 322] width 370 height 12
type input "4"
click at [342, 378] on span "Crear" at bounding box center [352, 376] width 32 height 12
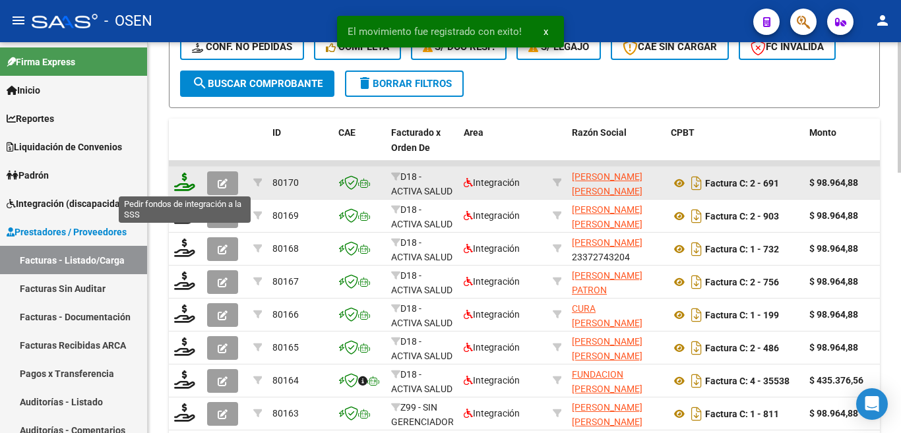
drag, startPoint x: 179, startPoint y: 187, endPoint x: 185, endPoint y: 184, distance: 6.8
click at [185, 184] on icon at bounding box center [184, 182] width 21 height 18
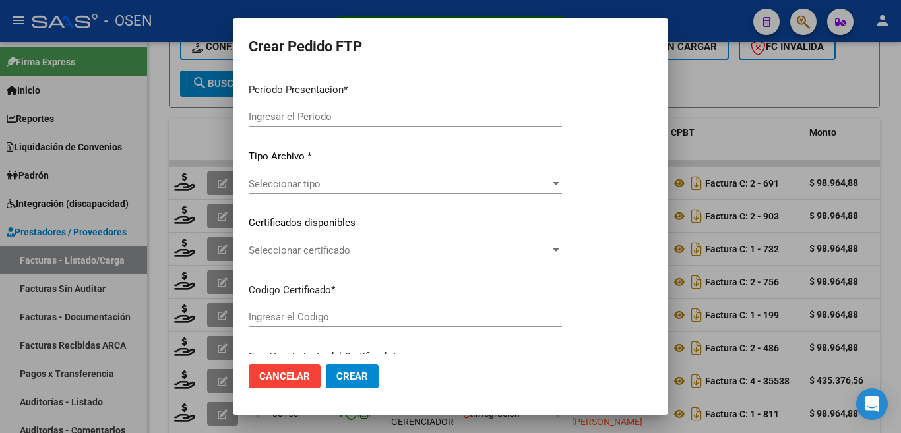
type input "202508"
type input "$ 98.964,88"
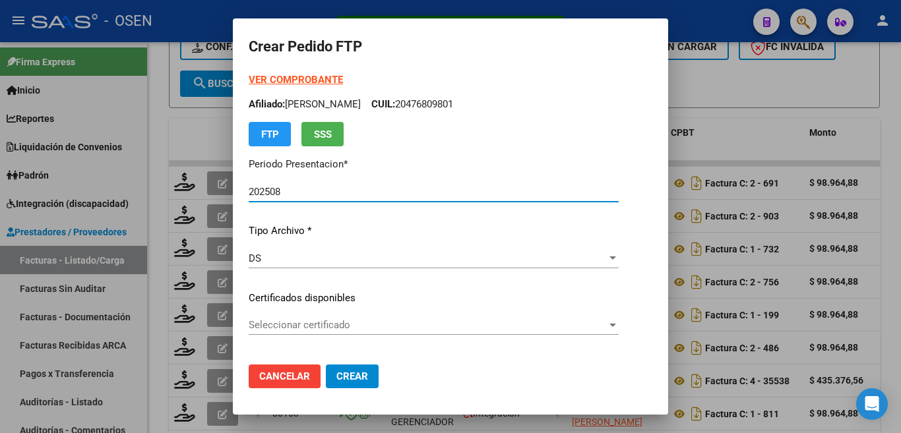
type input "ARG02000476926812023053020330520BS315"
type input "[DATE]"
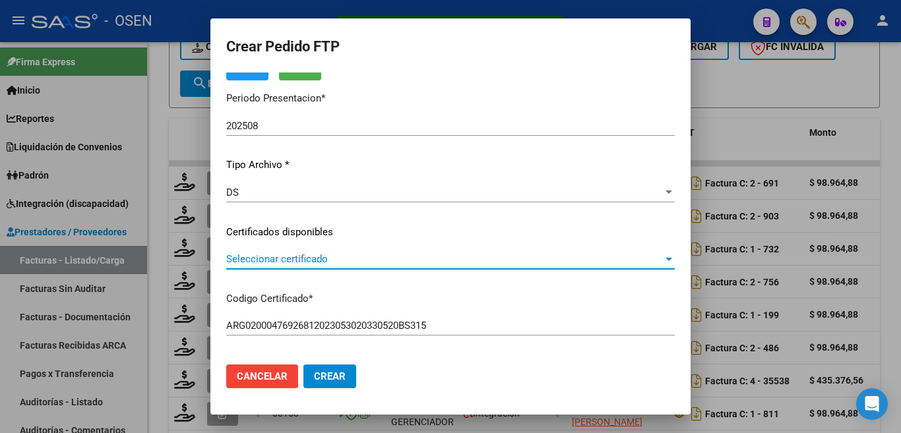
click at [326, 258] on span "Seleccionar certificado" at bounding box center [444, 259] width 436 height 12
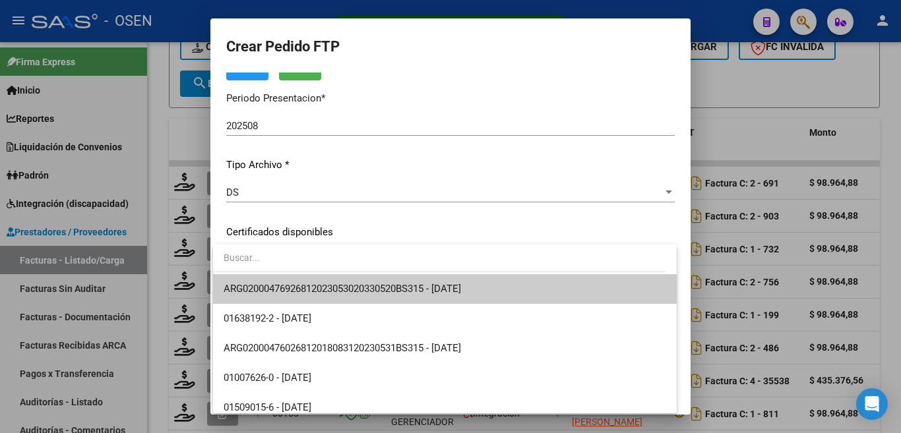
click at [334, 283] on span "ARG02000476926812023053020330520BS315 - [DATE]" at bounding box center [341, 289] width 237 height 12
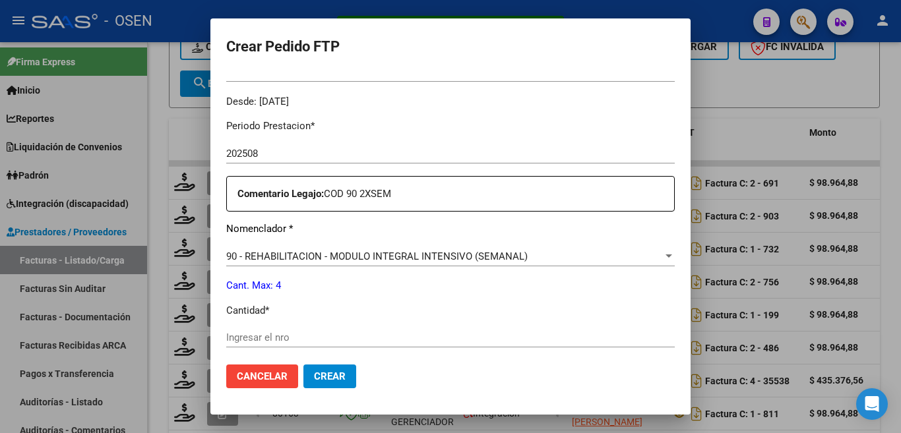
scroll to position [396, 0]
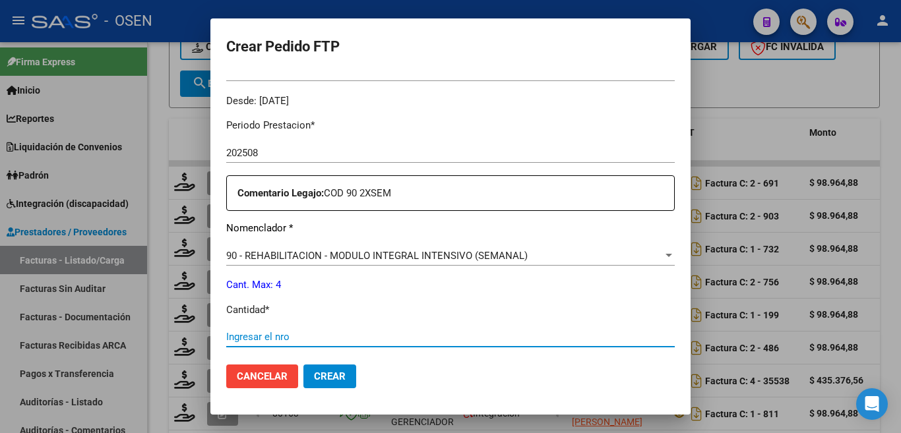
click at [284, 331] on input "Ingresar el nro" at bounding box center [450, 337] width 448 height 12
type input "4"
click at [319, 373] on span "Crear" at bounding box center [330, 376] width 32 height 12
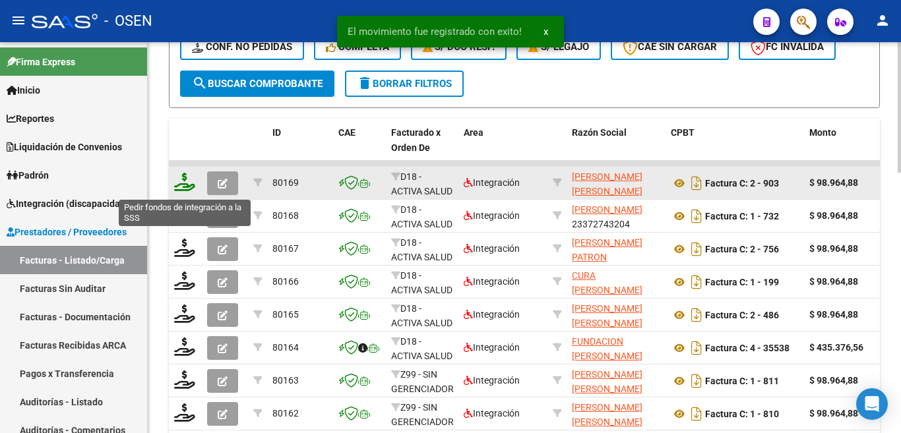
drag, startPoint x: 181, startPoint y: 188, endPoint x: 189, endPoint y: 186, distance: 8.2
click at [189, 186] on icon at bounding box center [184, 182] width 21 height 18
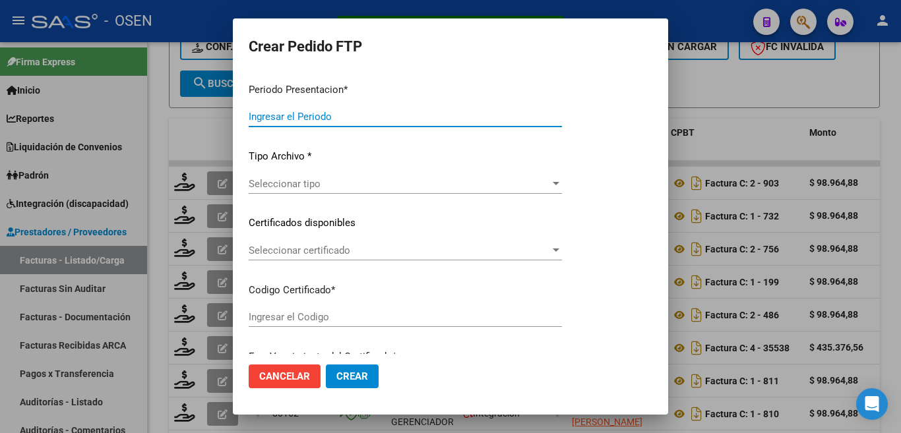
type input "202508"
type input "$ 98.964,88"
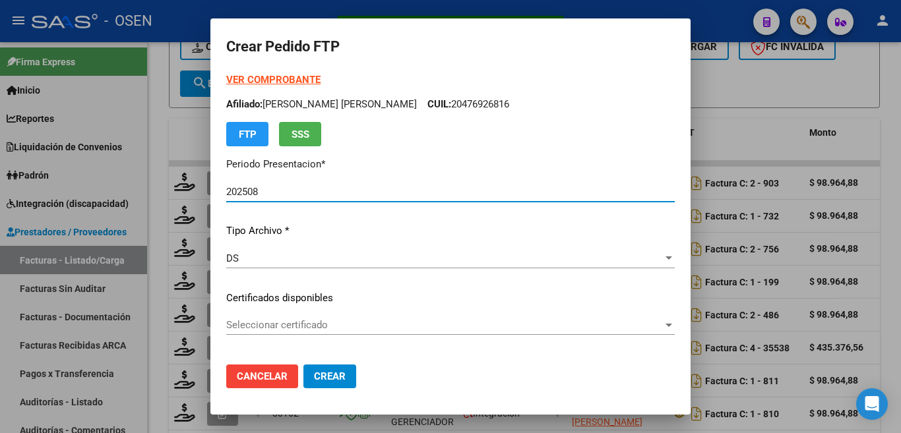
type input "ARG02000489296972022111820271118BS437"
type input "[DATE]"
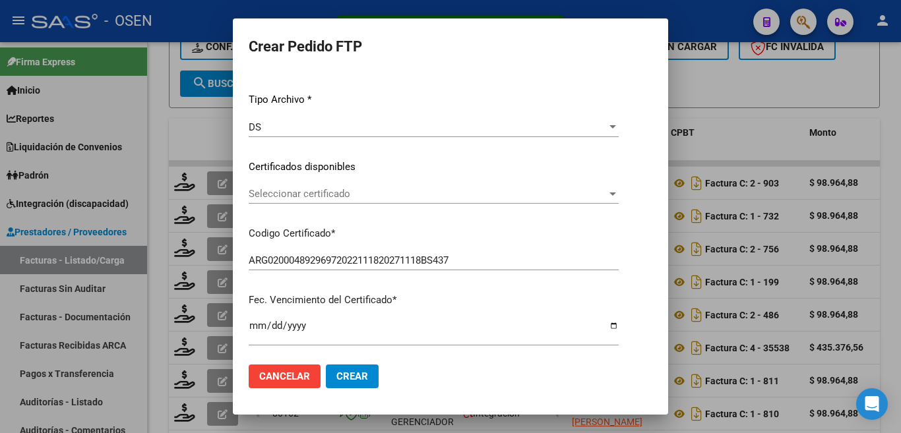
scroll to position [132, 0]
click at [369, 197] on span "Seleccionar certificado" at bounding box center [428, 193] width 358 height 12
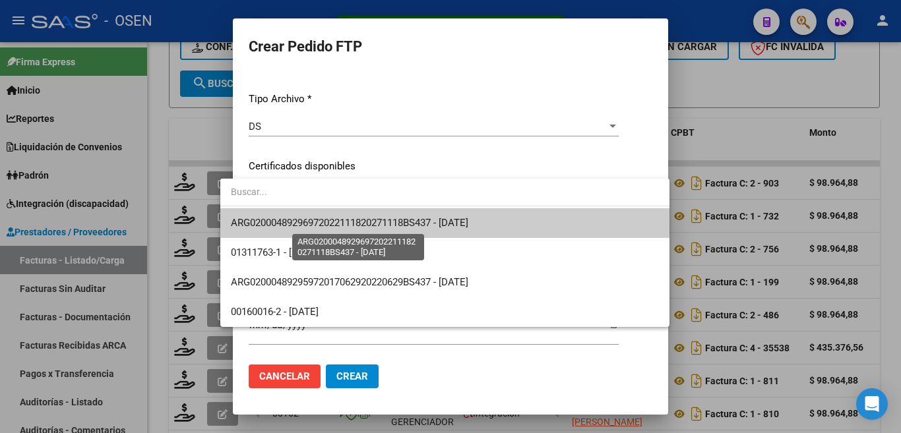
click at [369, 220] on span "ARG02000489296972022111820271118BS437 - [DATE]" at bounding box center [349, 223] width 237 height 12
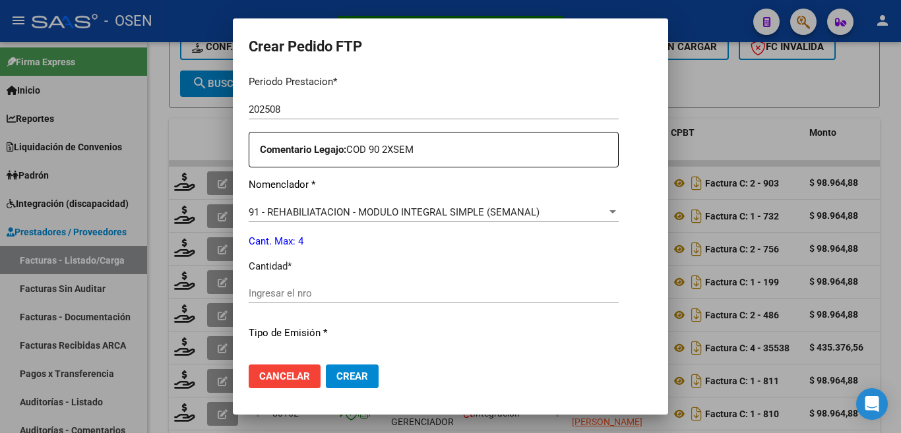
scroll to position [461, 0]
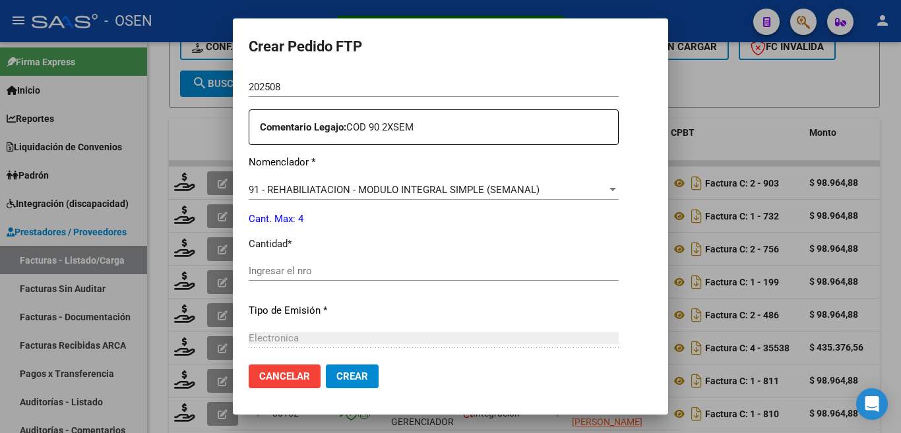
drag, startPoint x: 293, startPoint y: 265, endPoint x: 301, endPoint y: 272, distance: 9.8
click at [293, 266] on input "Ingresar el nro" at bounding box center [434, 271] width 370 height 12
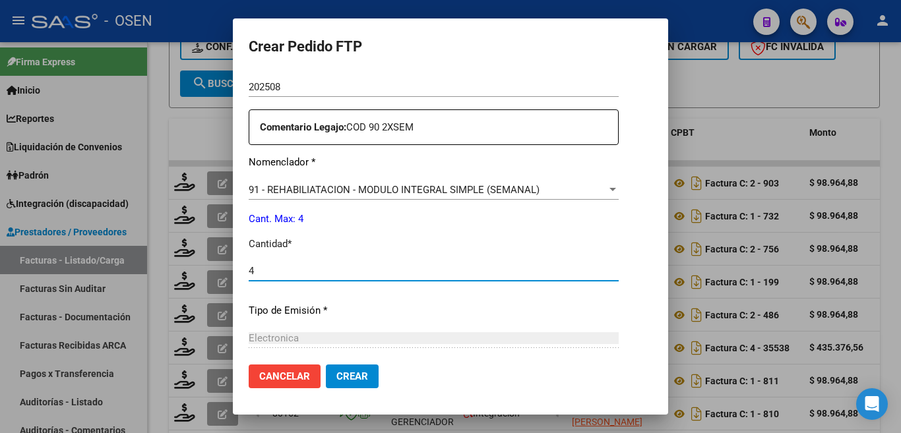
type input "4"
click at [339, 377] on span "Crear" at bounding box center [352, 376] width 32 height 12
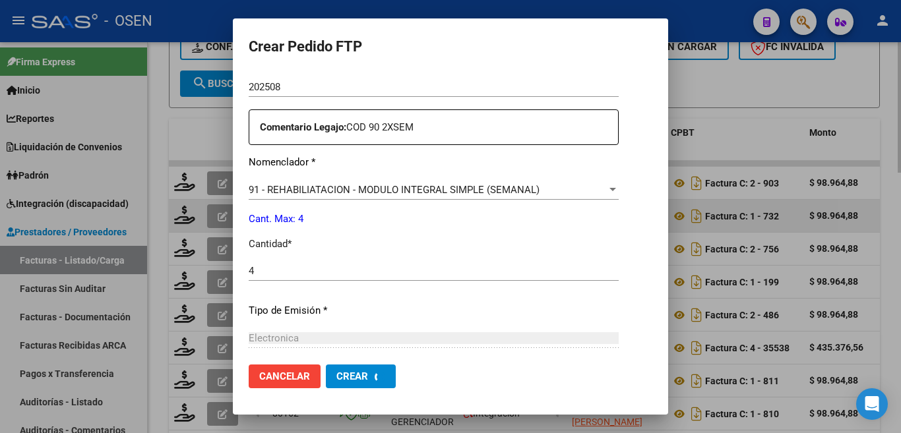
scroll to position [0, 0]
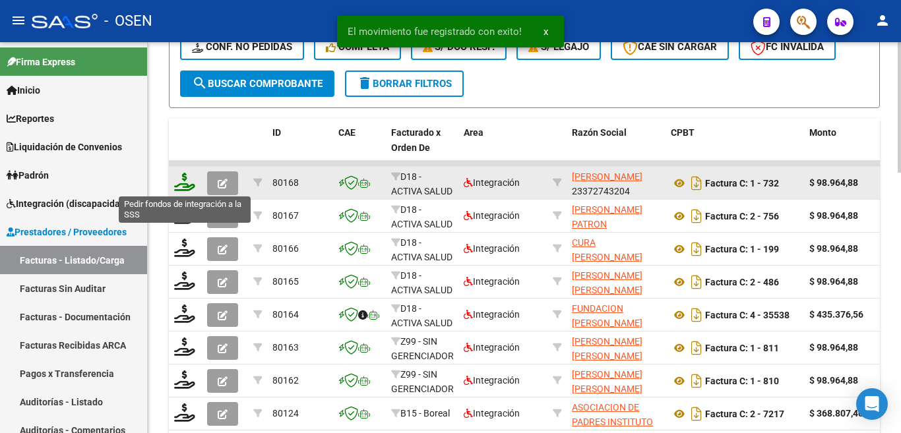
click at [180, 179] on icon at bounding box center [184, 182] width 21 height 18
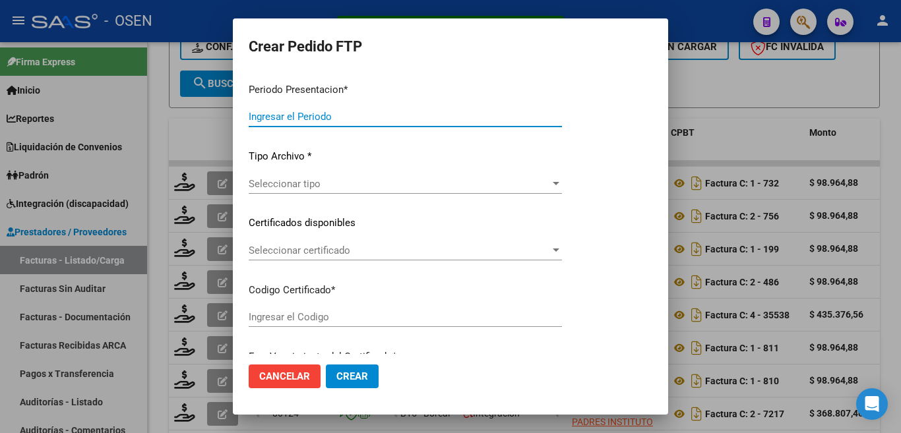
type input "202508"
type input "$ 98.964,88"
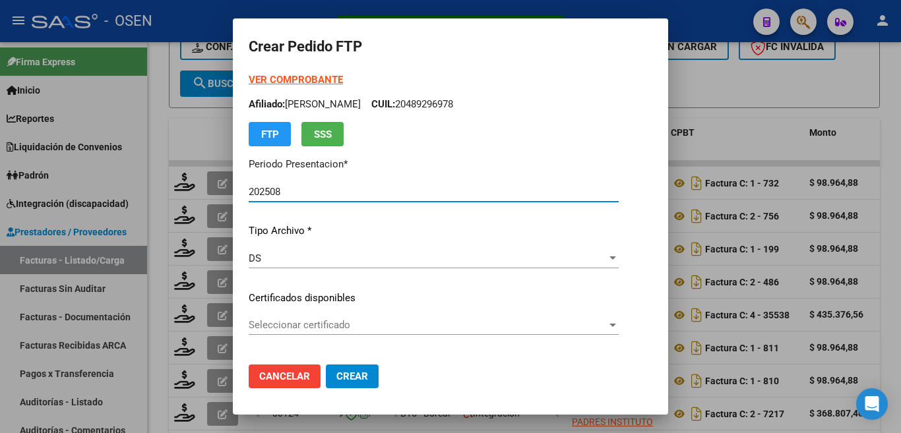
type input "ARG01000578173562022111120271111BS436"
type input "[DATE]"
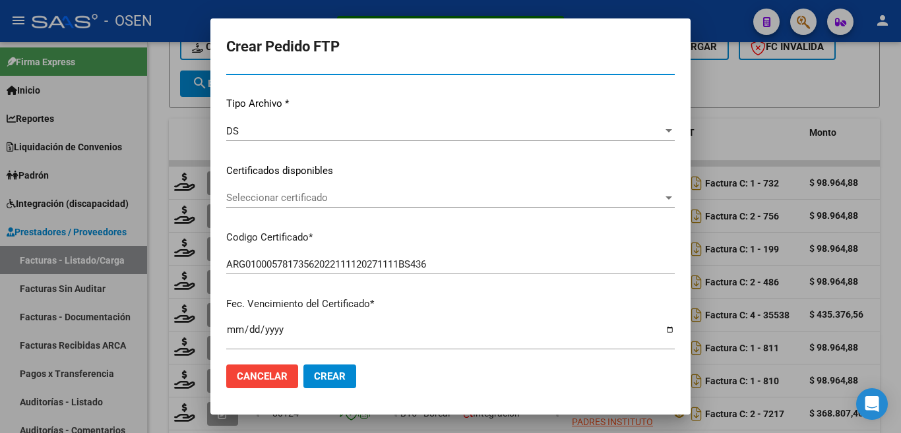
scroll to position [132, 0]
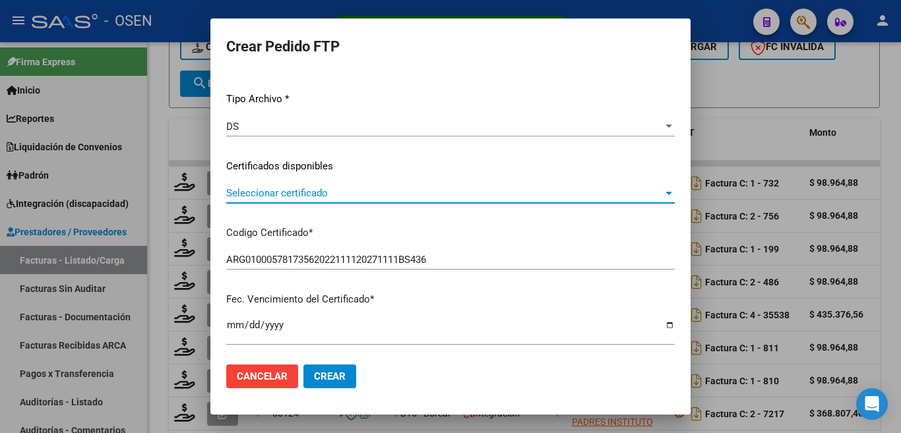
click at [347, 196] on span "Seleccionar certificado" at bounding box center [444, 193] width 436 height 12
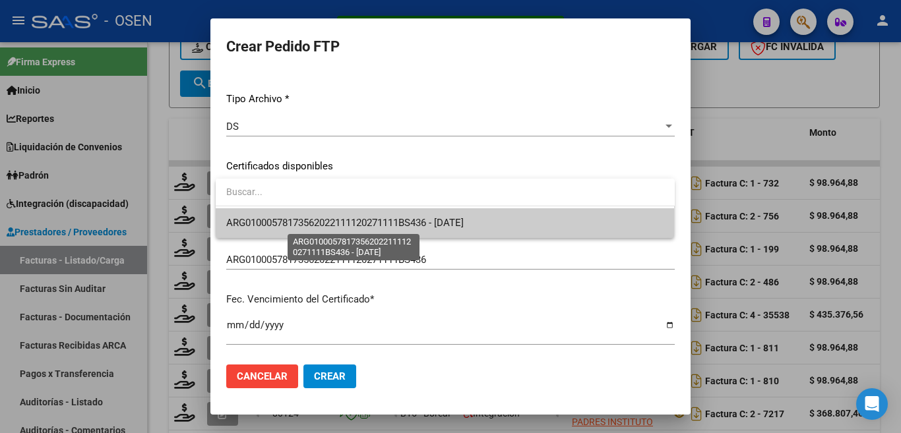
drag, startPoint x: 347, startPoint y: 196, endPoint x: 344, endPoint y: 217, distance: 20.6
click at [344, 217] on span "ARG01000578173562022111120271111BS436 - [DATE]" at bounding box center [344, 223] width 237 height 12
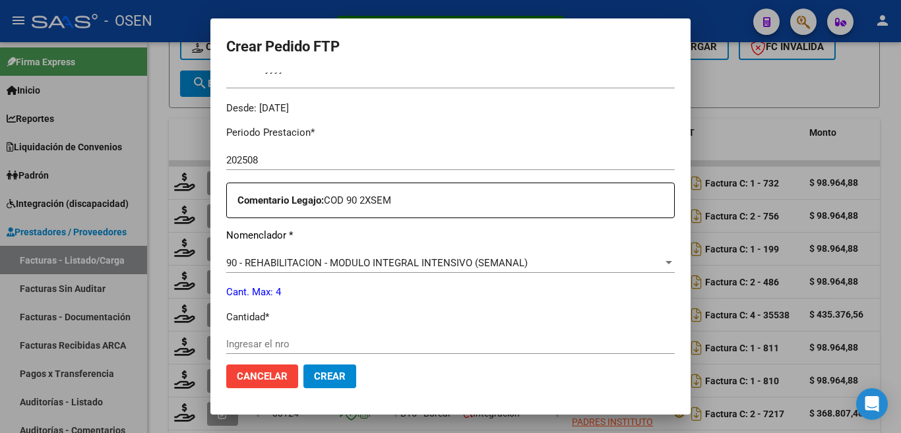
scroll to position [396, 0]
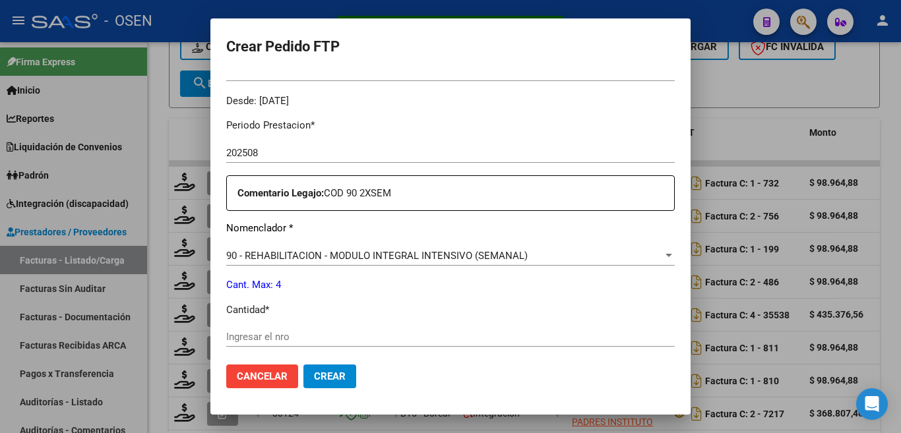
click at [285, 331] on input "Ingresar el nro" at bounding box center [450, 337] width 448 height 12
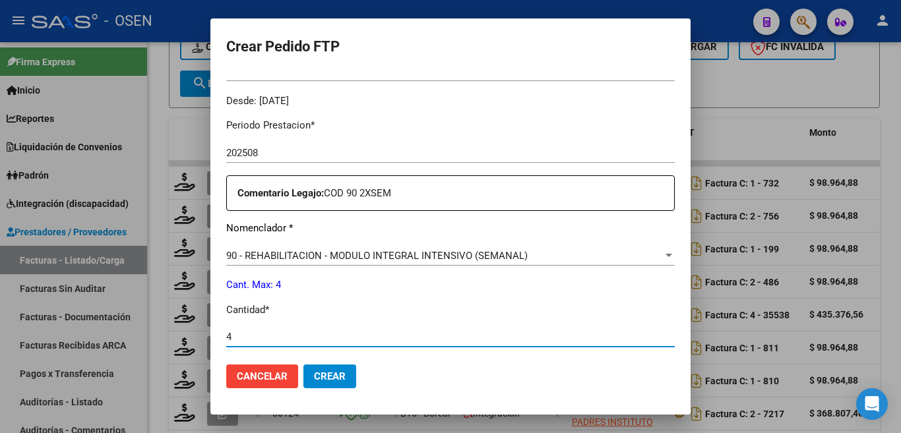
type input "4"
click at [316, 377] on span "Crear" at bounding box center [330, 376] width 32 height 12
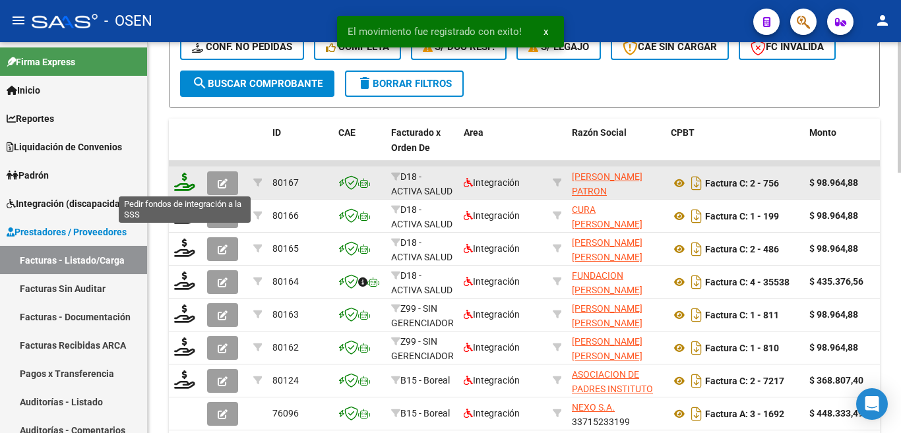
click at [179, 189] on icon at bounding box center [184, 182] width 21 height 18
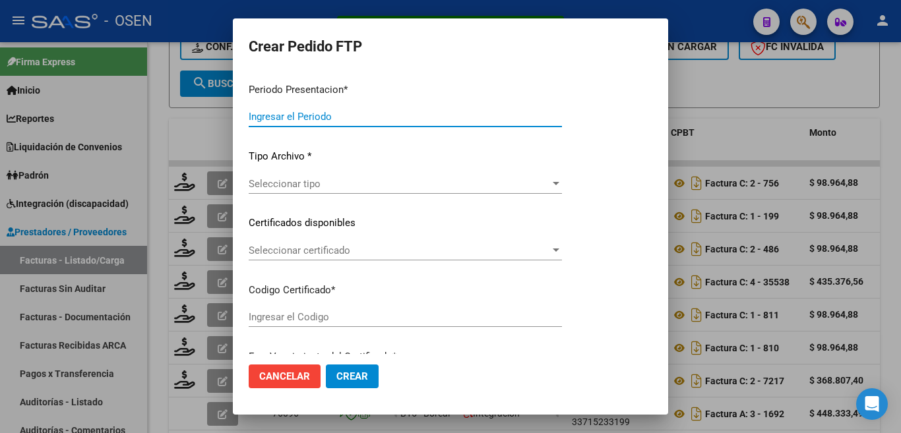
type input "202508"
type input "$ 98.964,88"
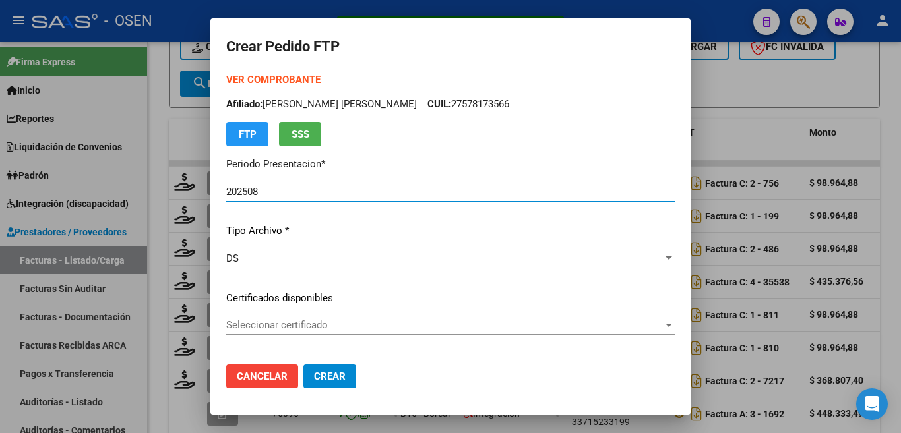
type input "ARG02000539851882018080720230807BS437"
type input "[DATE]"
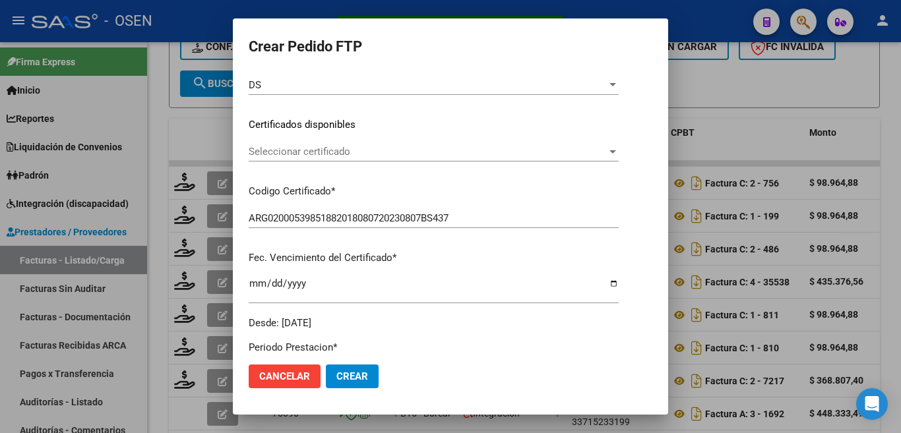
scroll to position [198, 0]
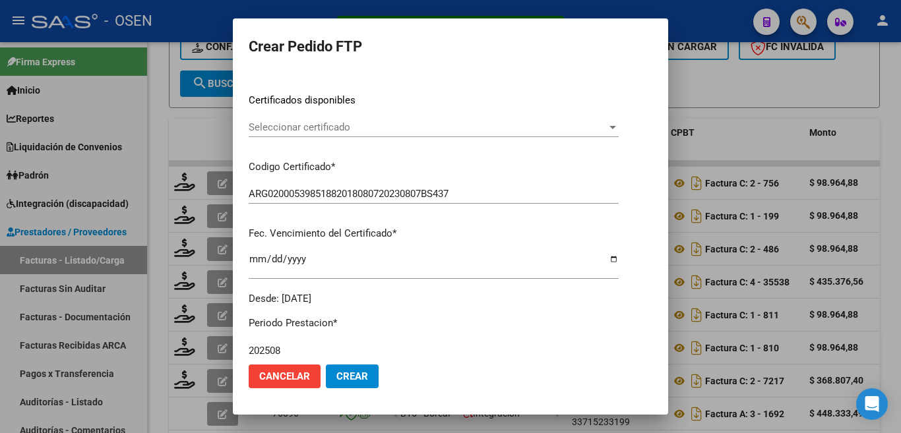
click at [380, 123] on span "Seleccionar certificado" at bounding box center [428, 127] width 358 height 12
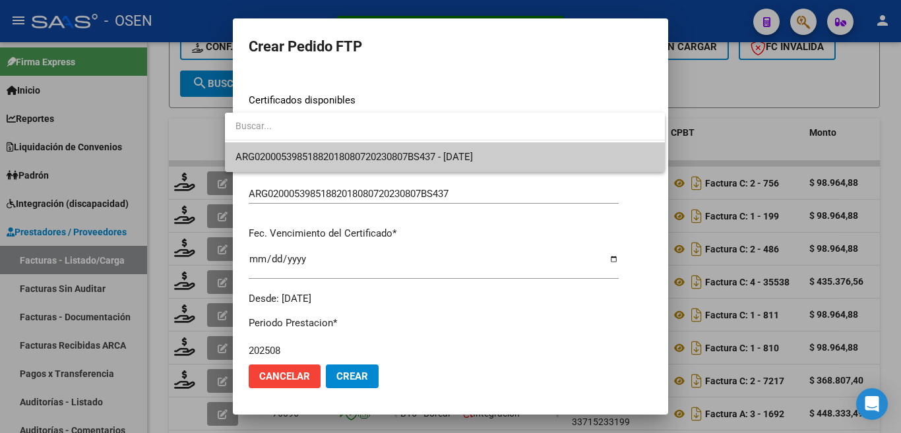
click at [381, 152] on span "ARG02000539851882018080720230807BS437 - [DATE]" at bounding box center [353, 157] width 237 height 12
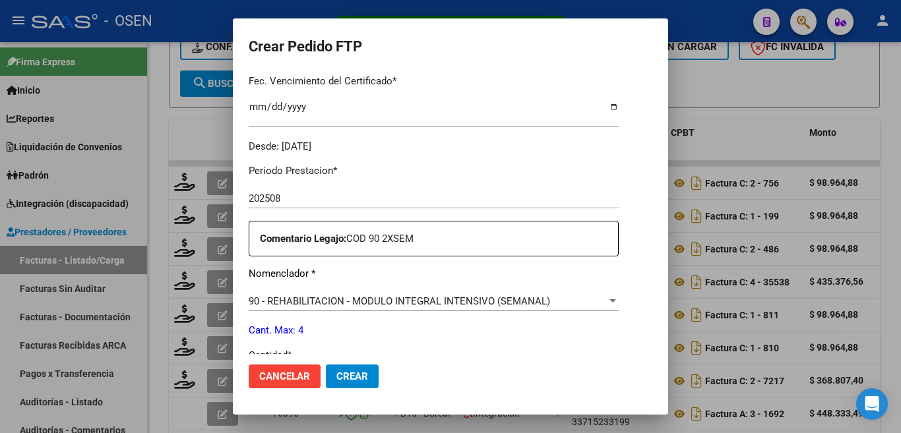
scroll to position [396, 0]
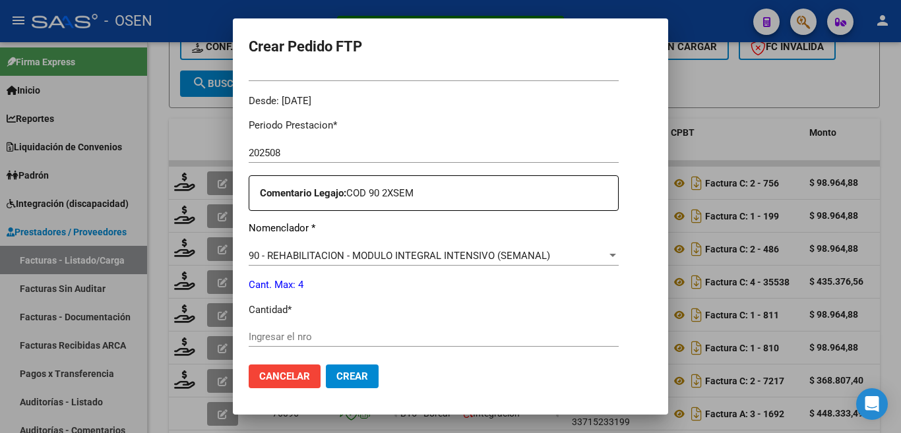
drag, startPoint x: 270, startPoint y: 330, endPoint x: 296, endPoint y: 343, distance: 29.2
click at [272, 331] on input "Ingresar el nro" at bounding box center [434, 337] width 370 height 12
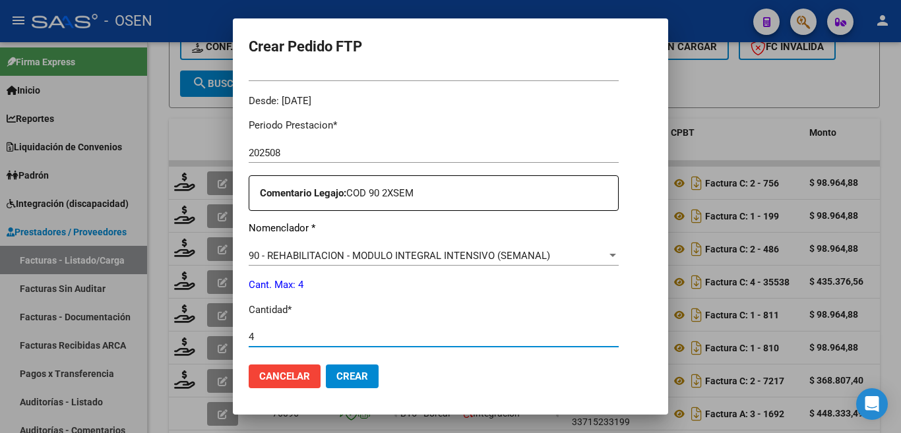
type input "4"
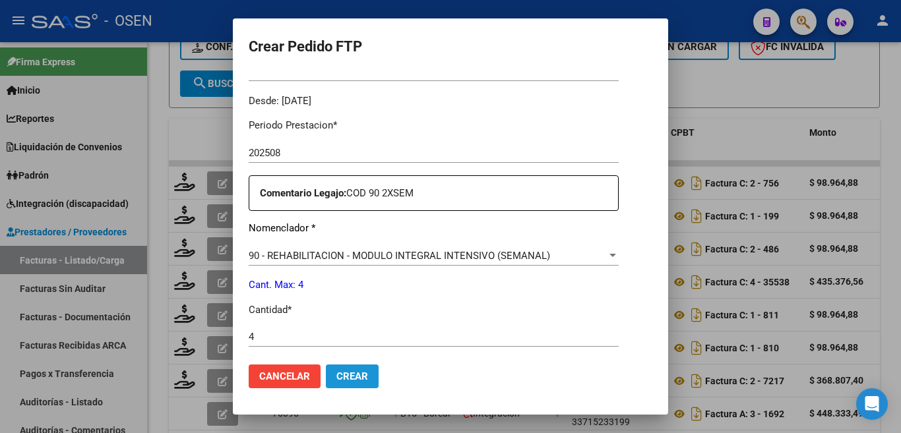
drag, startPoint x: 338, startPoint y: 376, endPoint x: 385, endPoint y: 241, distance: 143.6
click at [340, 371] on span "Crear" at bounding box center [352, 376] width 32 height 12
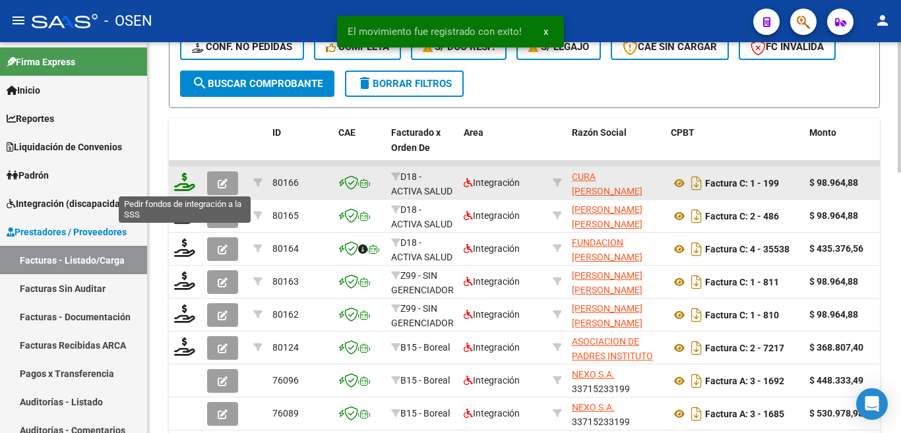
click at [183, 185] on icon at bounding box center [184, 182] width 21 height 18
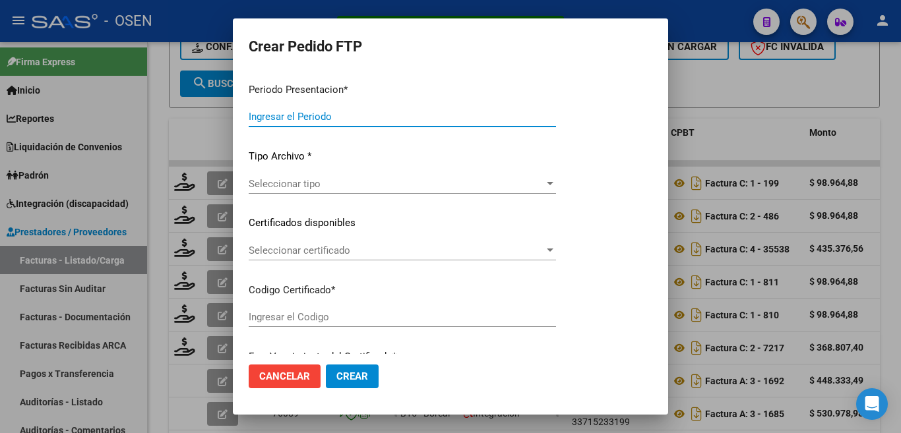
type input "202508"
type input "$ 98.964,88"
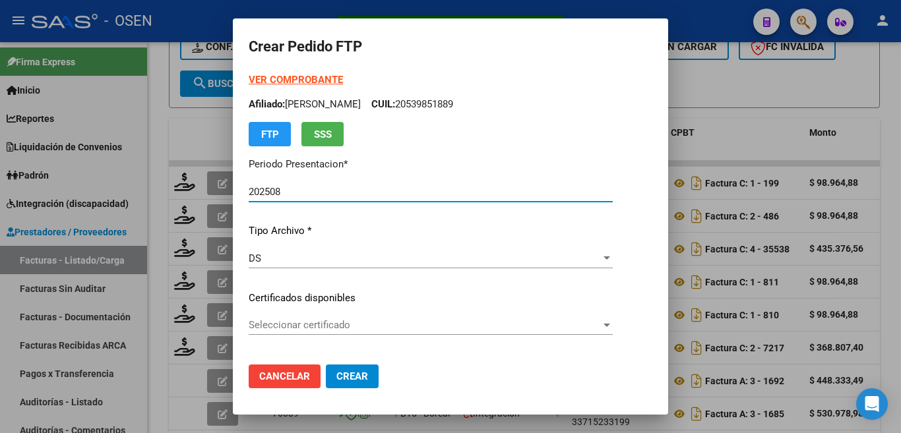
type input "ARG01000578173562022111120271111BS436"
type input "[DATE]"
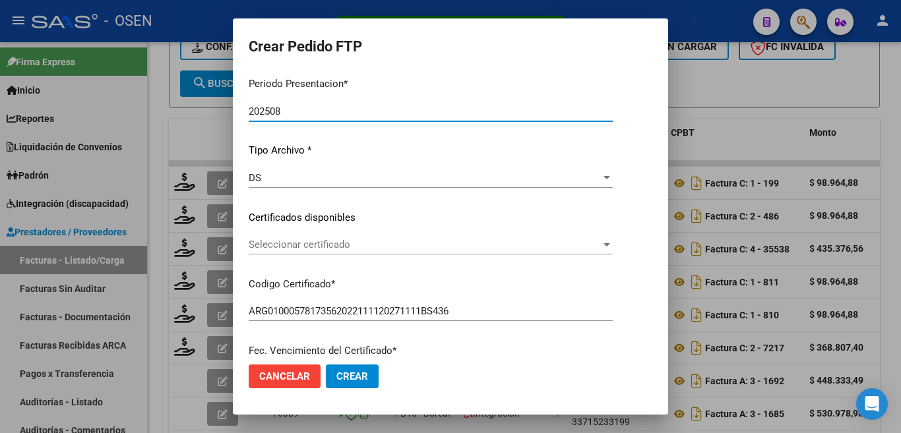
scroll to position [132, 0]
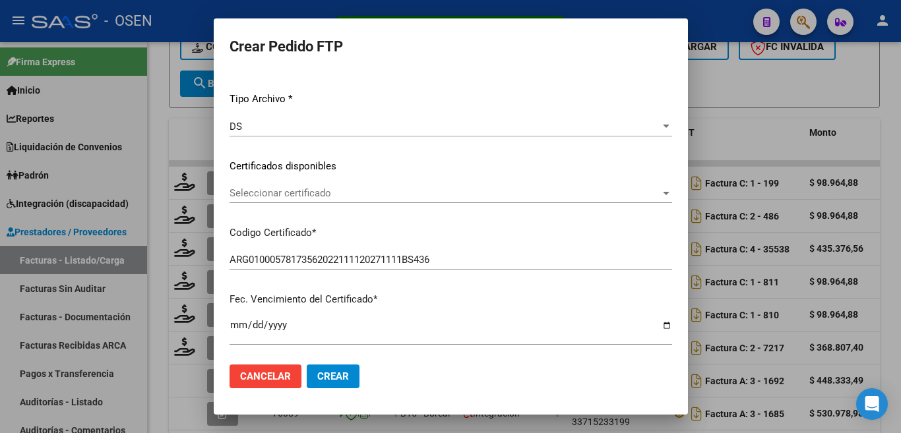
click at [337, 191] on span "Seleccionar certificado" at bounding box center [444, 193] width 430 height 12
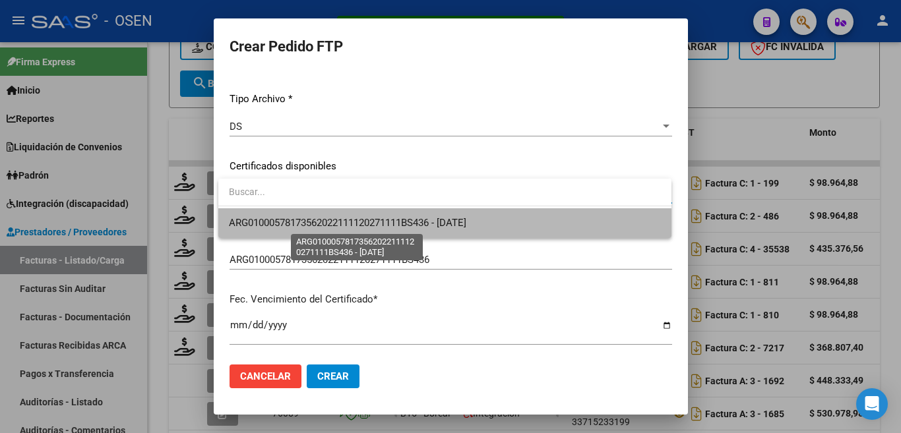
drag, startPoint x: 341, startPoint y: 220, endPoint x: 345, endPoint y: 210, distance: 10.9
click at [340, 219] on span "ARG01000578173562022111120271111BS436 - [DATE]" at bounding box center [347, 223] width 237 height 12
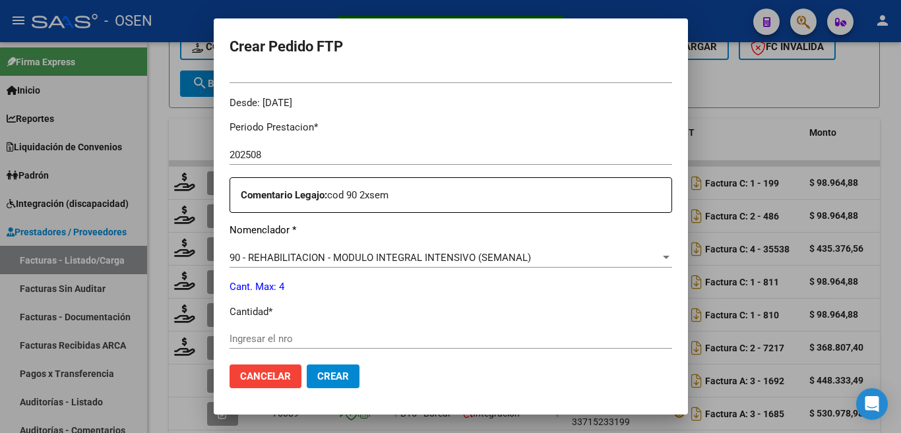
scroll to position [396, 0]
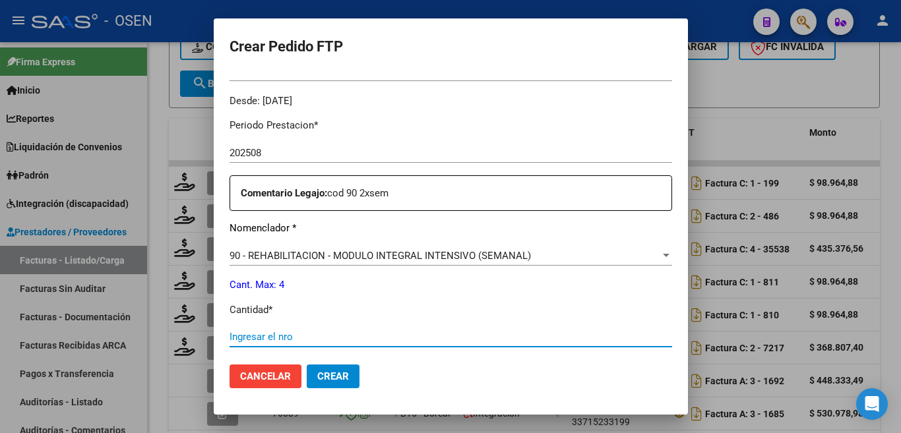
click at [291, 331] on input "Ingresar el nro" at bounding box center [450, 337] width 442 height 12
type input "4"
click at [331, 374] on span "Crear" at bounding box center [333, 376] width 32 height 12
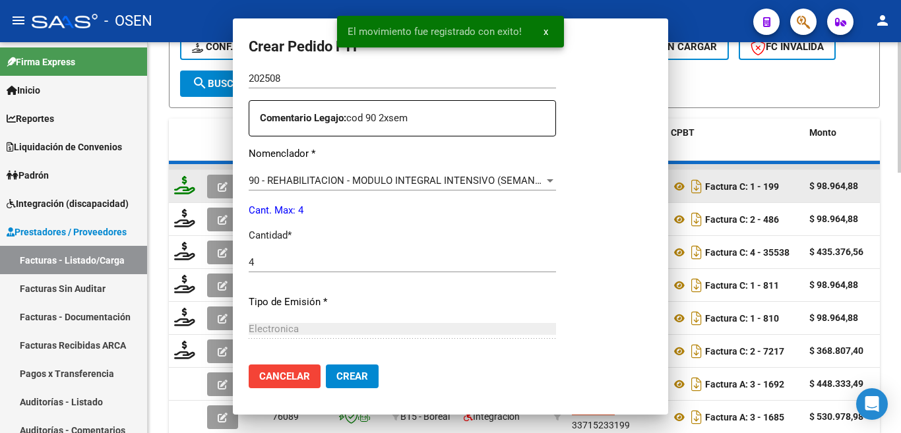
scroll to position [0, 0]
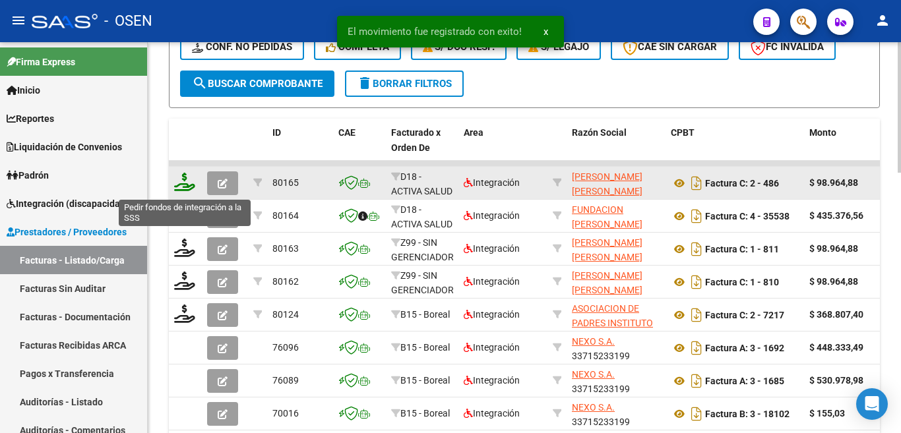
click at [183, 179] on icon at bounding box center [184, 182] width 21 height 18
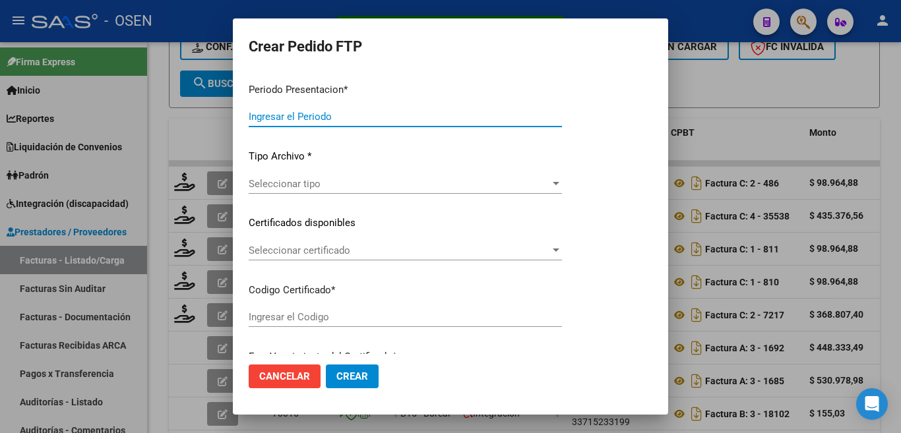
type input "202508"
type input "$ 98.964,88"
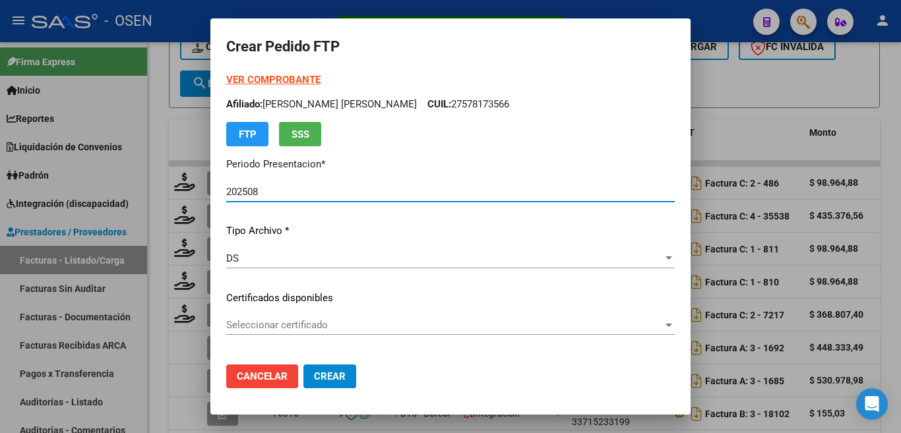
type input "01637662-6"
type input "[DATE]"
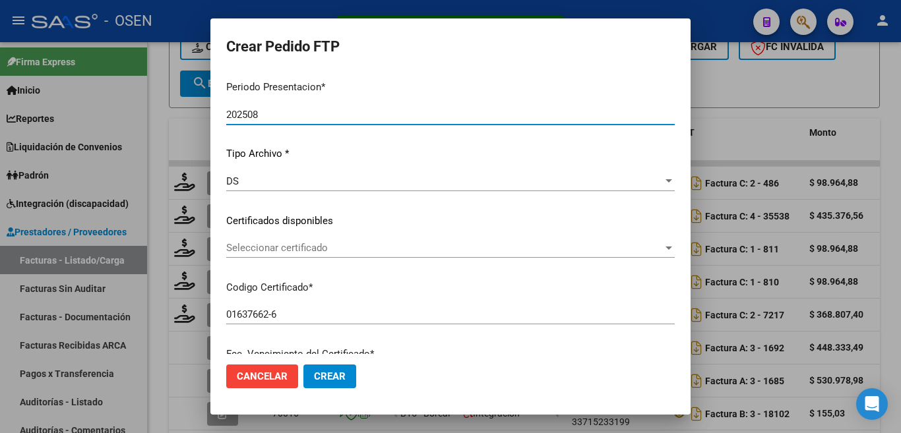
scroll to position [132, 0]
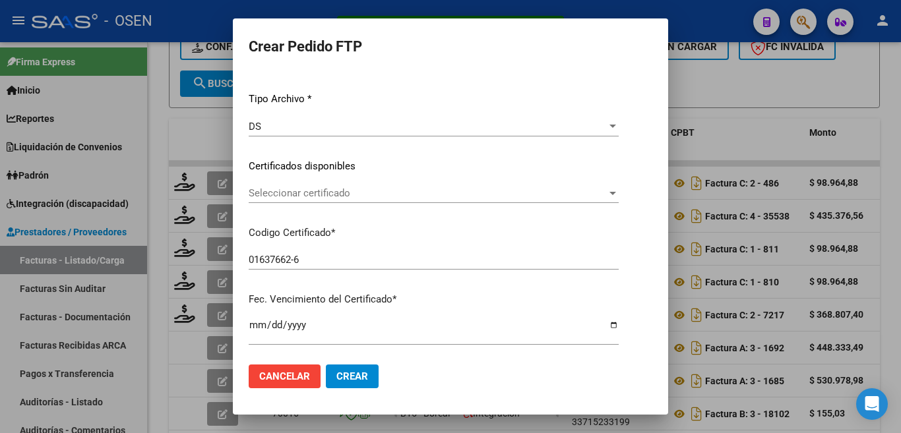
click at [383, 192] on span "Seleccionar certificado" at bounding box center [428, 193] width 358 height 12
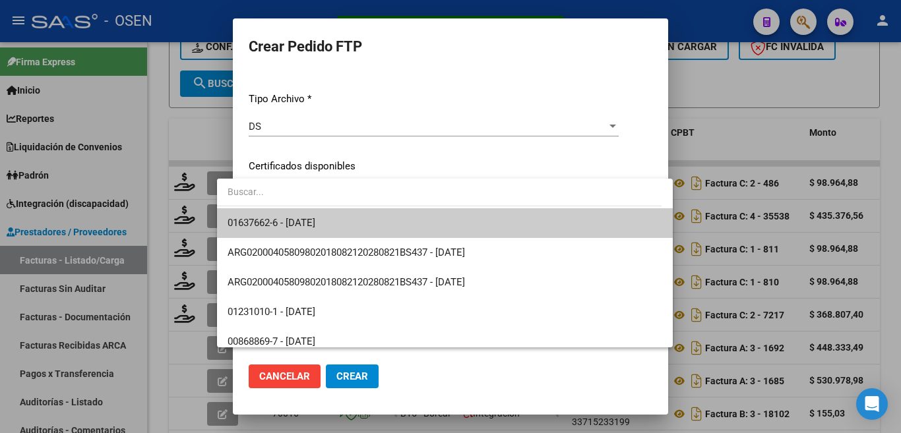
click at [393, 224] on span "01637662-6 - [DATE]" at bounding box center [444, 223] width 434 height 30
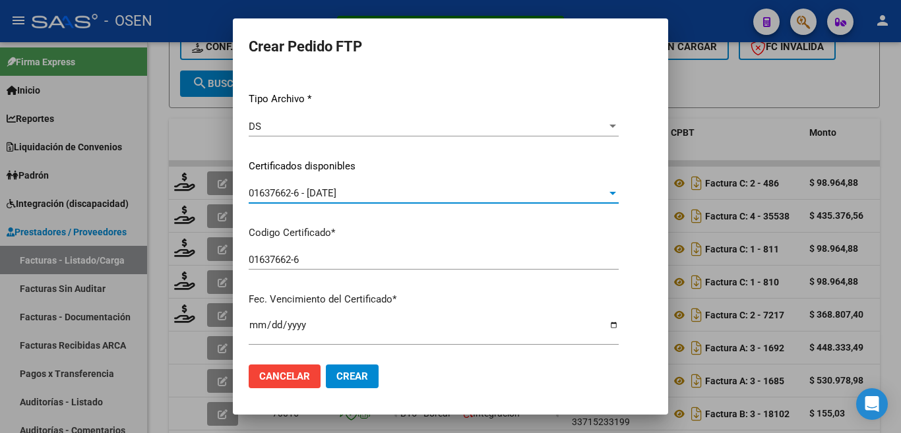
click at [389, 196] on div "01637662-6 - [DATE]" at bounding box center [428, 193] width 358 height 12
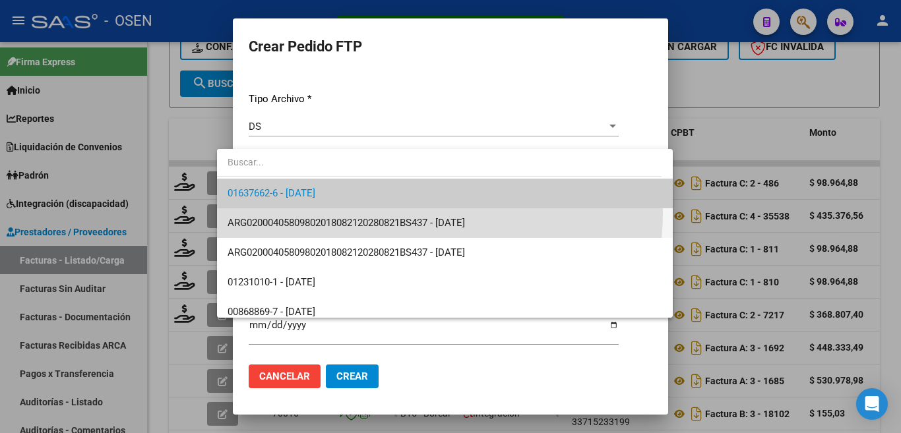
click at [428, 214] on span "ARG02000405809802018082120280821BS437 - [DATE]" at bounding box center [444, 223] width 434 height 30
type input "ARG02000405809802018082120280821BS437"
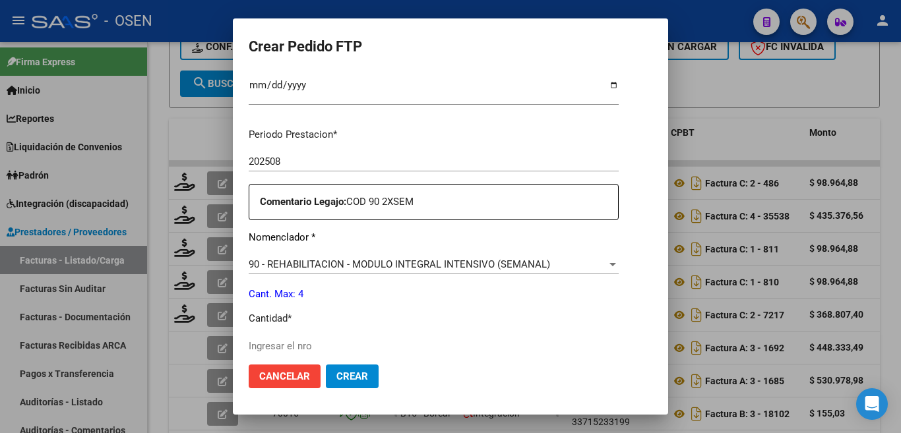
scroll to position [396, 0]
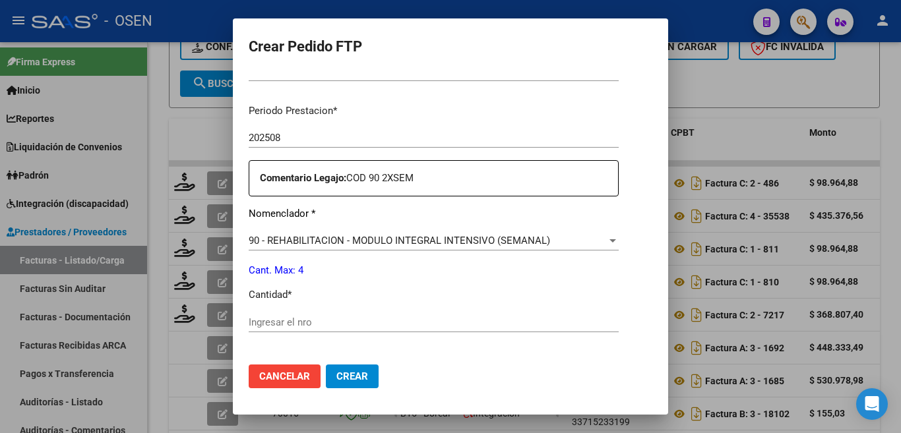
click at [275, 317] on input "Ingresar el nro" at bounding box center [434, 322] width 370 height 12
type input "4"
drag, startPoint x: 340, startPoint y: 373, endPoint x: 356, endPoint y: 343, distance: 33.9
click at [338, 373] on span "Crear" at bounding box center [352, 376] width 32 height 12
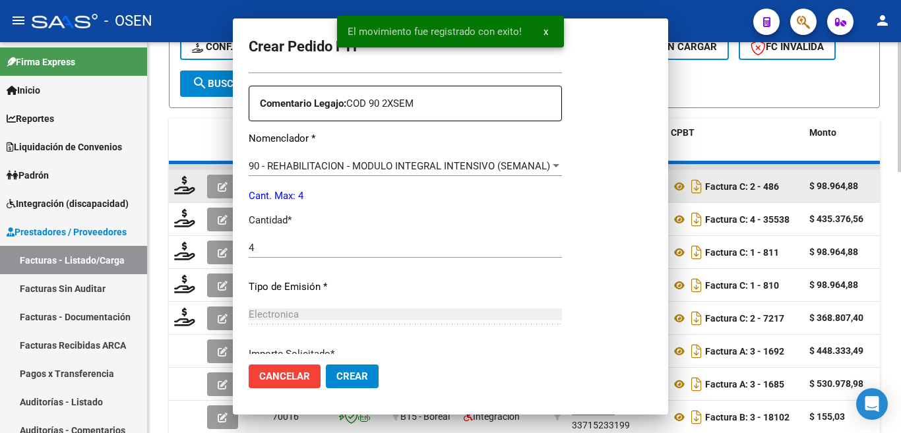
scroll to position [0, 0]
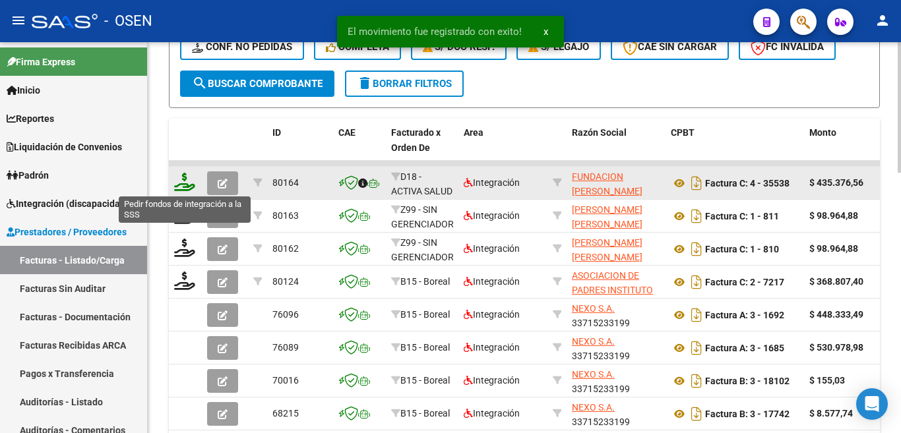
click at [182, 182] on icon at bounding box center [184, 182] width 21 height 18
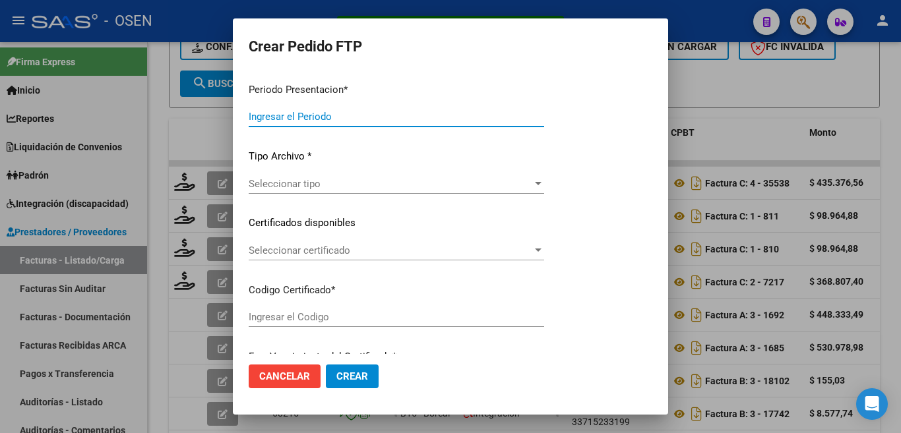
type input "202508"
type input "$ 435.376,56"
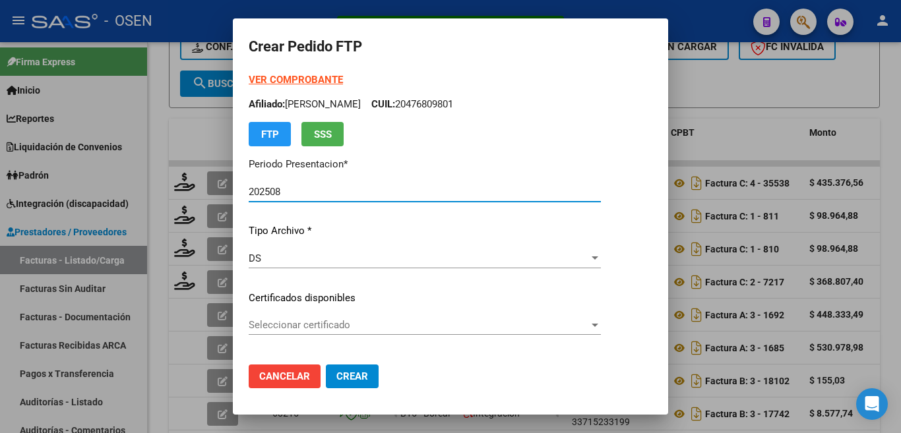
type input "ARG02000512701942024020620340206CIU536"
type input "[DATE]"
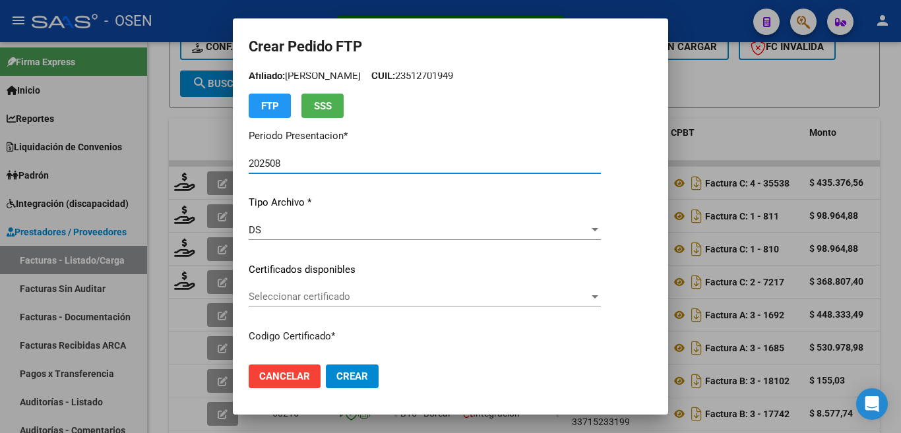
scroll to position [132, 0]
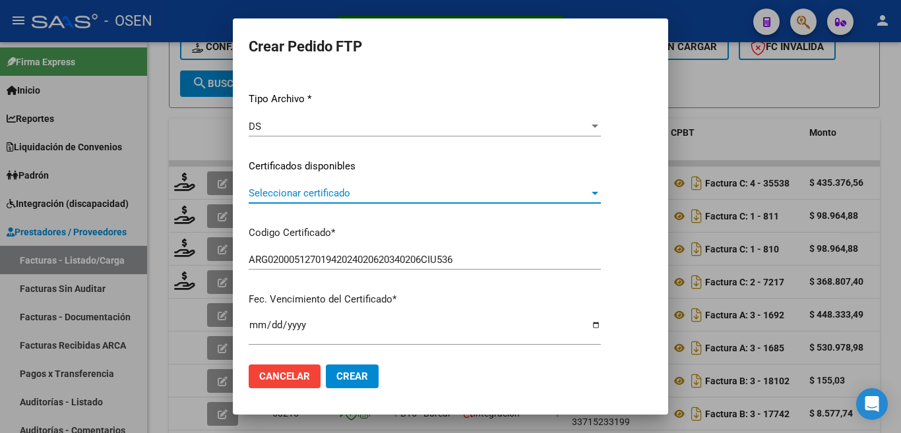
click at [403, 198] on span "Seleccionar certificado" at bounding box center [419, 193] width 340 height 12
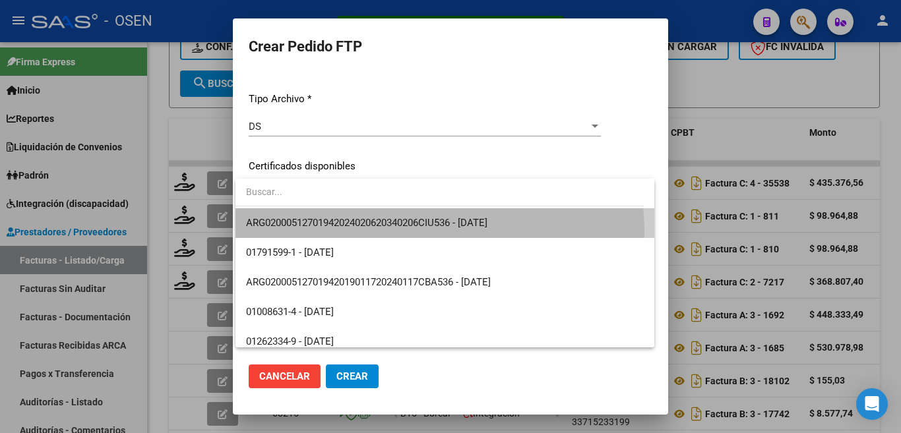
click at [411, 231] on span "ARG02000512701942024020620340206CIU536 - [DATE]" at bounding box center [445, 223] width 398 height 30
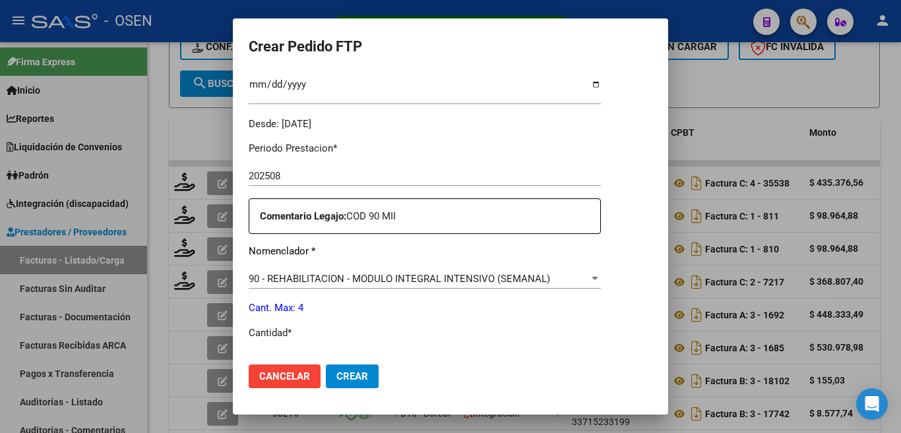
scroll to position [396, 0]
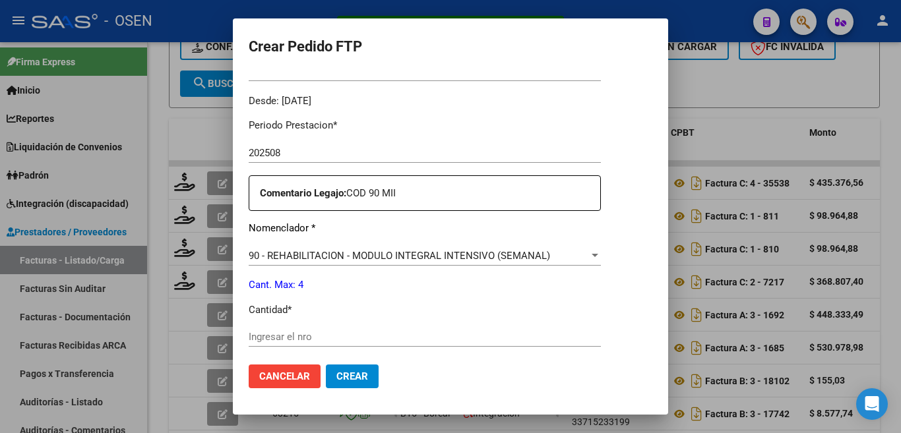
click at [362, 331] on input "Ingresar el nro" at bounding box center [425, 337] width 352 height 12
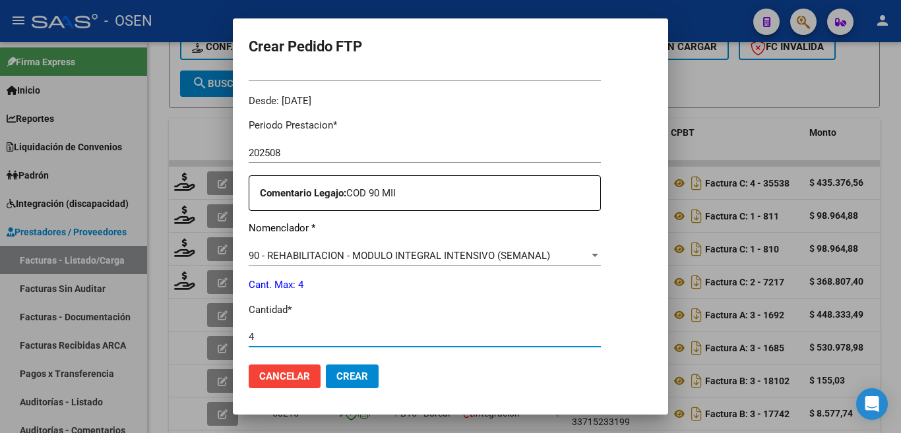
type input "4"
click at [353, 375] on span "Crear" at bounding box center [352, 376] width 32 height 12
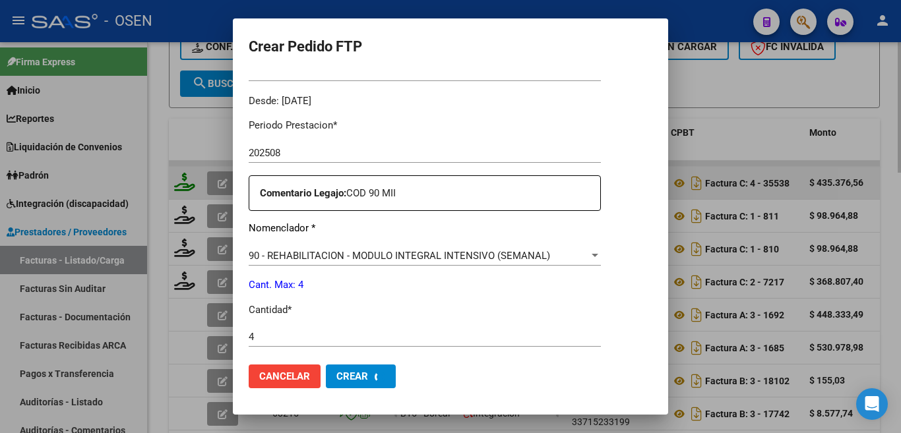
scroll to position [321, 0]
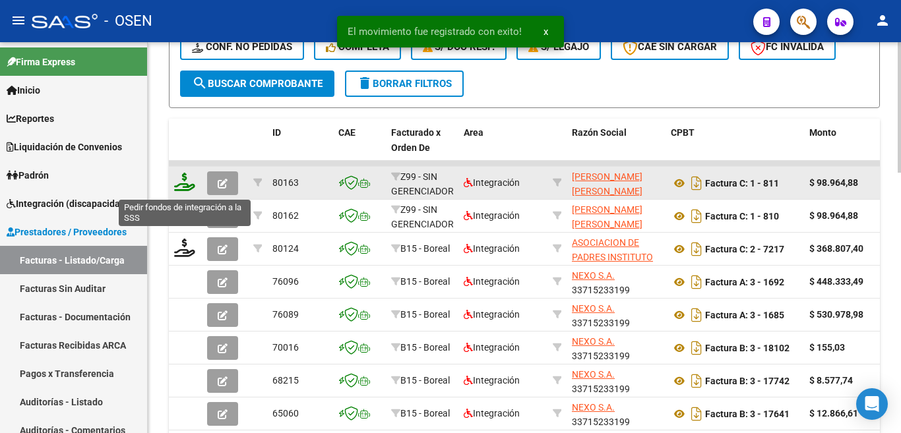
click at [182, 183] on icon at bounding box center [184, 182] width 21 height 18
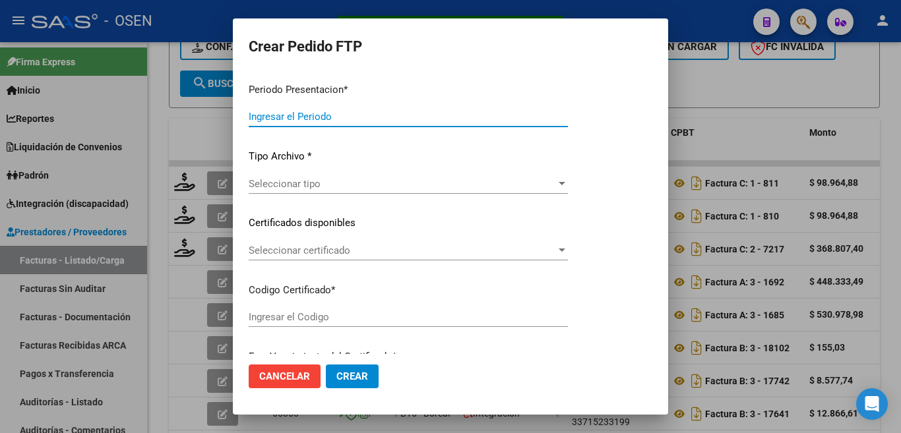
type input "202508"
type input "$ 98.964,88"
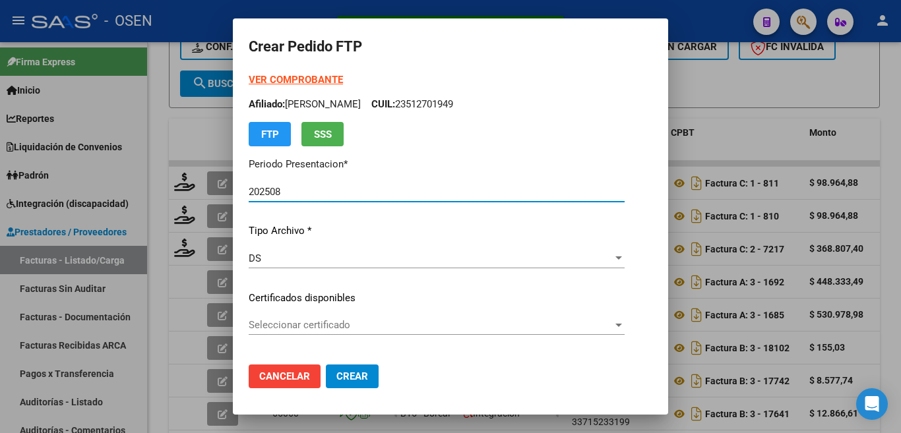
type input "ARG01000565055902023032820280328BS423"
type input "[DATE]"
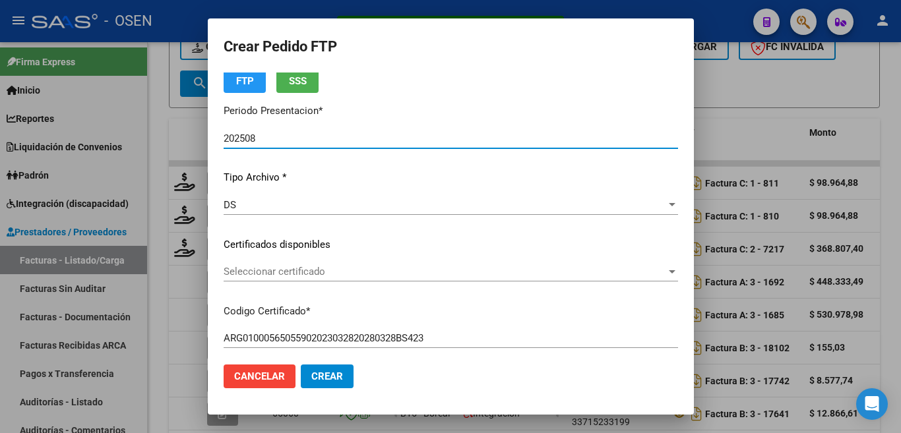
scroll to position [198, 0]
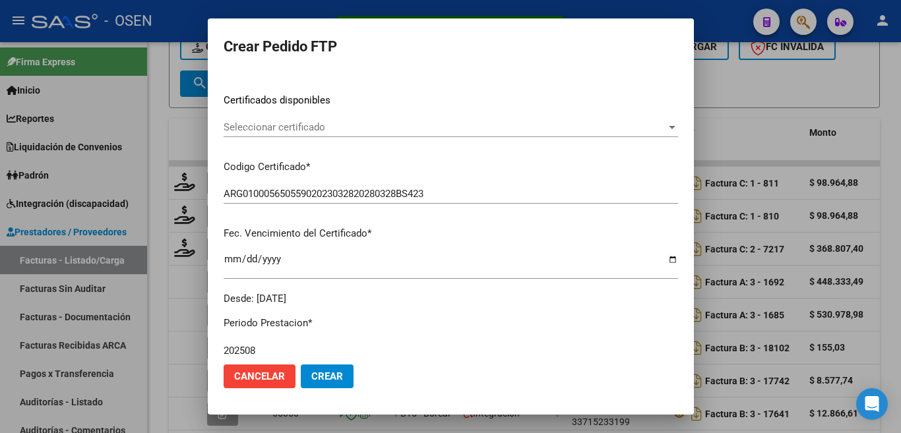
click at [330, 119] on div "Seleccionar certificado Seleccionar certificado" at bounding box center [450, 127] width 454 height 20
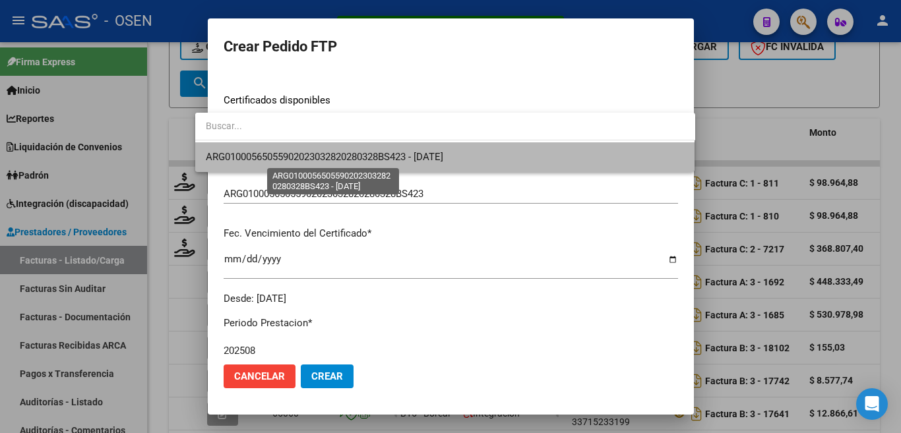
click at [327, 152] on span "ARG01000565055902023032820280328BS423 - [DATE]" at bounding box center [324, 157] width 237 height 12
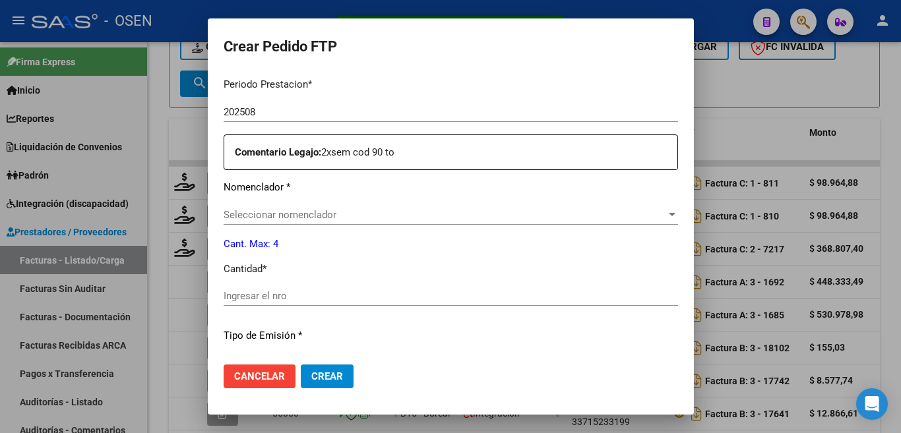
scroll to position [461, 0]
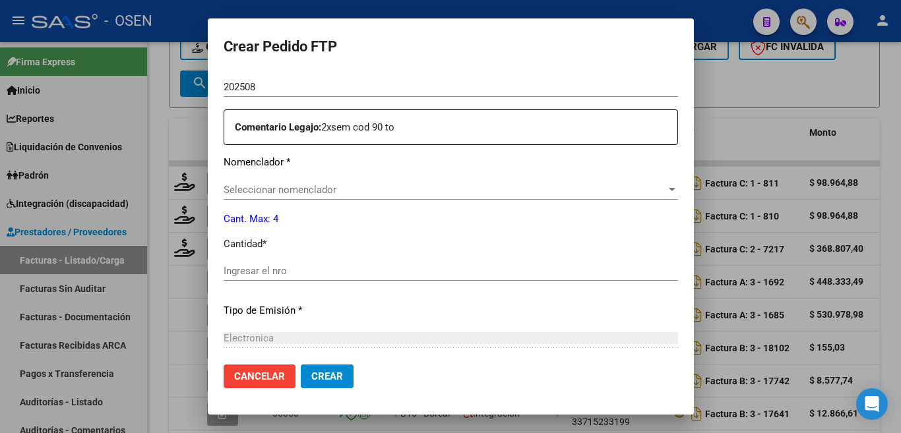
click at [336, 184] on span "Seleccionar nomenclador" at bounding box center [444, 190] width 442 height 12
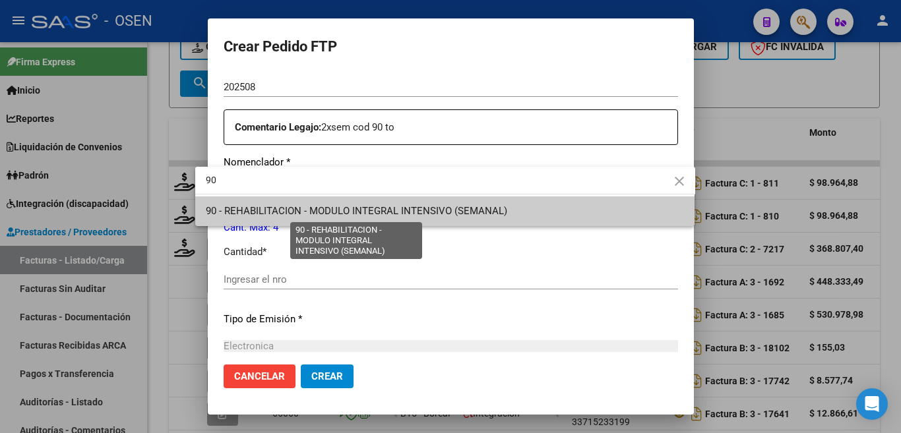
type input "90"
click at [341, 213] on span "90 - REHABILITACION - MODULO INTEGRAL INTENSIVO (SEMANAL)" at bounding box center [356, 211] width 301 height 12
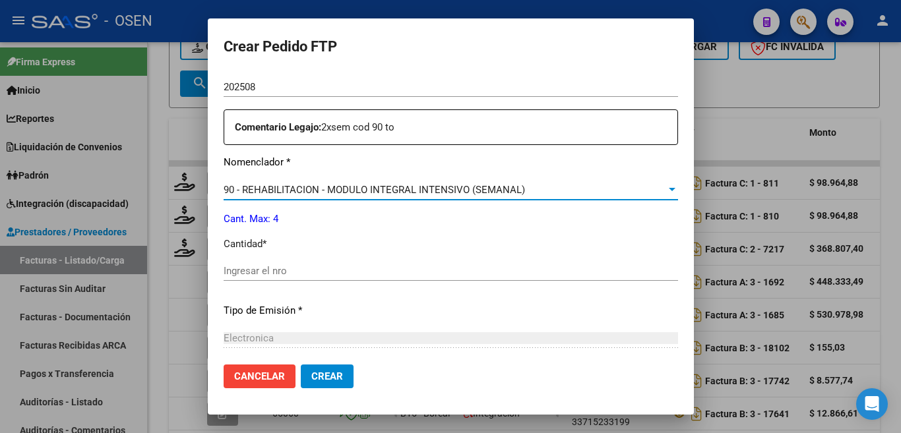
click at [311, 265] on input "Ingresar el nro" at bounding box center [450, 271] width 454 height 12
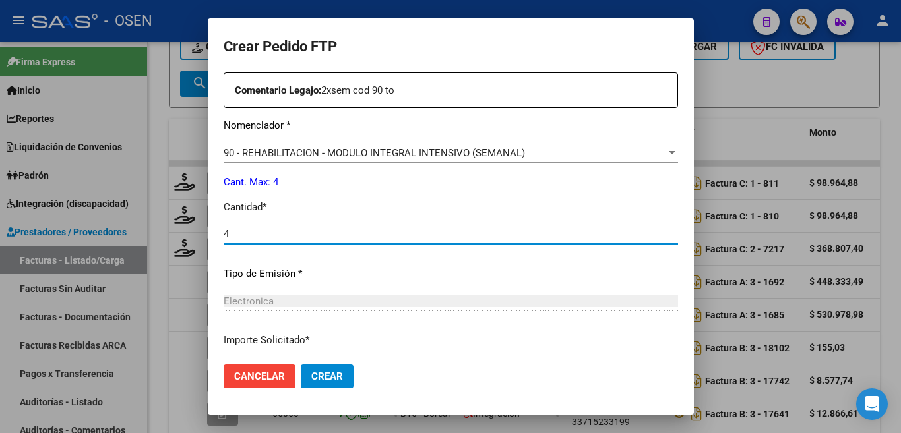
scroll to position [593, 0]
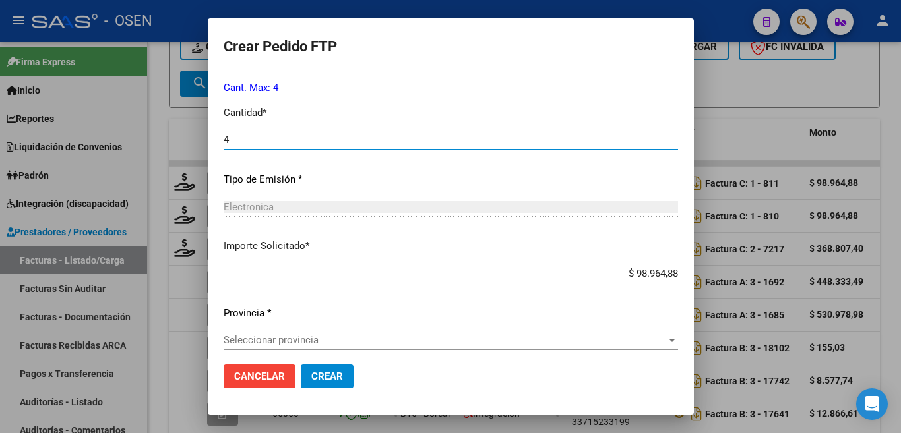
type input "4"
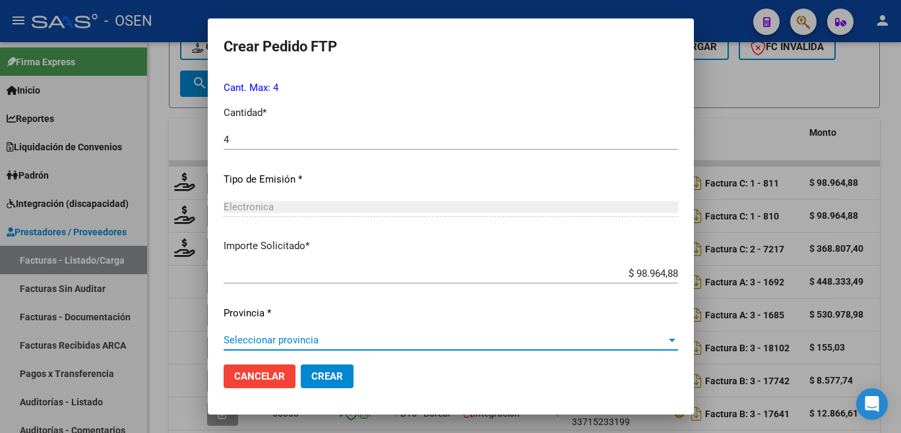
click at [305, 334] on span "Seleccionar provincia" at bounding box center [444, 340] width 442 height 12
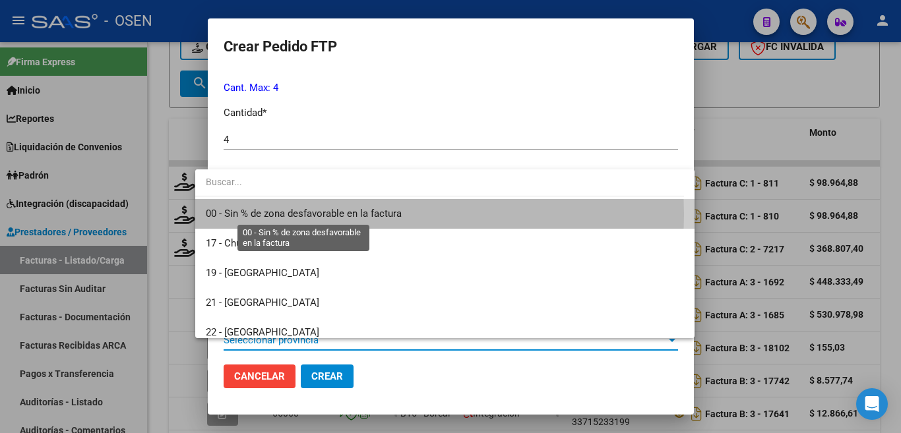
click at [373, 214] on span "00 - Sin % de zona desfavorable en la factura" at bounding box center [304, 214] width 196 height 12
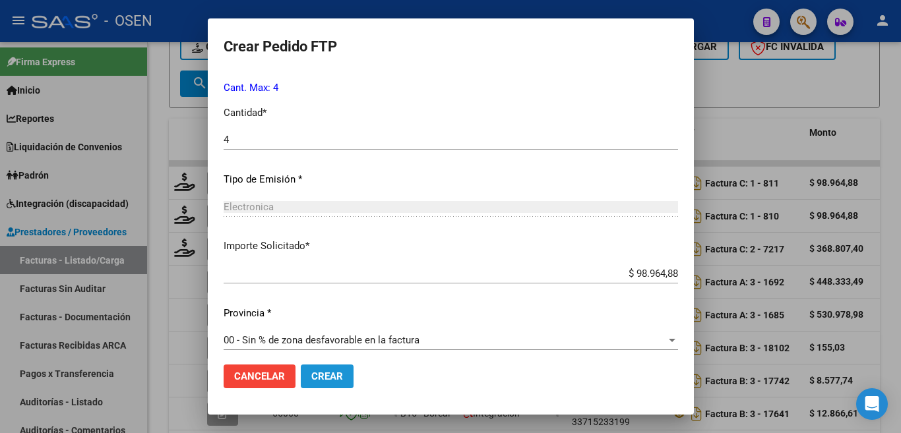
click at [326, 381] on button "Crear" at bounding box center [327, 377] width 53 height 24
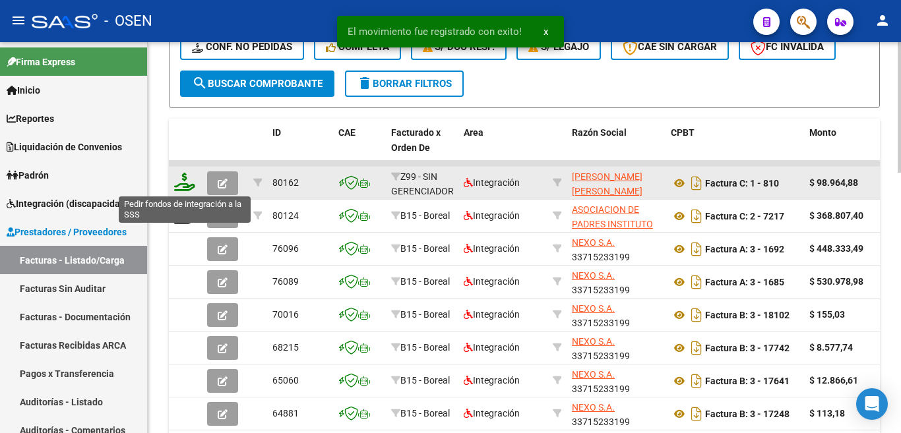
click at [185, 187] on icon at bounding box center [184, 182] width 21 height 18
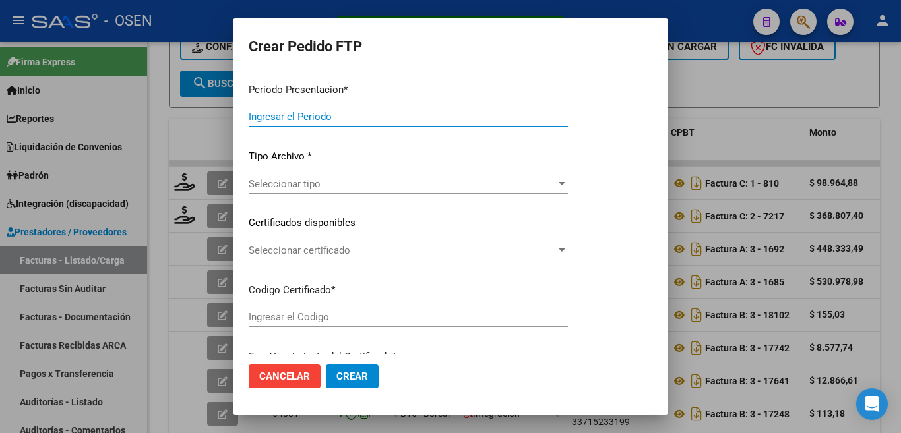
type input "202508"
type input "202507"
type input "$ 98.964,88"
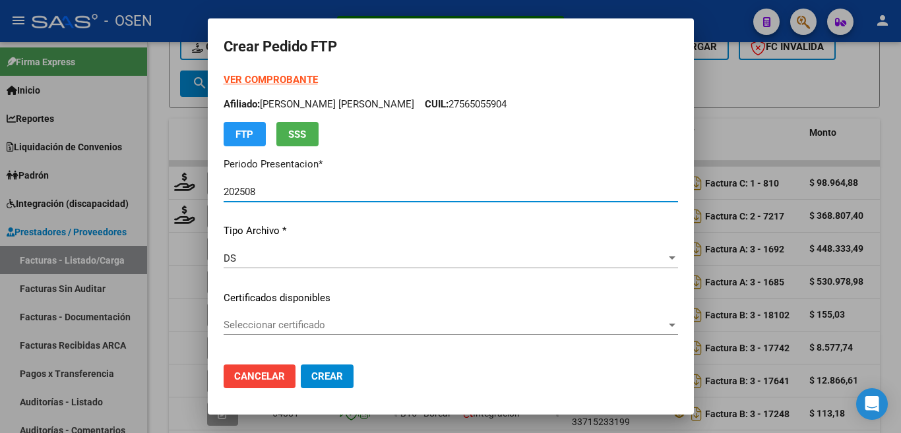
type input "ARG01000565055902023032820280328BS423"
type input "[DATE]"
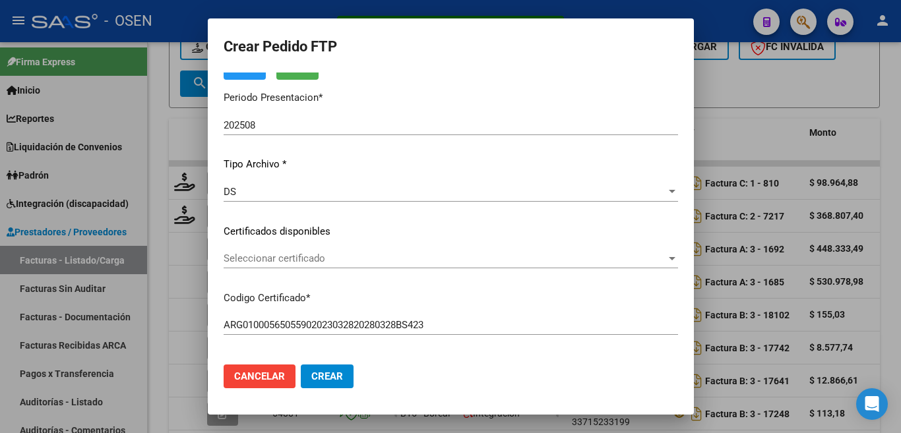
scroll to position [132, 0]
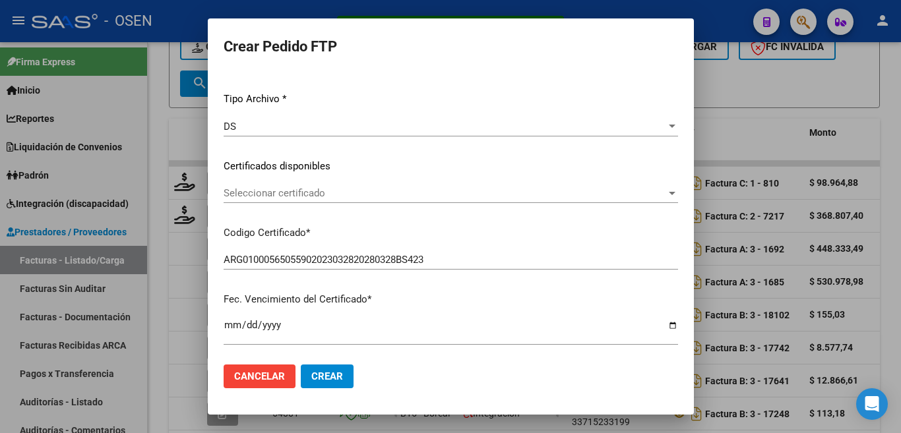
click at [377, 194] on span "Seleccionar certificado" at bounding box center [444, 193] width 442 height 12
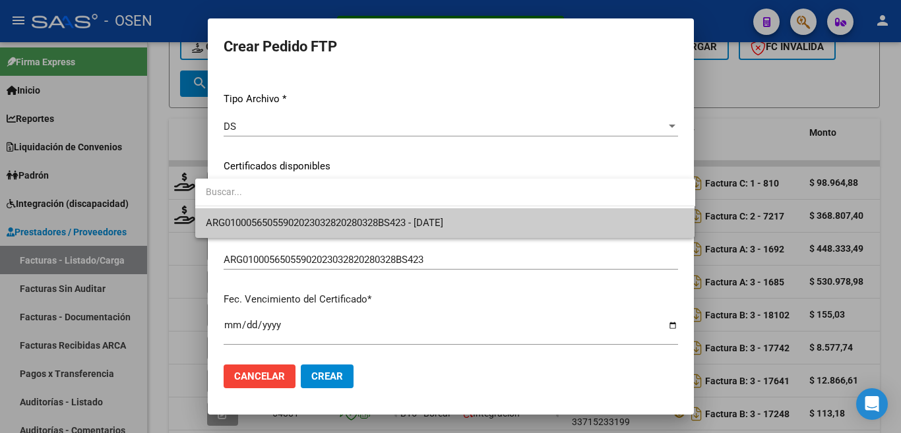
click at [380, 216] on span "ARG01000565055902023032820280328BS423 - [DATE]" at bounding box center [445, 223] width 479 height 30
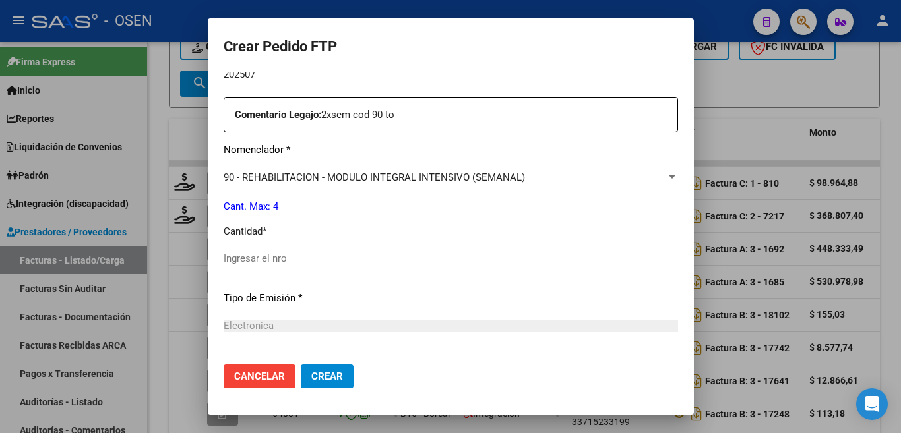
scroll to position [527, 0]
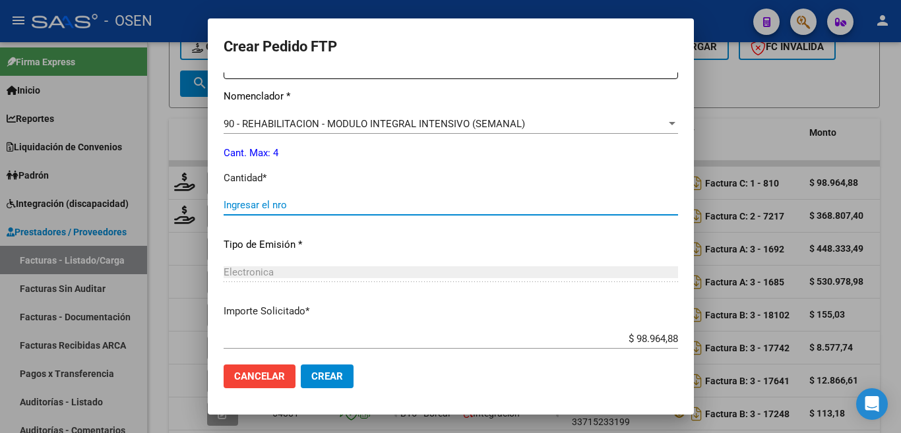
click at [294, 199] on input "Ingresar el nro" at bounding box center [450, 205] width 454 height 12
type input "4"
click at [320, 378] on span "Crear" at bounding box center [327, 376] width 32 height 12
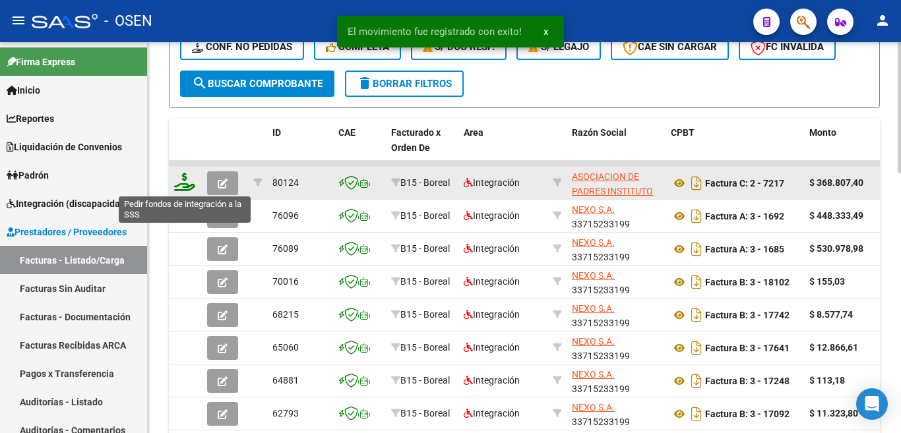
click at [186, 179] on icon at bounding box center [184, 182] width 21 height 18
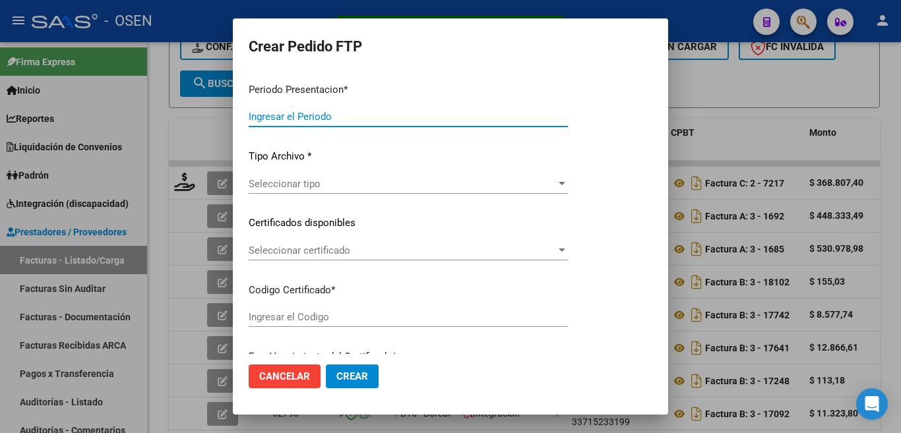
type input "202508"
type input "$ 368.807,40"
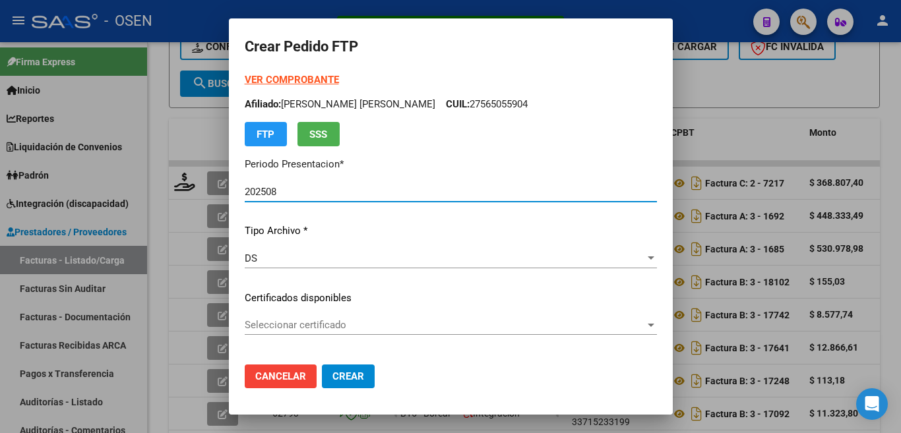
type input "ARG01000582752832020100920251009MZA202"
type input "[DATE]"
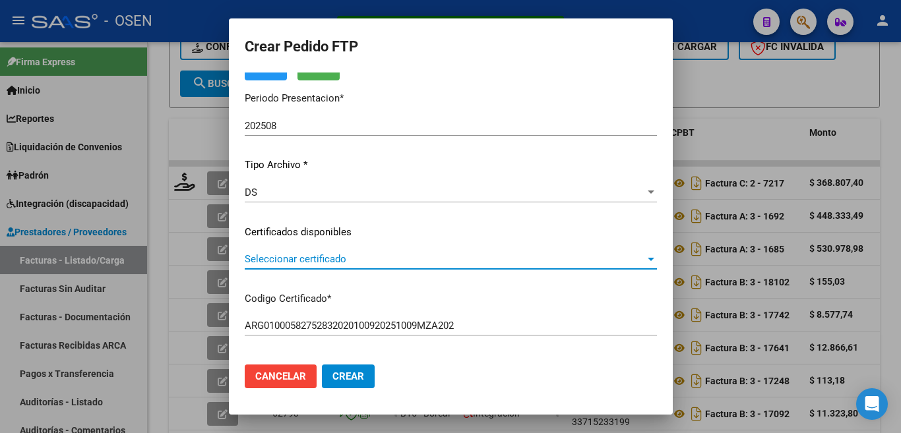
click at [362, 257] on span "Seleccionar certificado" at bounding box center [445, 259] width 400 height 12
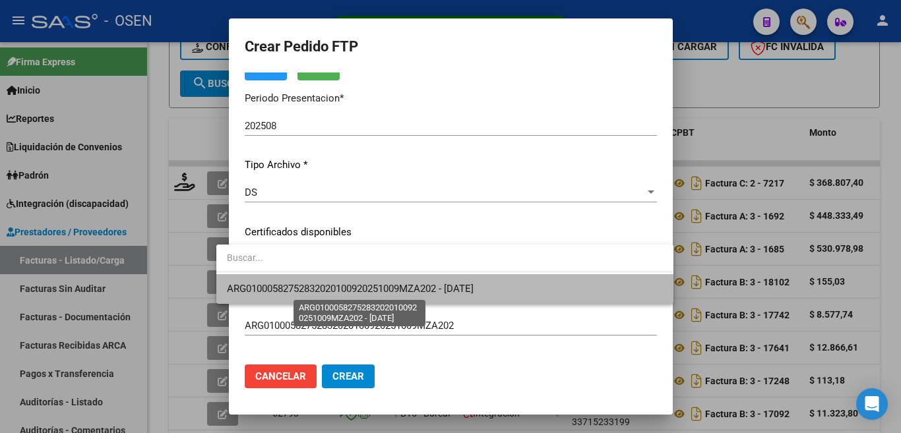
drag, startPoint x: 374, startPoint y: 284, endPoint x: 397, endPoint y: 220, distance: 67.8
click at [374, 283] on span "ARG01000582752832020100920251009MZA202 - [DATE]" at bounding box center [350, 289] width 247 height 12
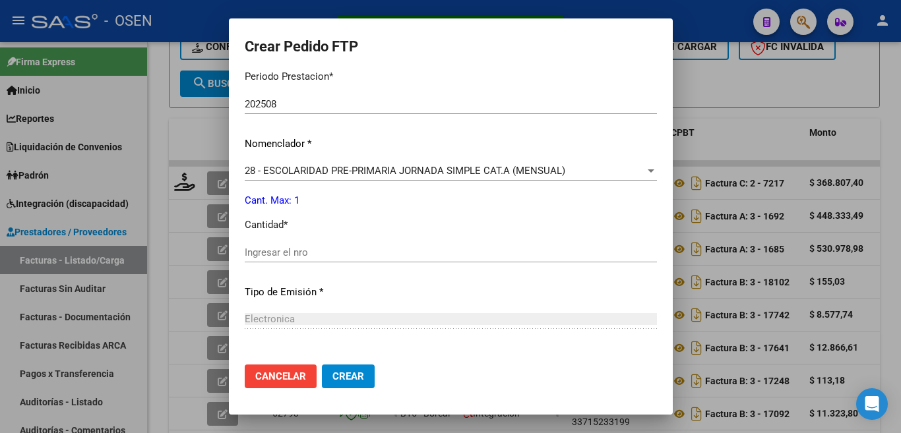
scroll to position [461, 0]
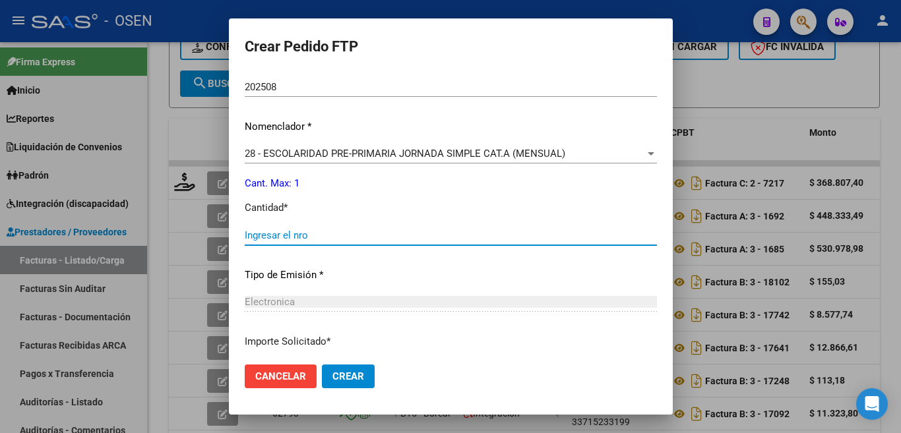
click at [389, 229] on input "Ingresar el nro" at bounding box center [451, 235] width 412 height 12
type input "1"
click at [353, 380] on button "Crear" at bounding box center [348, 377] width 53 height 24
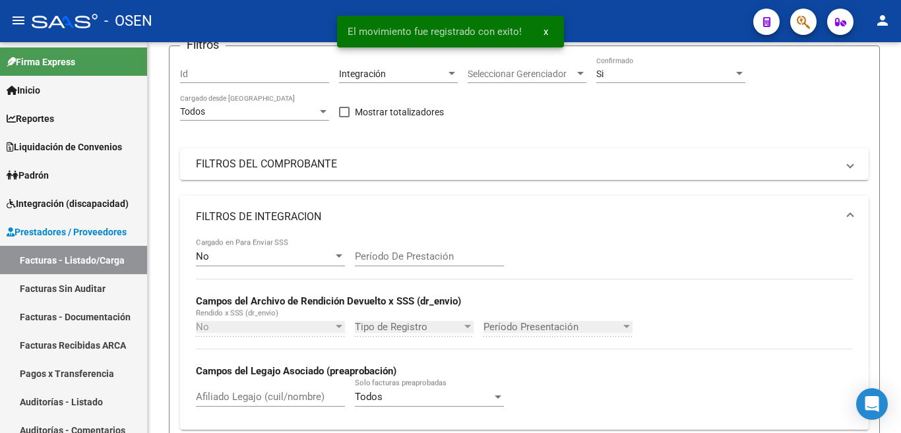
scroll to position [0, 0]
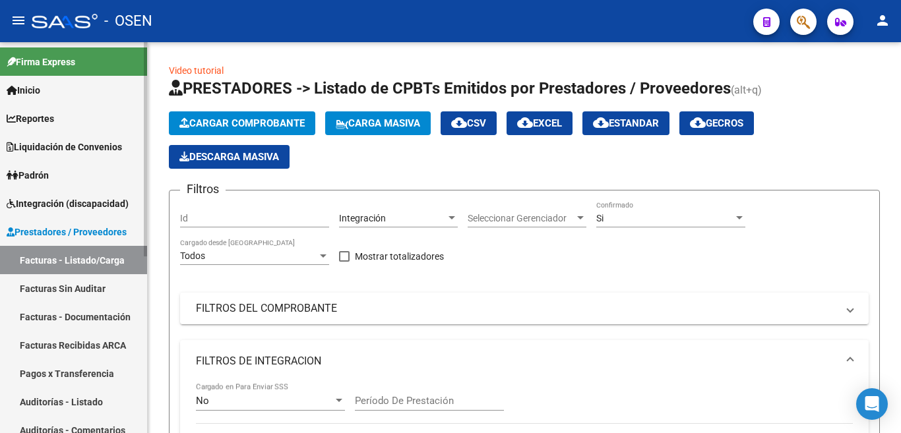
click at [103, 252] on link "Facturas - Listado/Carga" at bounding box center [73, 260] width 147 height 28
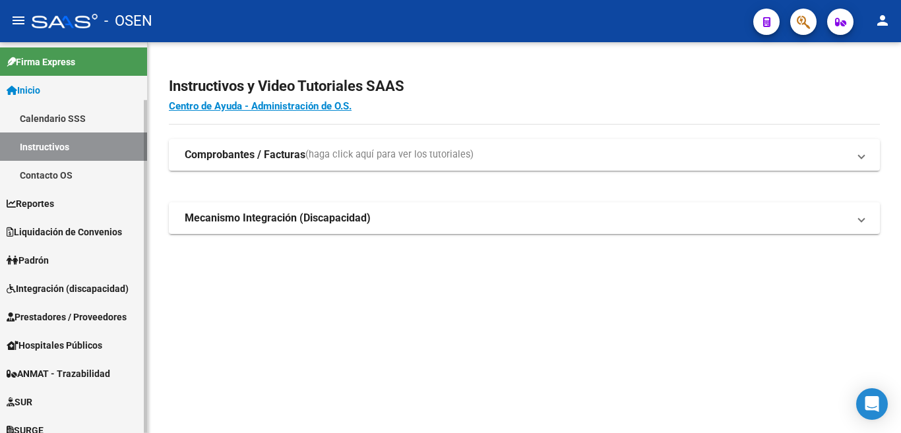
click at [51, 316] on span "Prestadores / Proveedores" at bounding box center [67, 317] width 120 height 15
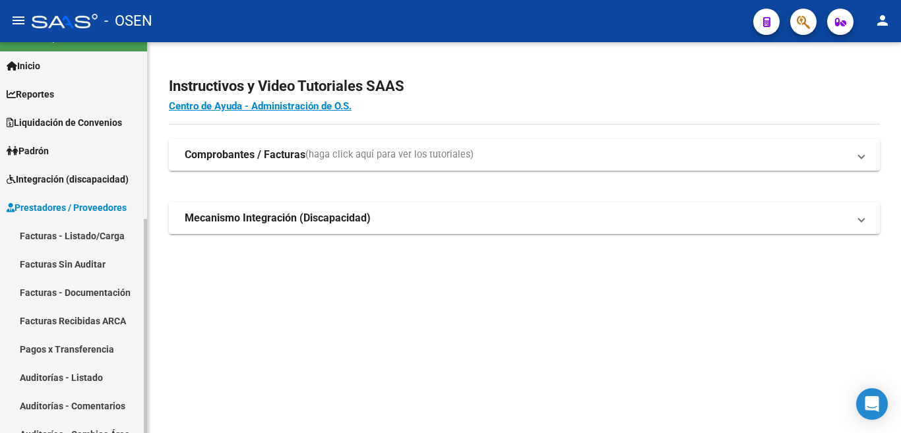
scroll to position [66, 0]
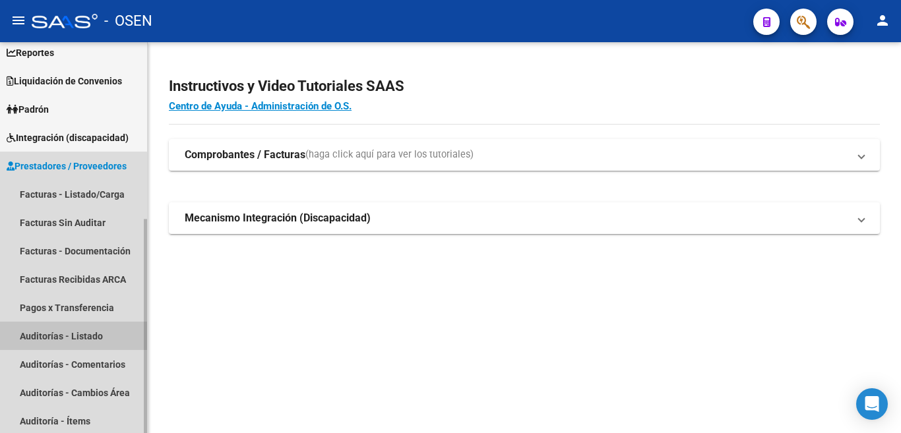
click at [51, 336] on link "Auditorías - Listado" at bounding box center [73, 336] width 147 height 28
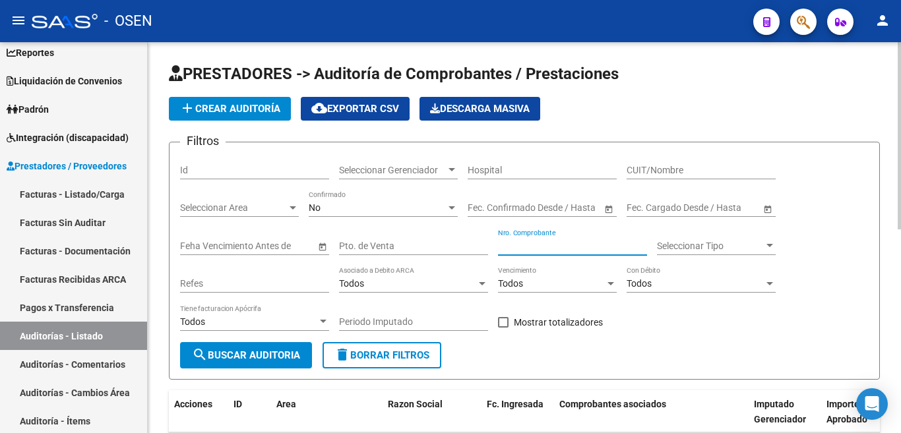
click at [562, 247] on input "Nro. Comprobante" at bounding box center [572, 246] width 149 height 11
type input "19762"
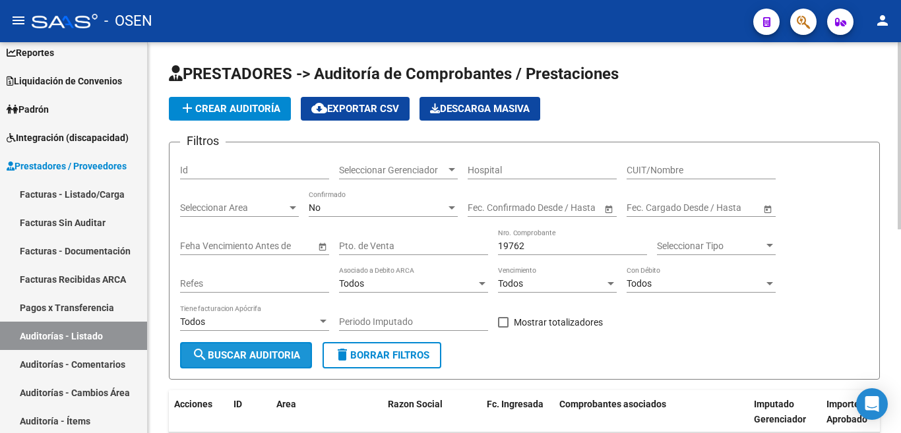
click at [243, 362] on button "search Buscar Auditoria" at bounding box center [246, 355] width 132 height 26
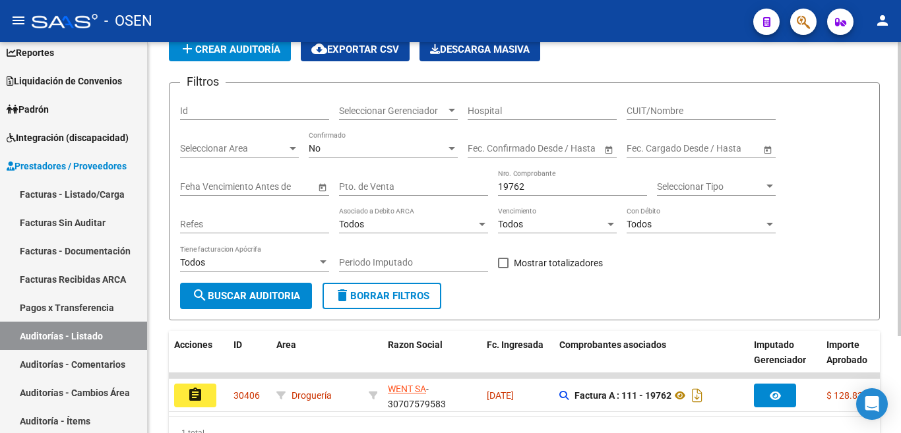
scroll to position [129, 0]
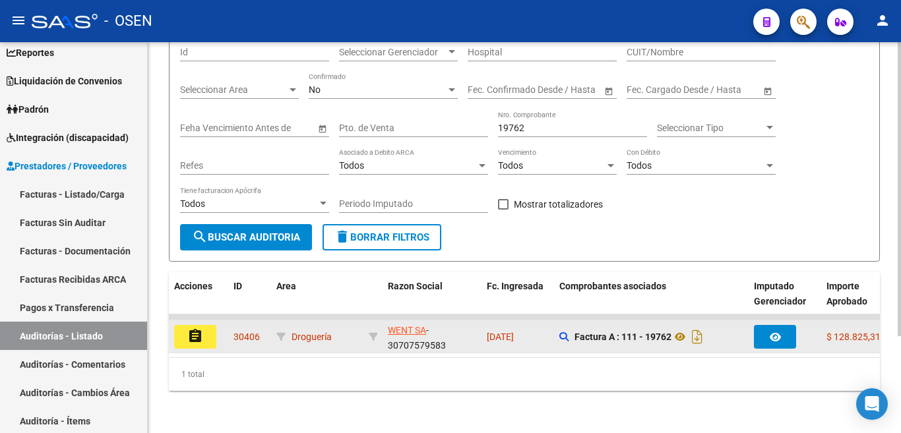
click at [196, 328] on mat-icon "assignment" at bounding box center [195, 336] width 16 height 16
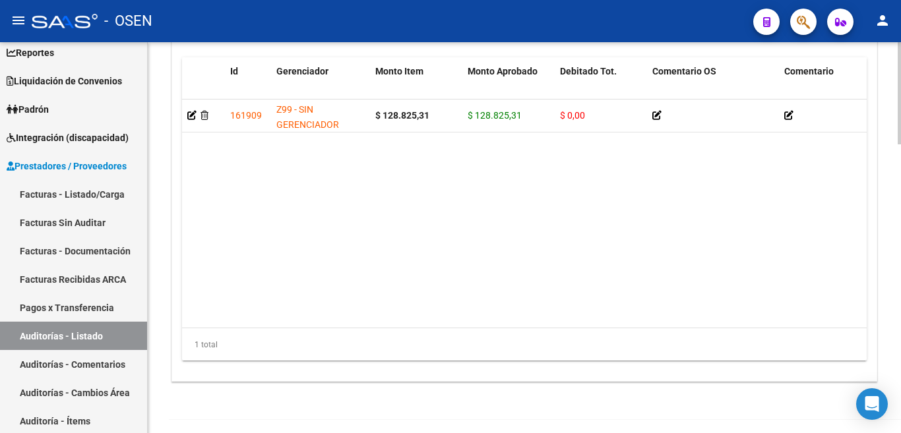
scroll to position [1102, 0]
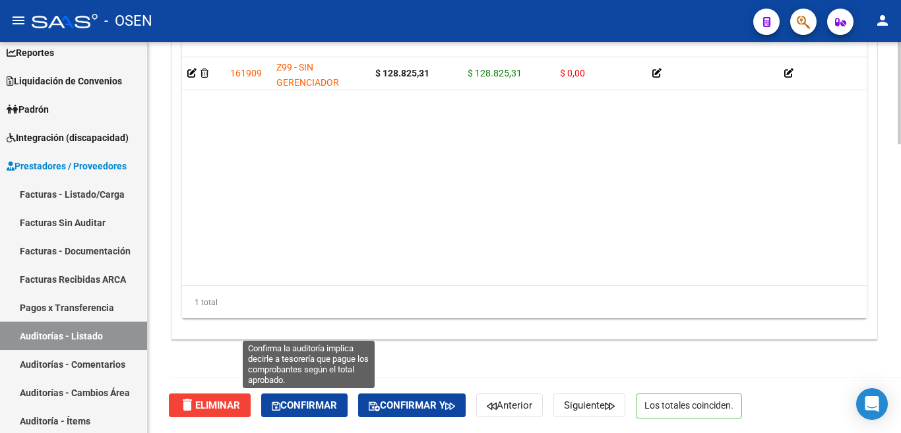
click at [327, 407] on span "Confirmar" at bounding box center [304, 405] width 65 height 12
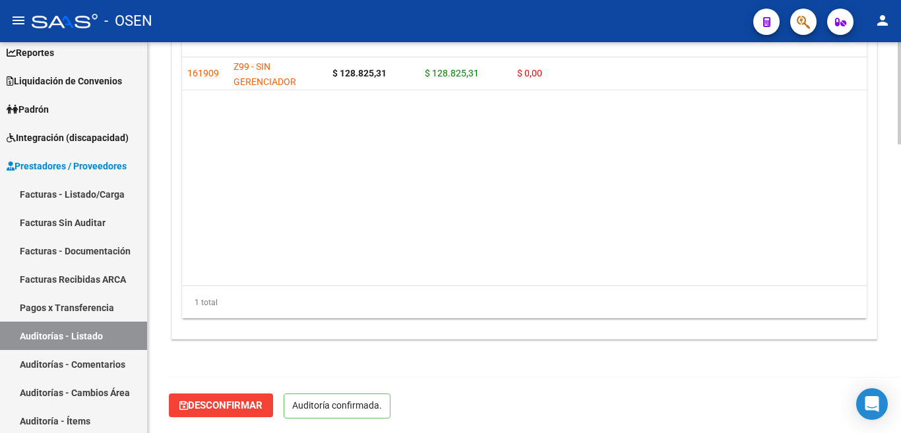
scroll to position [953, 0]
type input "202509"
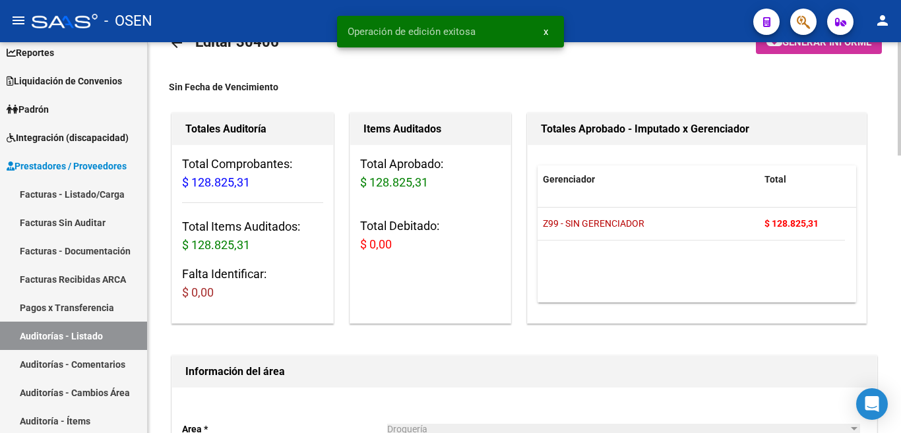
scroll to position [30, 0]
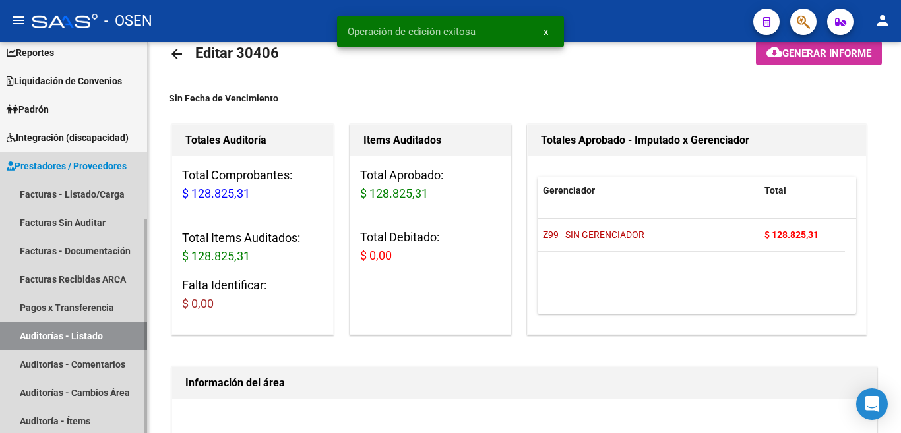
click at [34, 336] on link "Auditorías - Listado" at bounding box center [73, 336] width 147 height 28
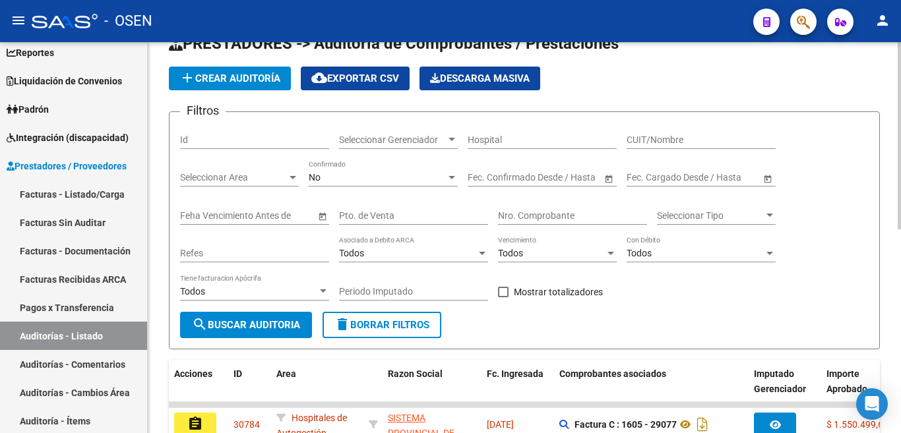
click at [265, 177] on span "Seleccionar Area" at bounding box center [233, 177] width 107 height 11
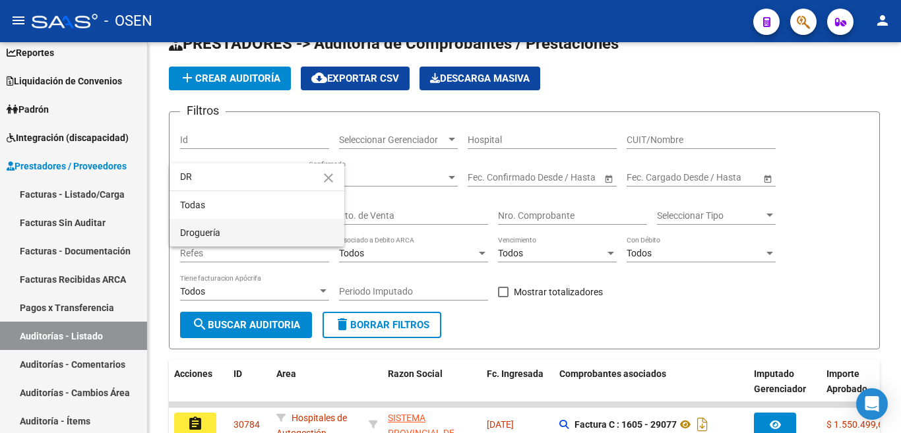
type input "DR"
click at [251, 225] on span "Droguería" at bounding box center [257, 233] width 154 height 28
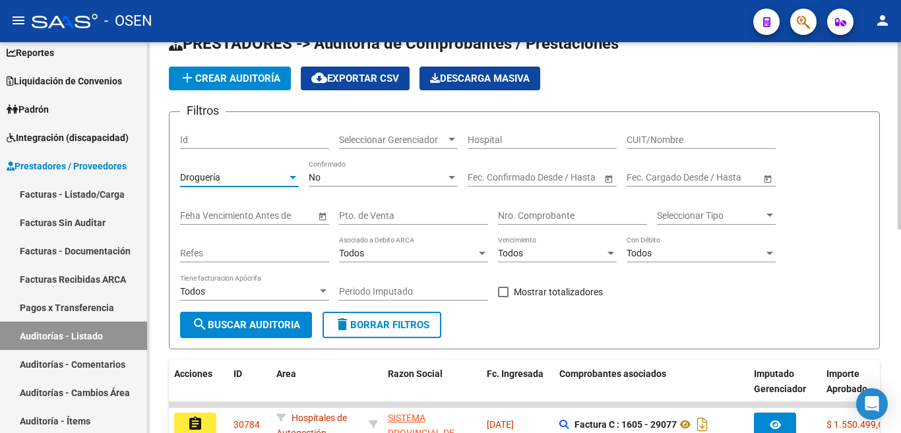
drag, startPoint x: 256, startPoint y: 318, endPoint x: 407, endPoint y: 258, distance: 161.8
click at [259, 317] on button "search Buscar Auditoria" at bounding box center [246, 325] width 132 height 26
